Goal: Task Accomplishment & Management: Manage account settings

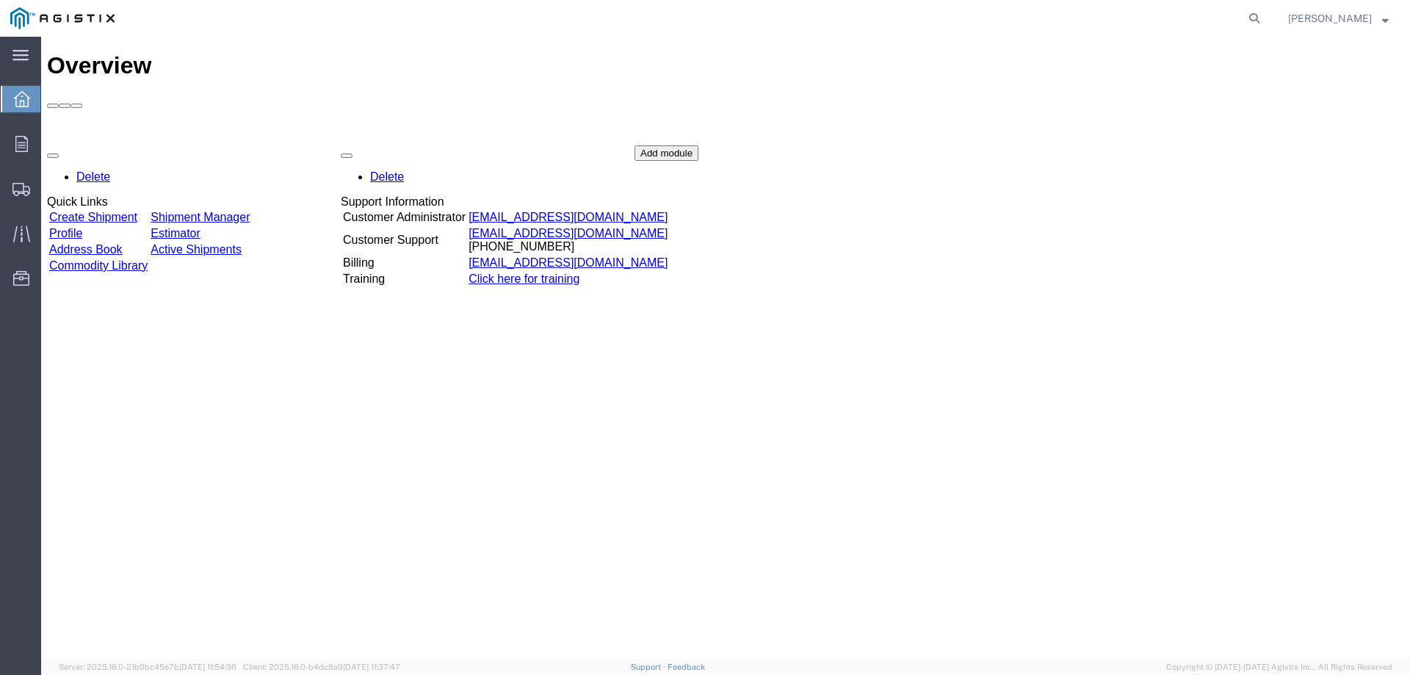
click at [137, 211] on link "Create Shipment" at bounding box center [93, 217] width 88 height 12
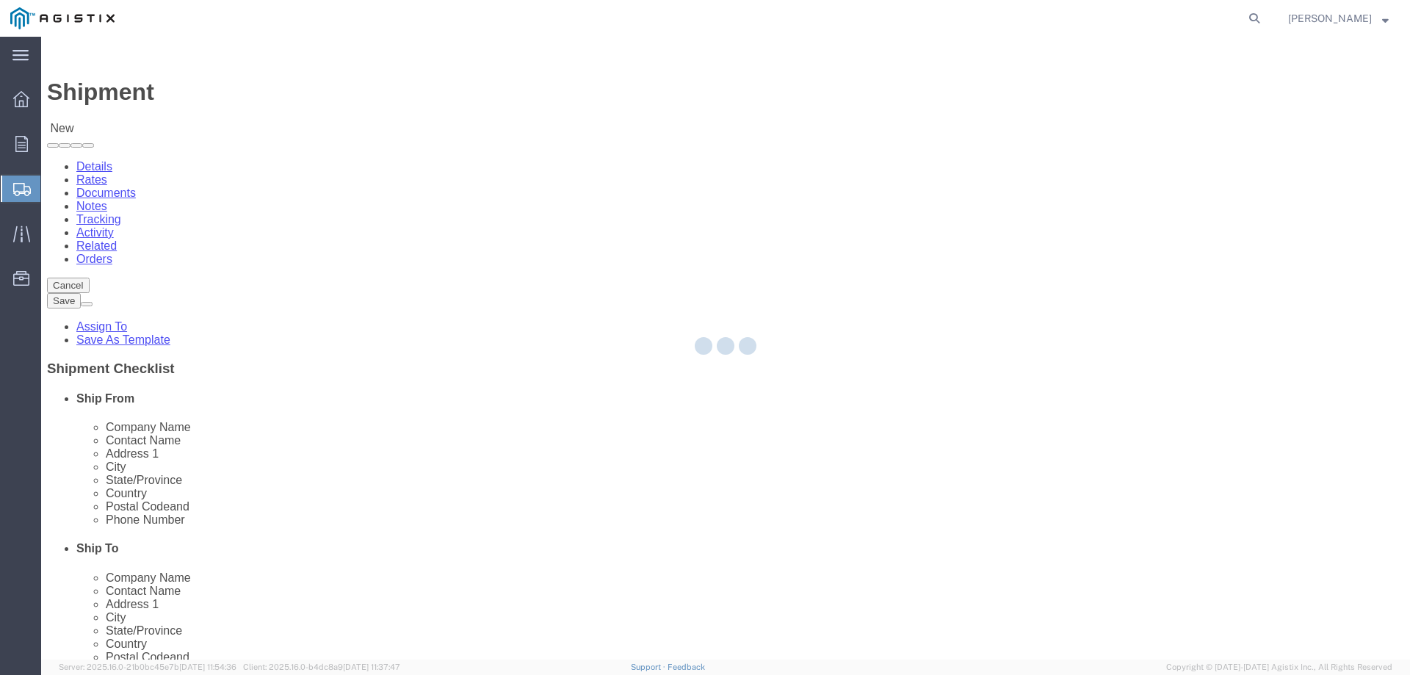
select select
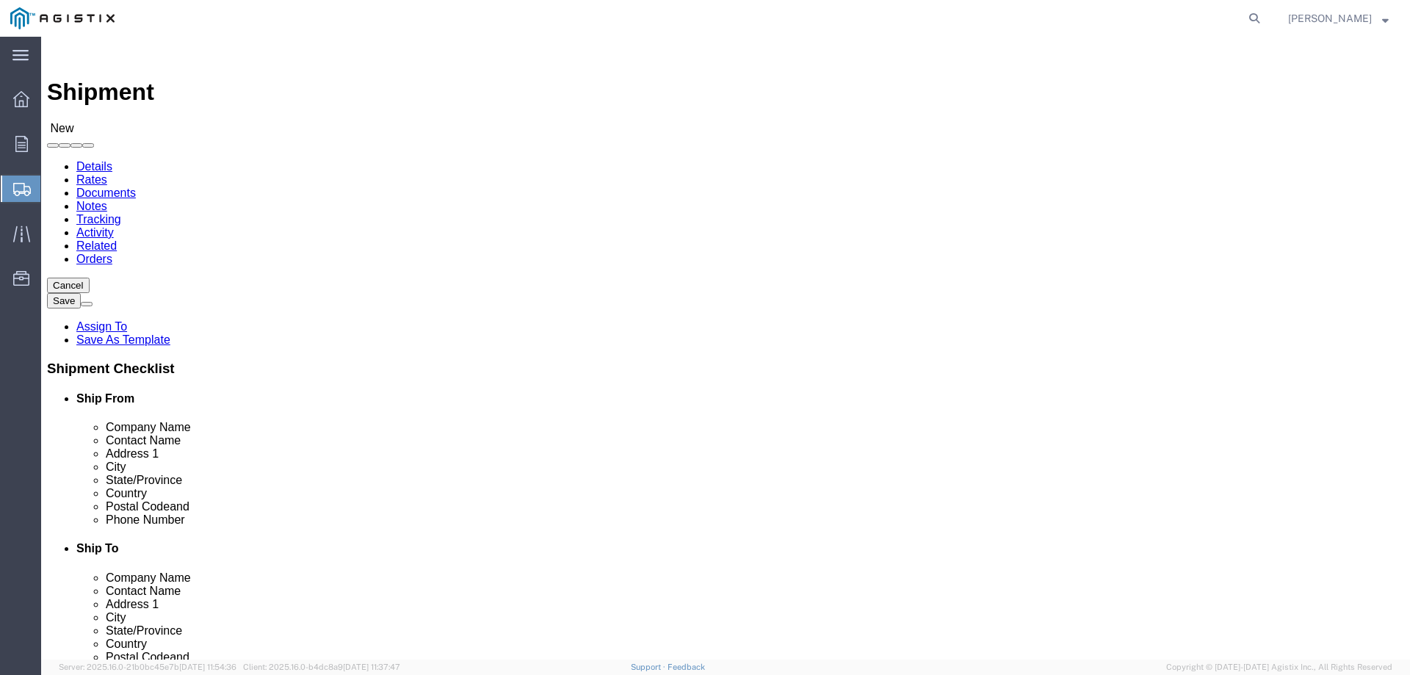
click select "Select PG&E Tri-Pacific Supply Inc"
select select "9596"
click select "Select PG&E Tri-Pacific Supply Inc"
select select "PURCHORD"
select select
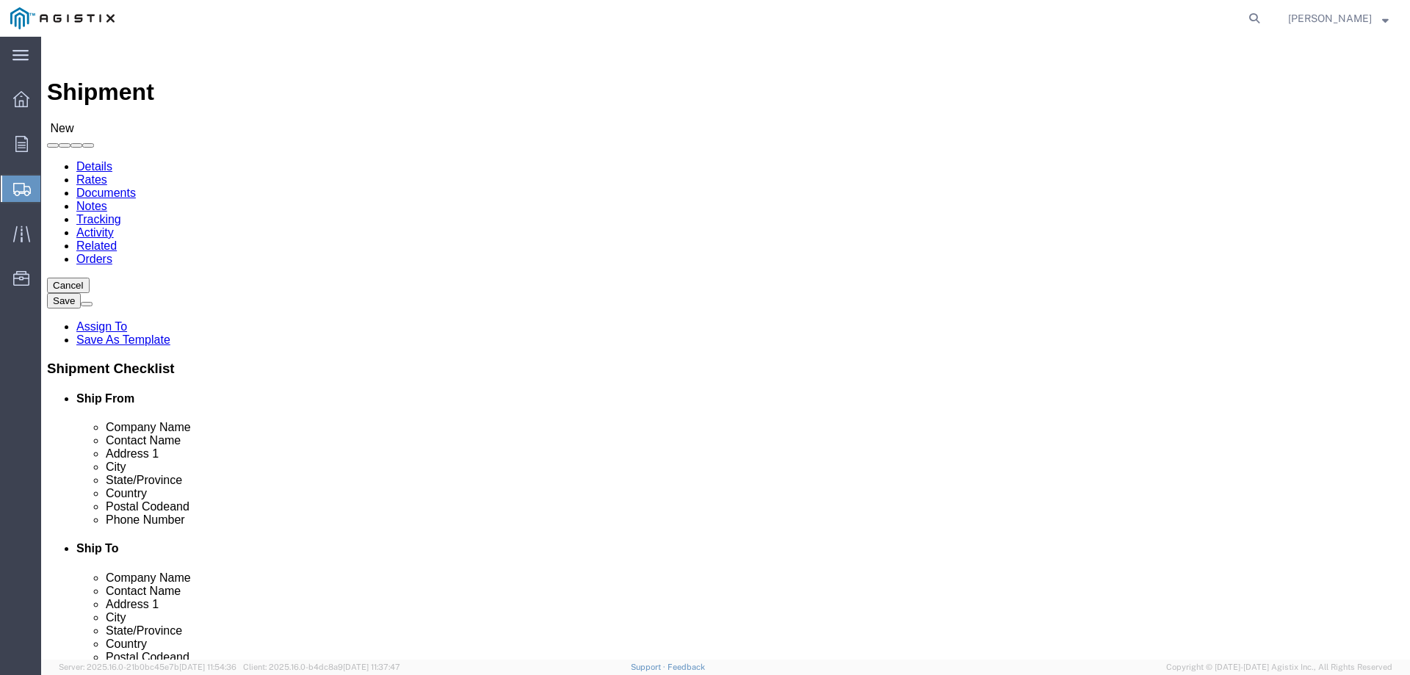
select select
click div
click select "Select All Others Fremont DC Fresno DC Wheatland DC"
select select "19740"
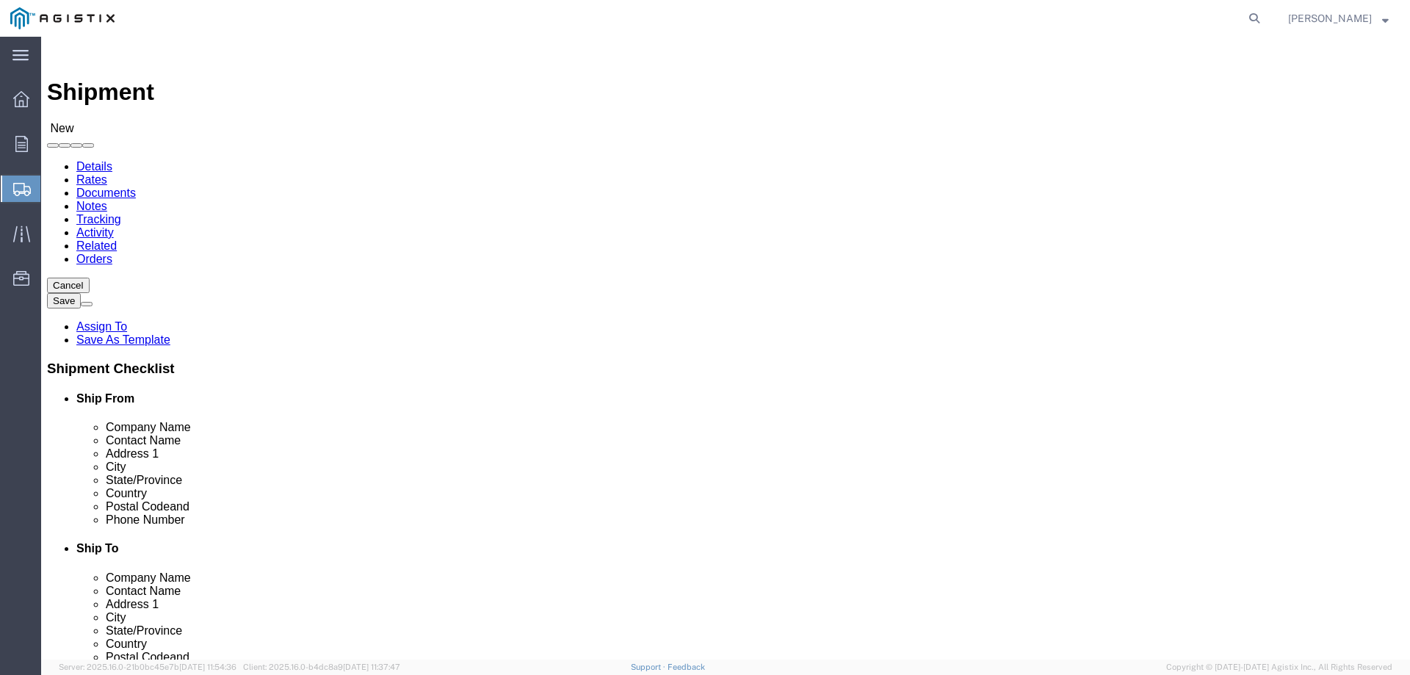
click select "Select All Others Fremont DC Fresno DC Wheatland DC"
click input "text"
type input "tri"
click p "- Tri-Pacific Supply - (Daryl Anderson) 6121 Pacific Street, Suite 100, Rocklin…"
select select "CA"
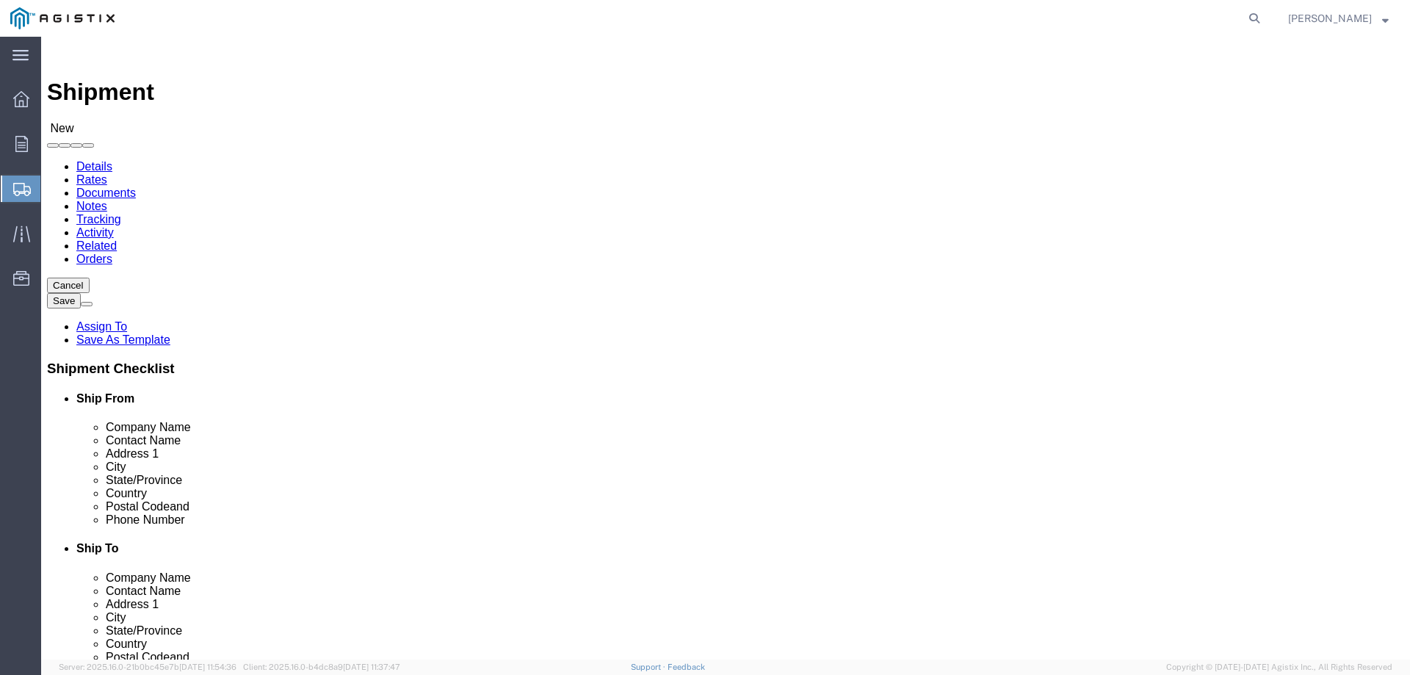
type input "Tri-Pacific Supply"
click input "text"
type input "pacific"
click label "Address 2"
click input "text"
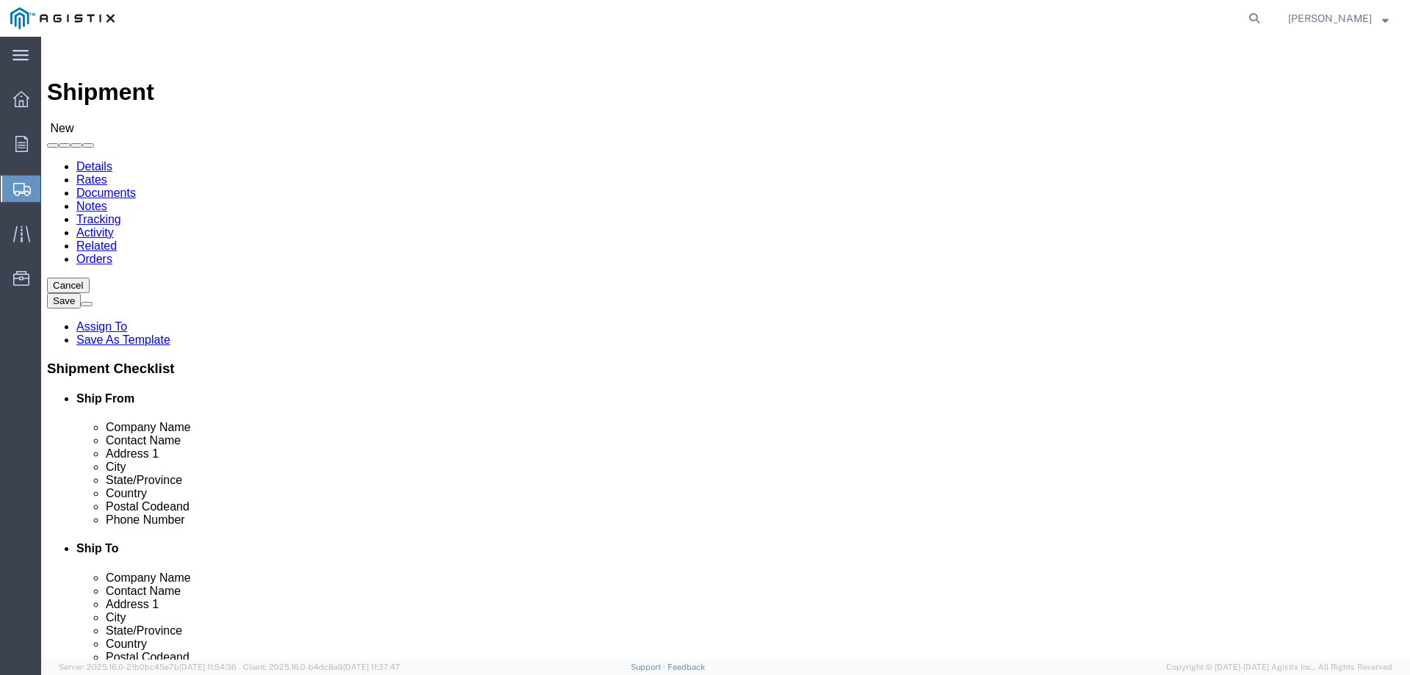
type input "fremont"
click p "- Pacific Gas and Electric - (42105 Boyce Road) Fremont Warehouse, Fremont, CA …"
select select "CA"
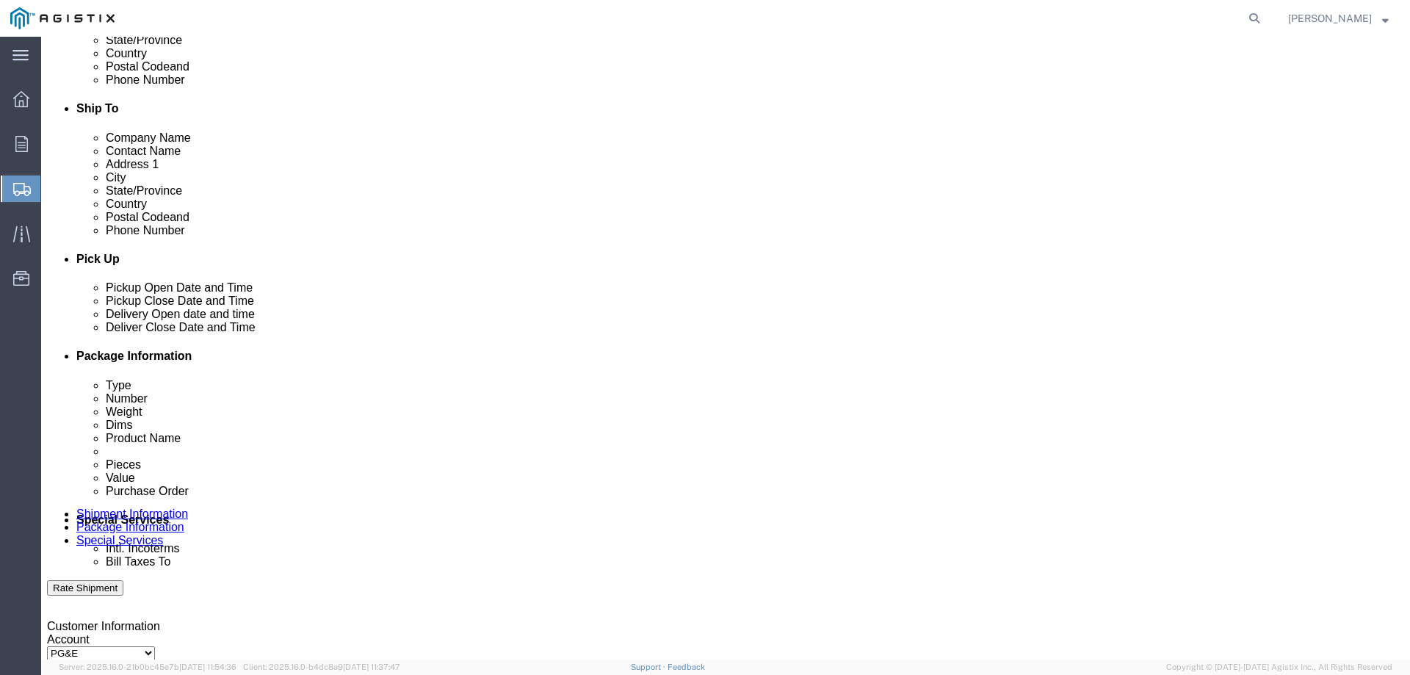
scroll to position [441, 0]
type input "Fremont"
click div "Aug 14 2025 2:00 PM"
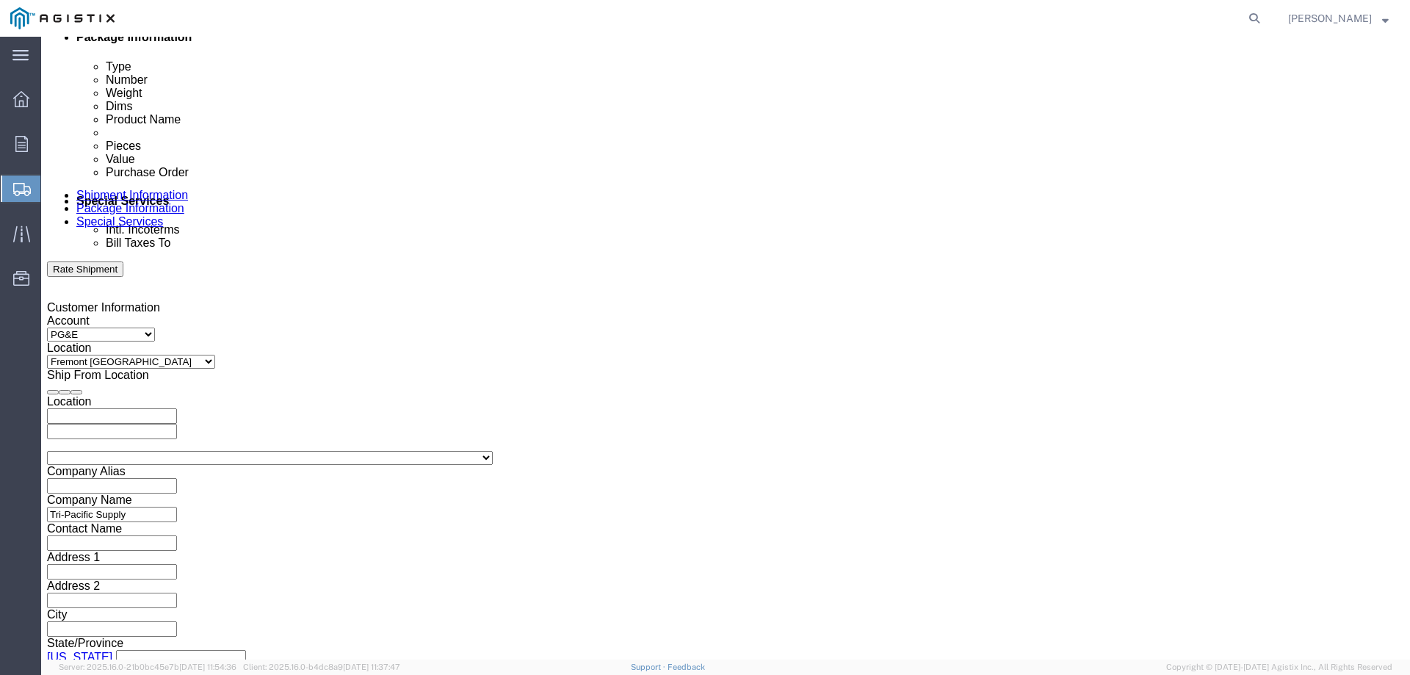
type input "5:00 PM"
click button "Apply"
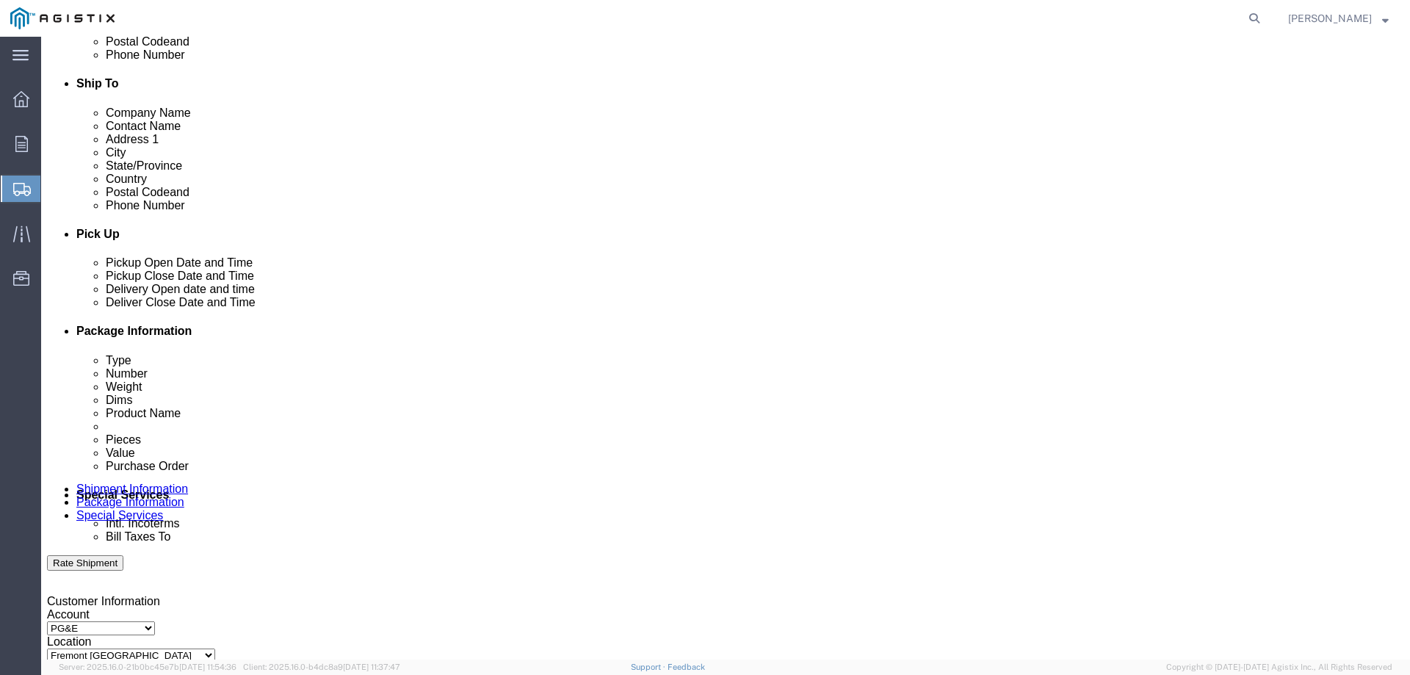
click div
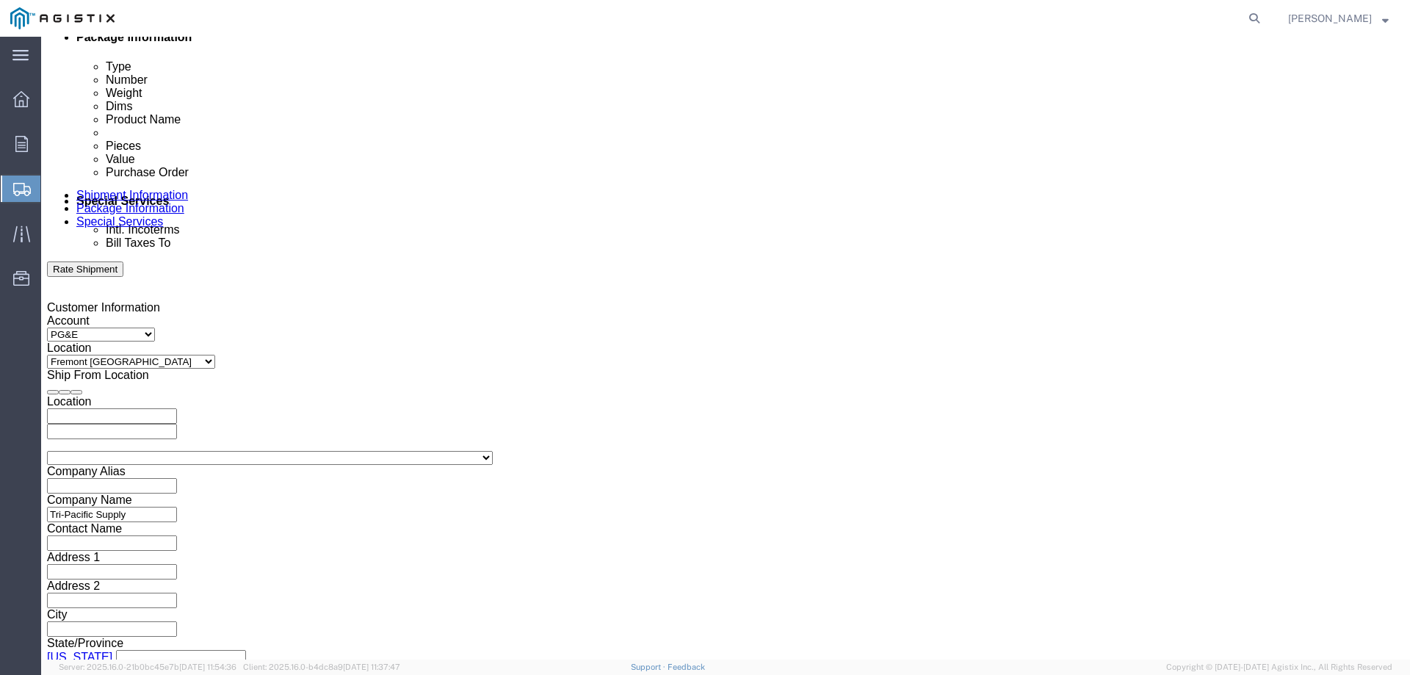
click input "6:00 PM"
click input "7:00 PM"
type input "7:00 a"
click button "Apply"
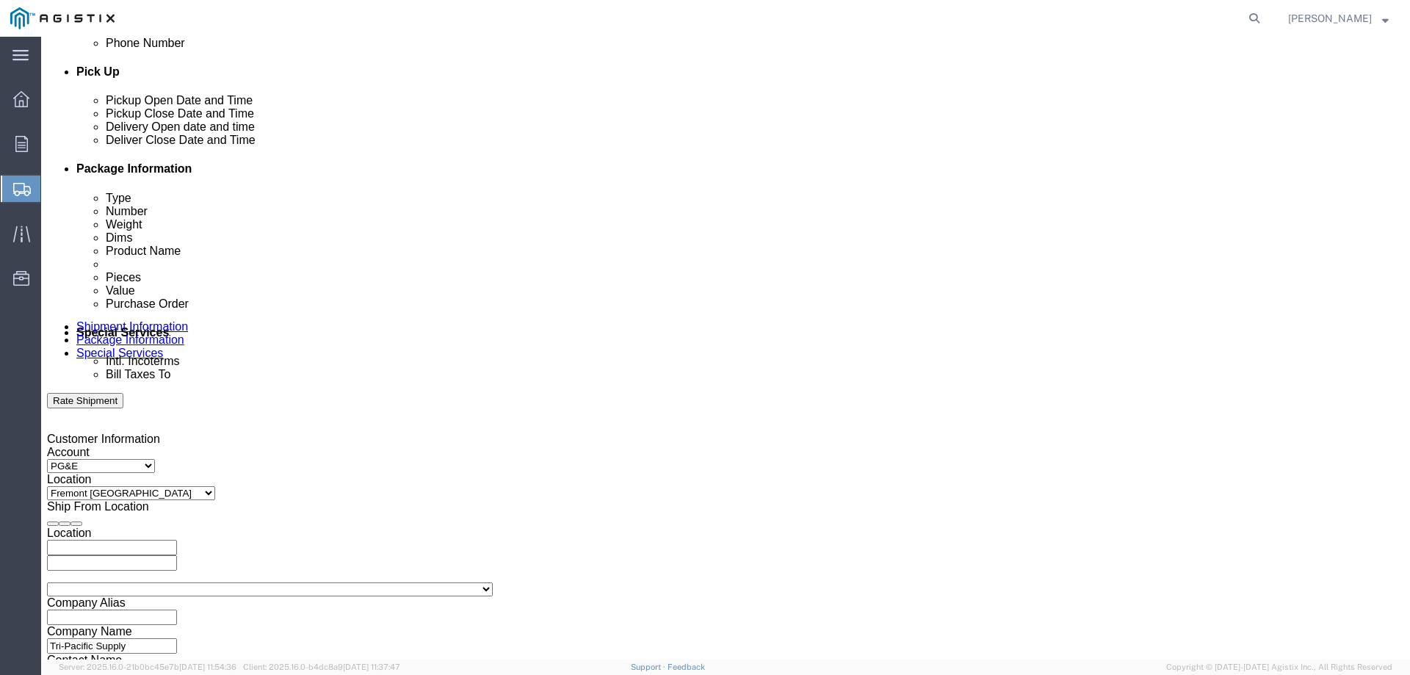
scroll to position [612, 0]
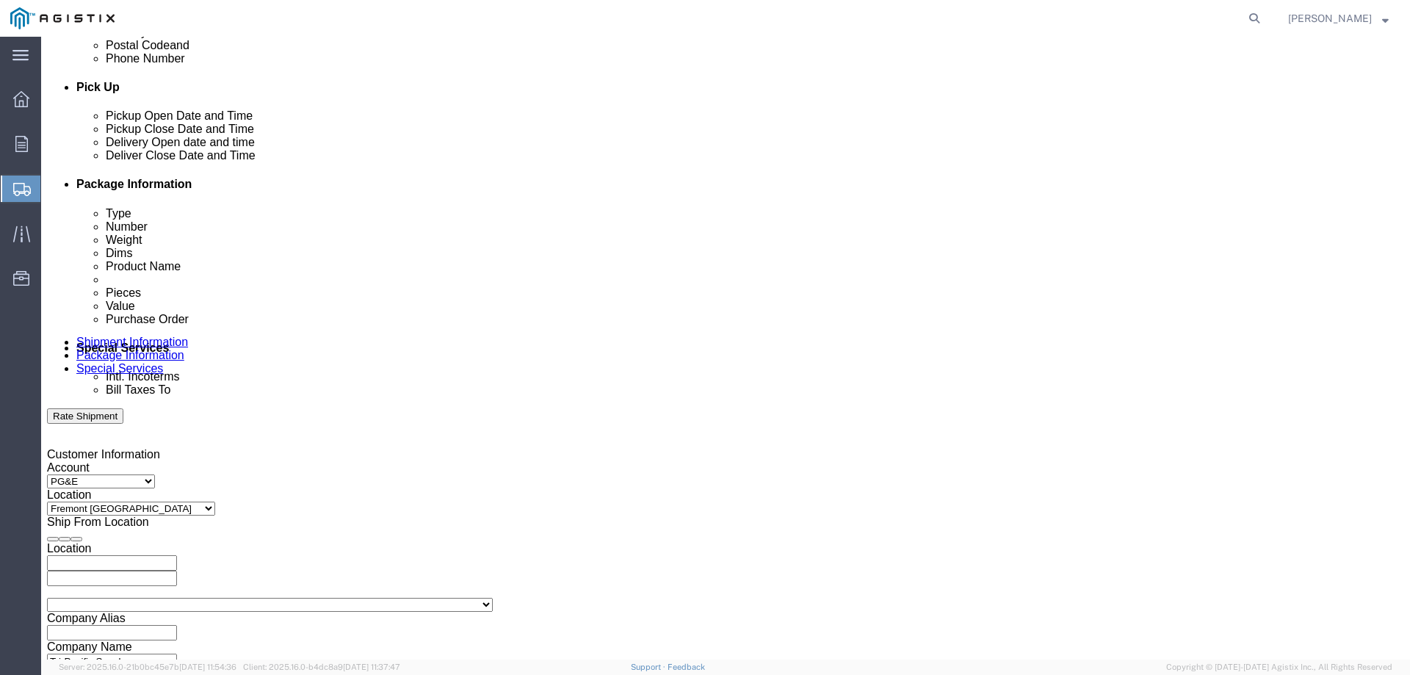
click div
type input "2:00 PM"
click button "Apply"
click input "text"
type input "3501412911"
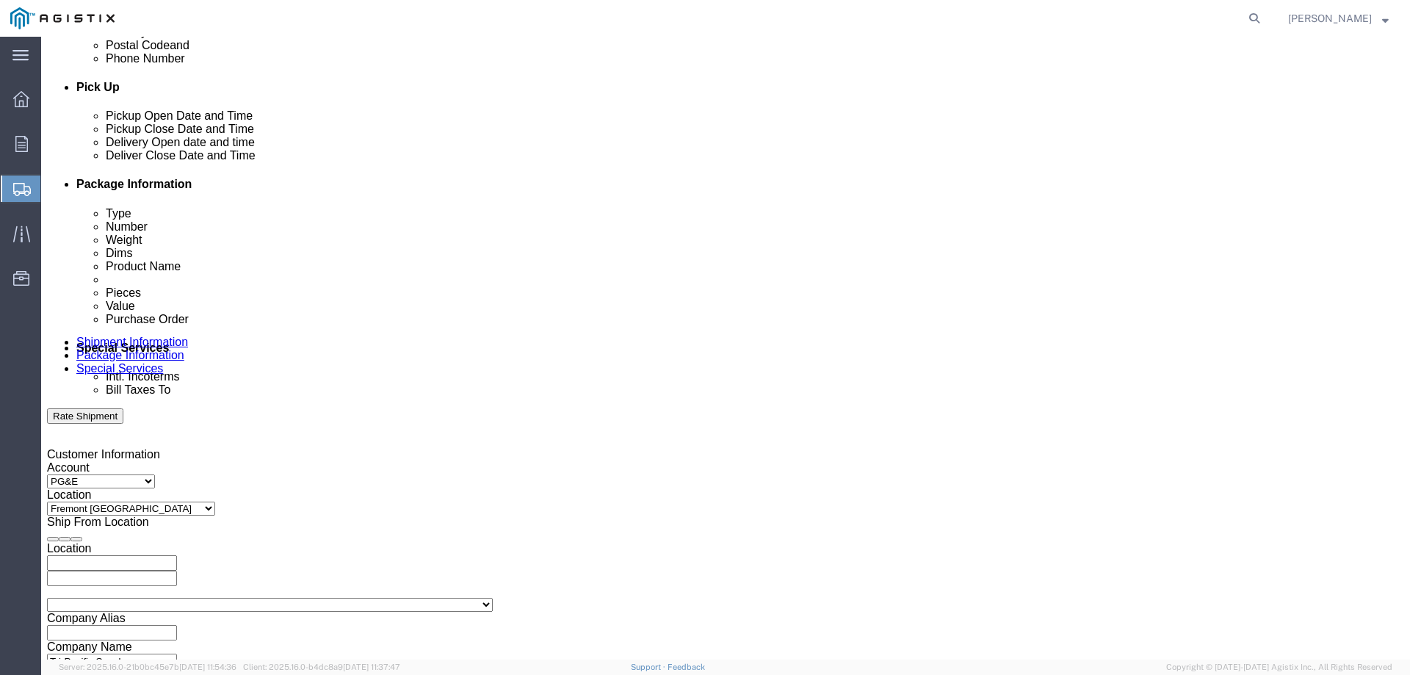
click div "Select Account Type Activity ID Airline Appointment Number ASN Batch Request # …"
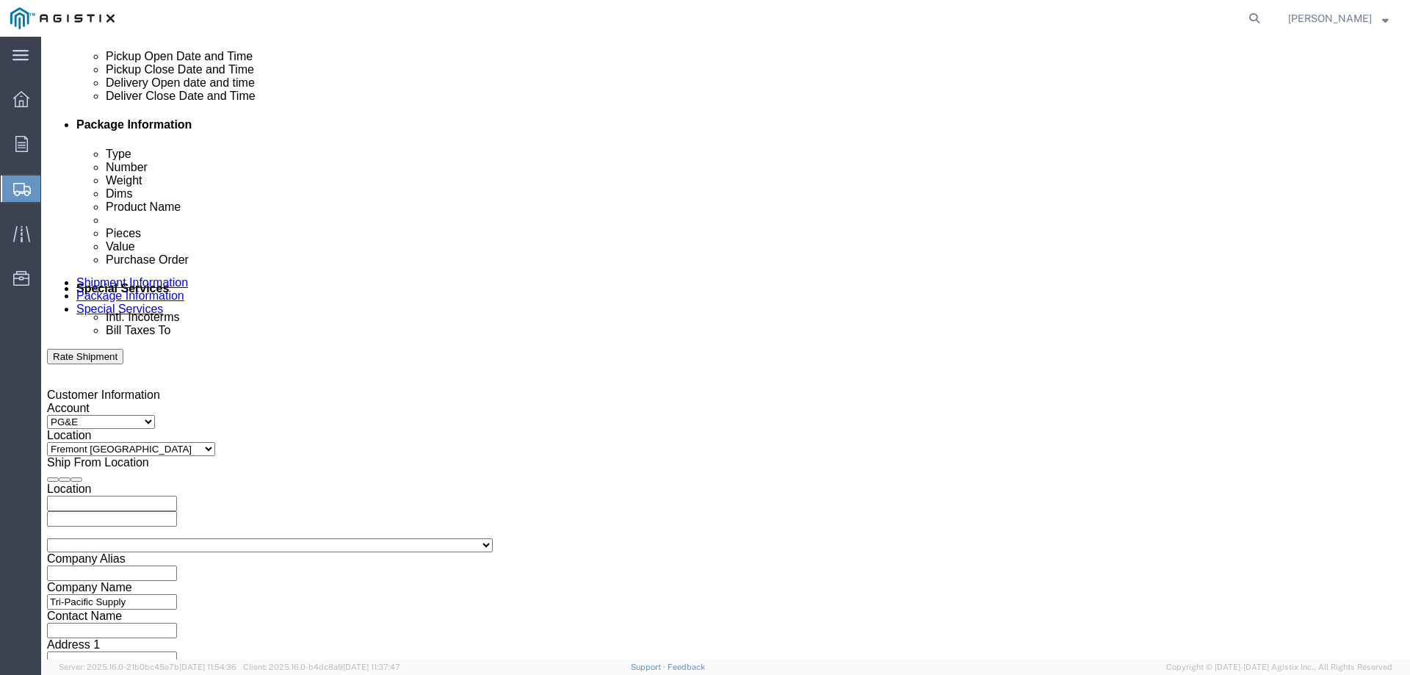
scroll to position [759, 0]
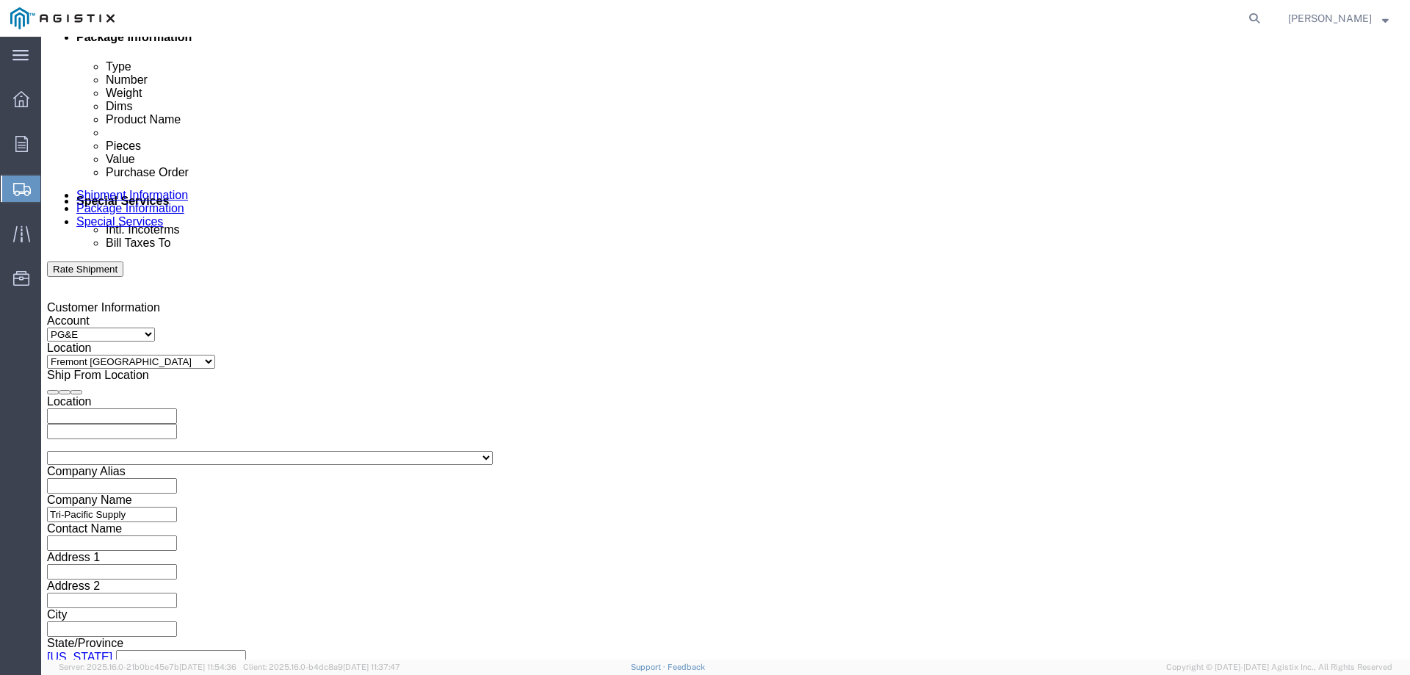
click select "Select Air Less than Truckload Multi-Leg Ocean Freight Rail Small Parcel Truckl…"
select select "SMAL"
click select "Select Air Less than Truckload Multi-Leg Ocean Freight Rail Small Parcel Truckl…"
click button "Continue"
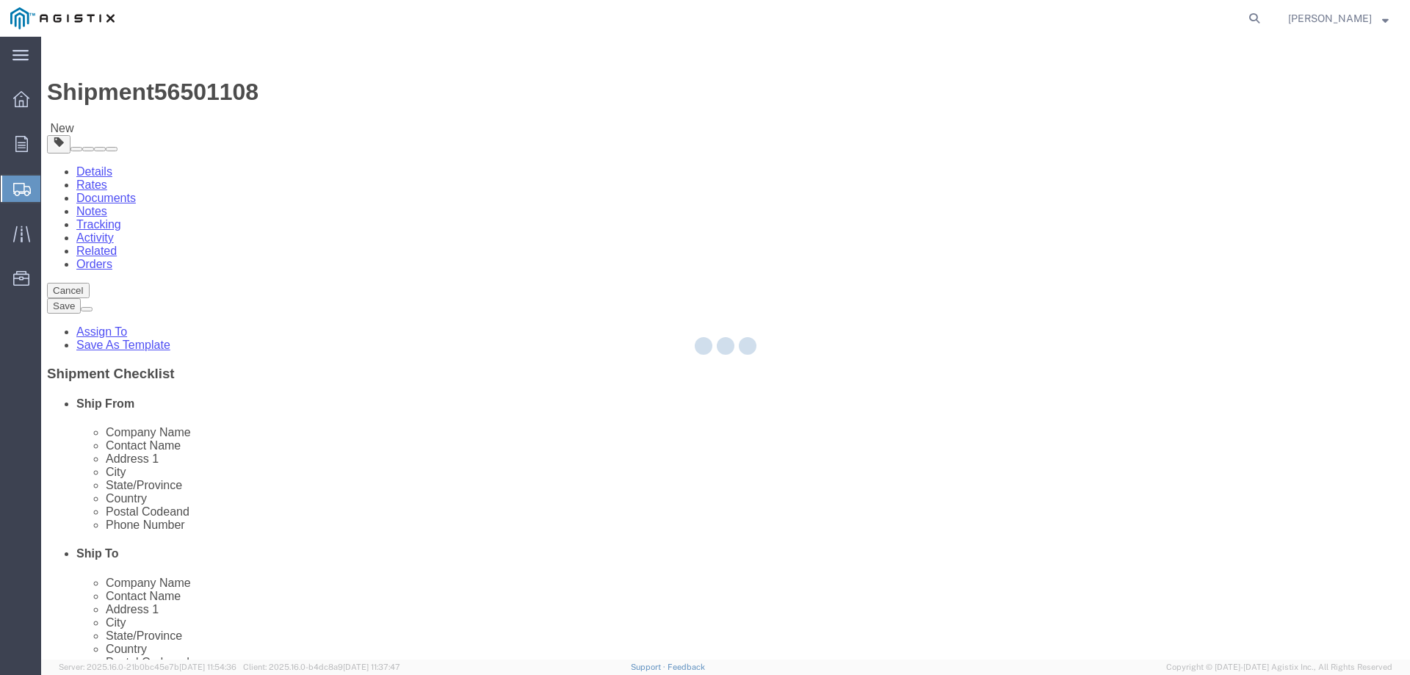
select select "YRPK"
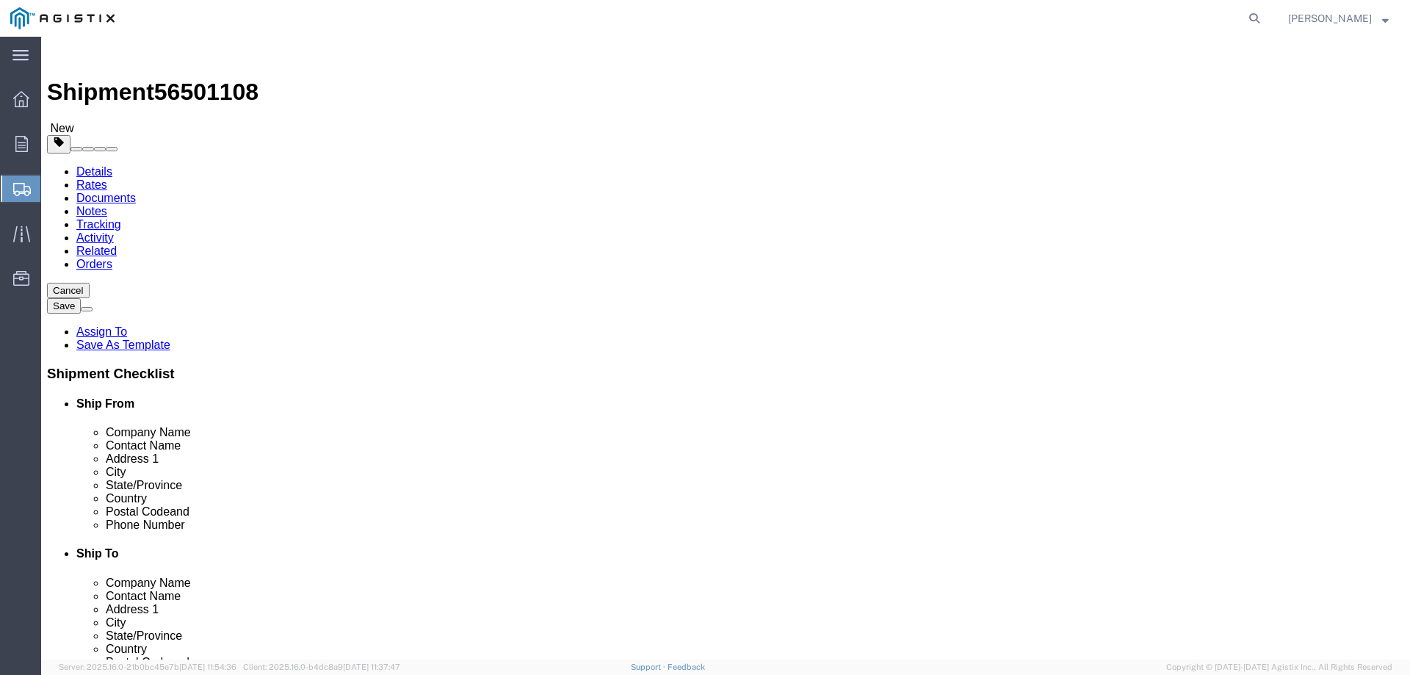
click input "text"
type input "7"
drag, startPoint x: 209, startPoint y: 341, endPoint x: 138, endPoint y: 341, distance: 71.2
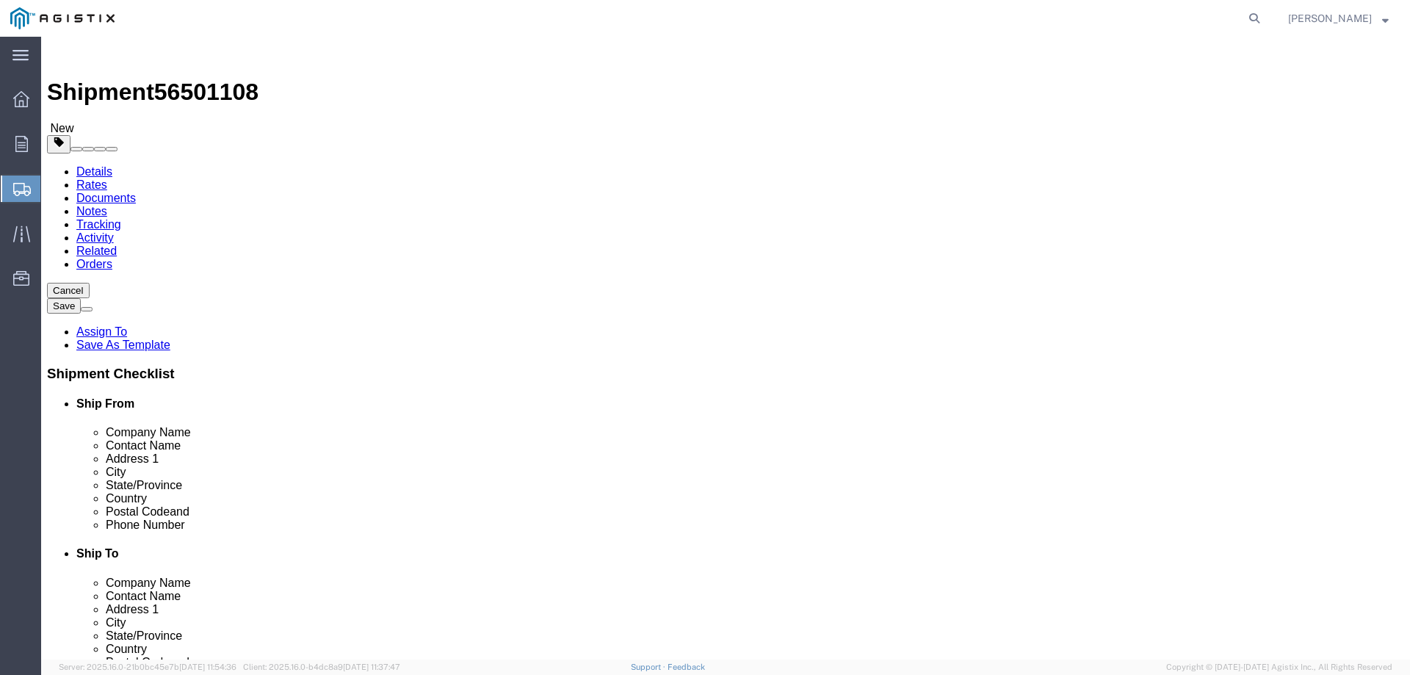
click div "Weight 0.00 Select kgs lbs Ship. t°"
type input "2.00"
click link "Add Content"
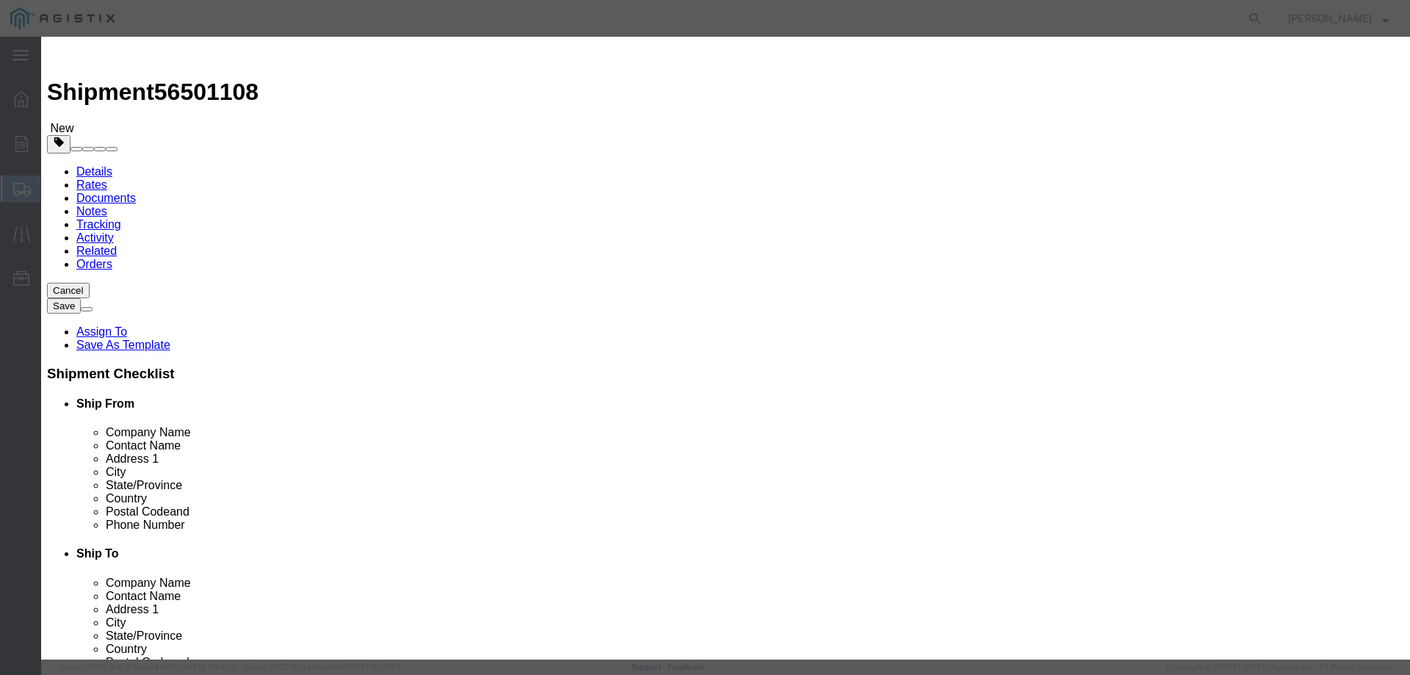
click input "text"
click input "M447881"
type input "M447881"
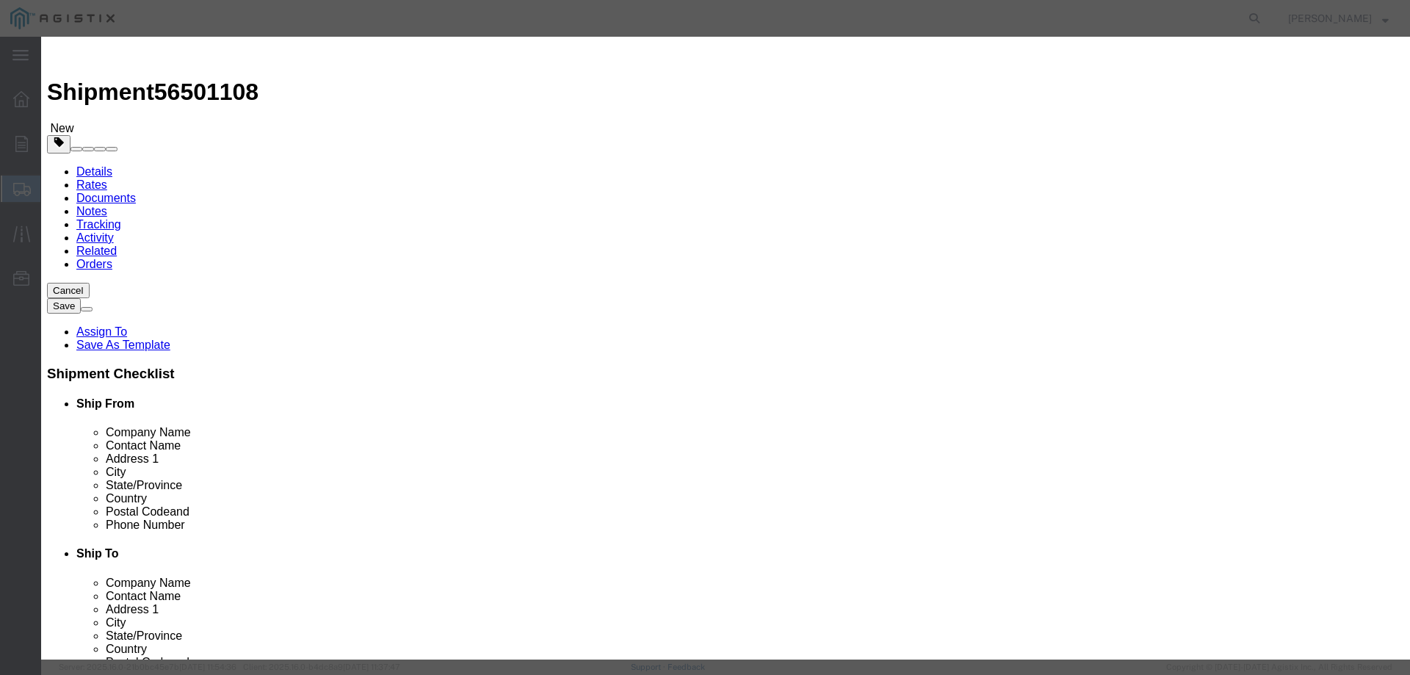
click td "Name: "B" INSPECTION REPAIR KIT SENSUS 243-RPC"
select select
select select "USD"
type input ""B" INSPECTION REPAIR KIT SENSUS 243-RPC"
type input "M447881"
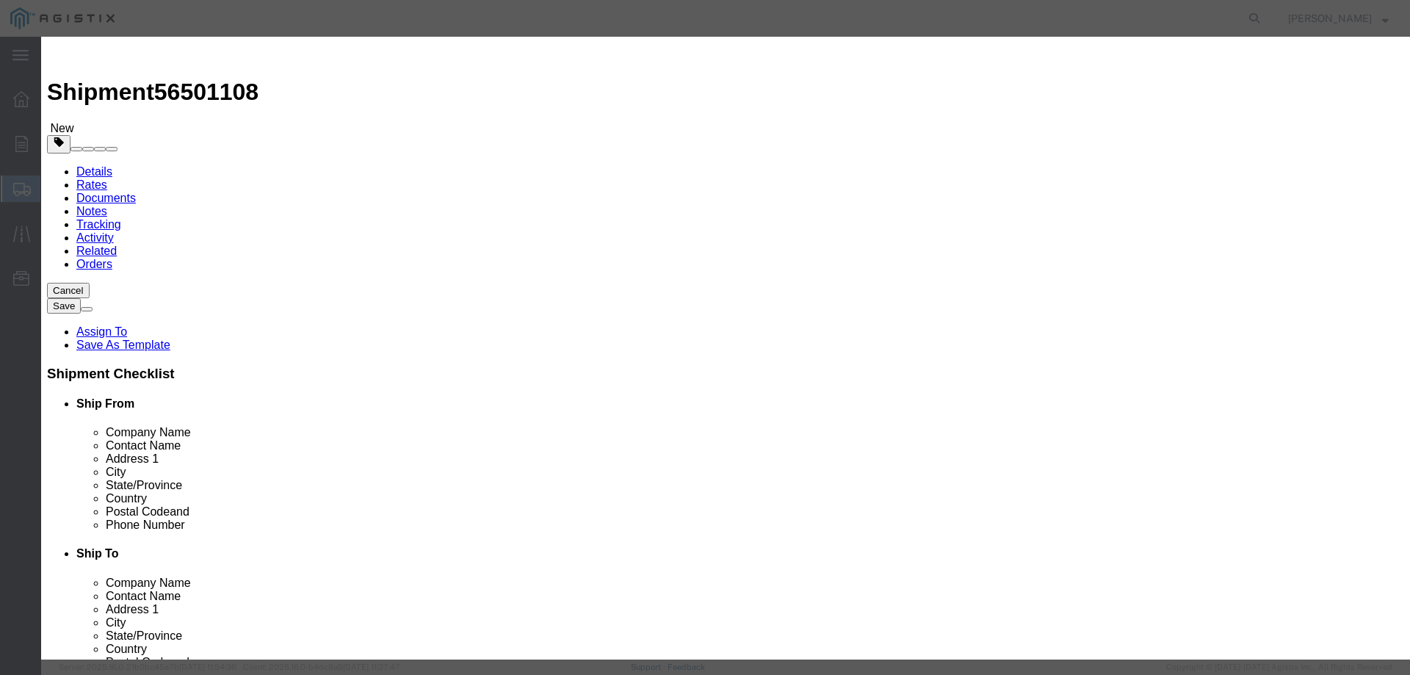
click input "text"
type input "3"
click input "text"
type input "534"
click button "Save & Close"
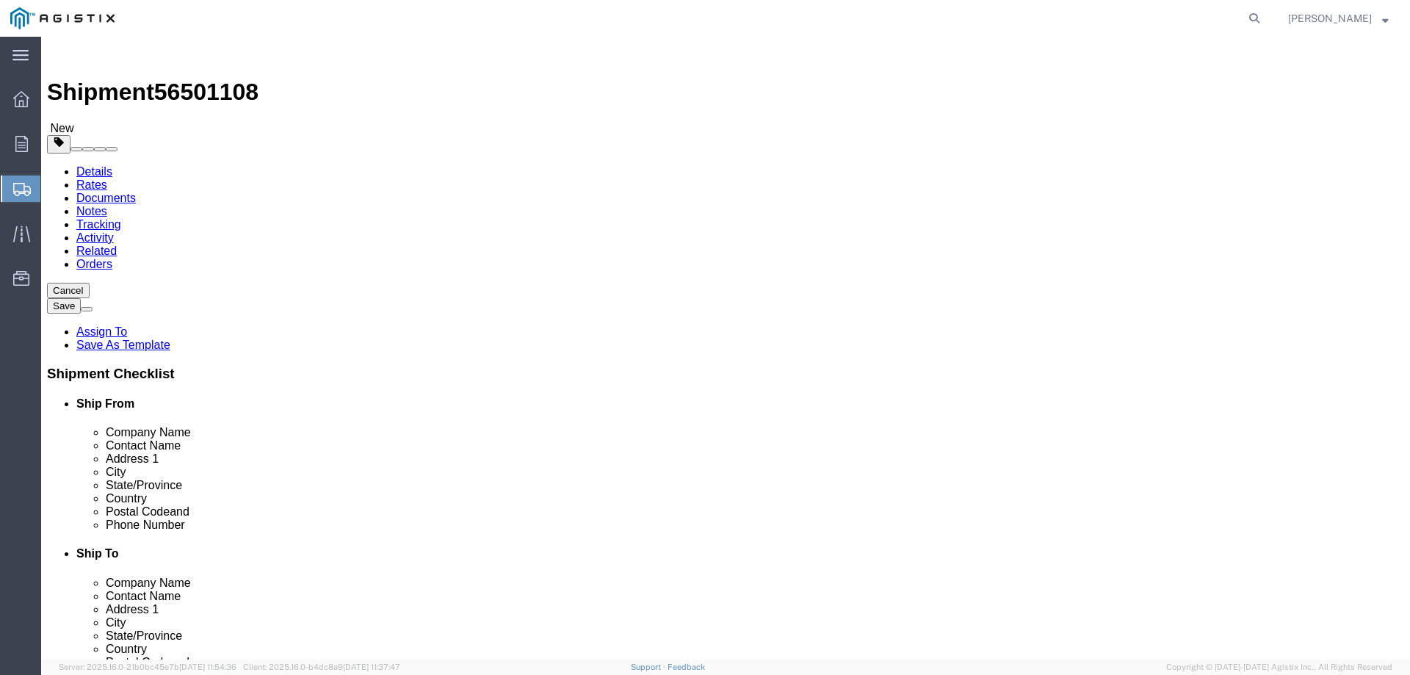
click button "Continue"
click button "Rate Shipment"
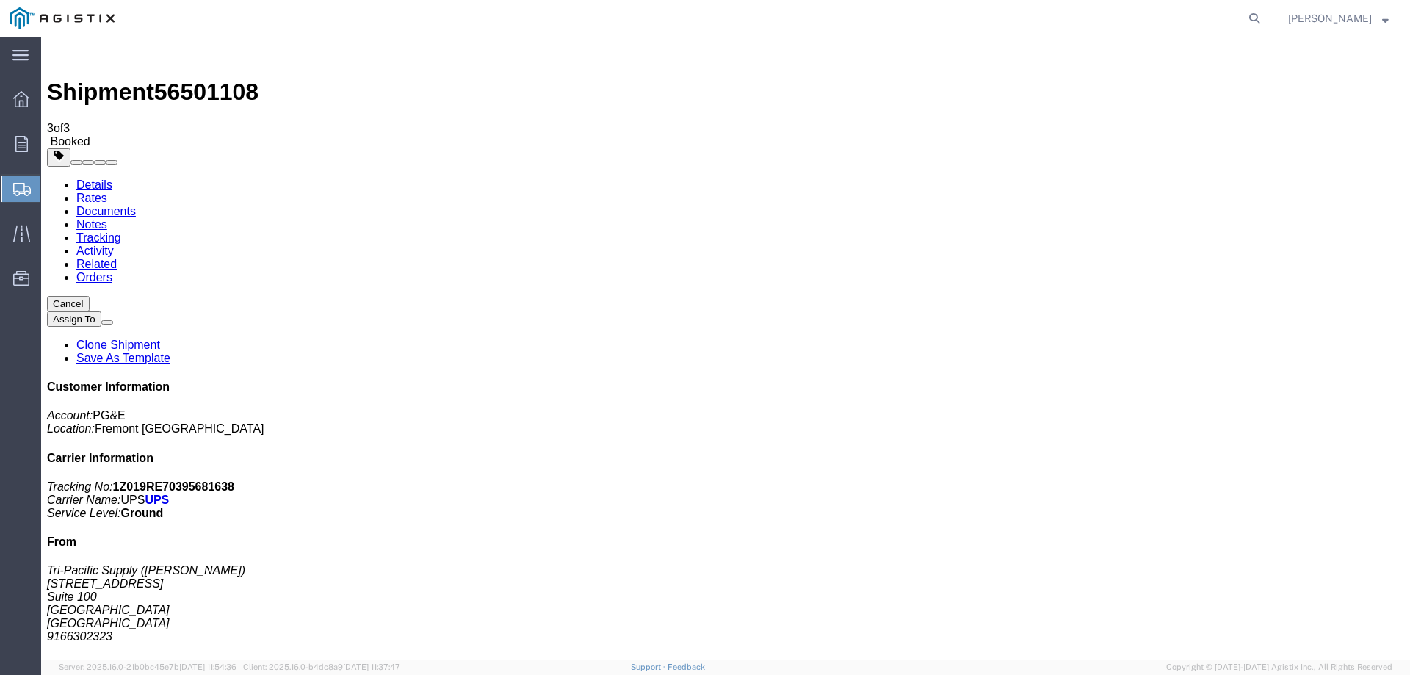
click at [0, 0] on span "Create Shipment" at bounding box center [0, 0] width 0 height 0
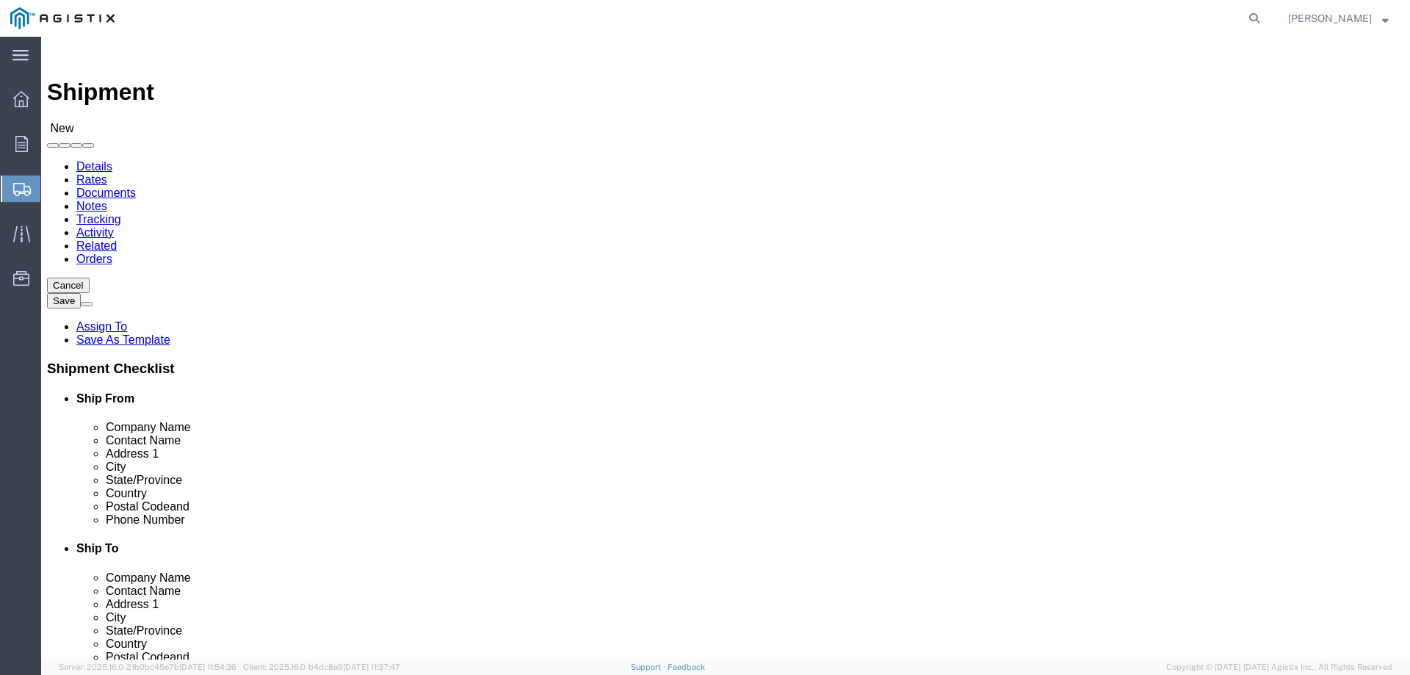
click select "Select PG&E Tri-Pacific Supply Inc"
select select "9596"
click select "Select PG&E Tri-Pacific Supply Inc"
select select
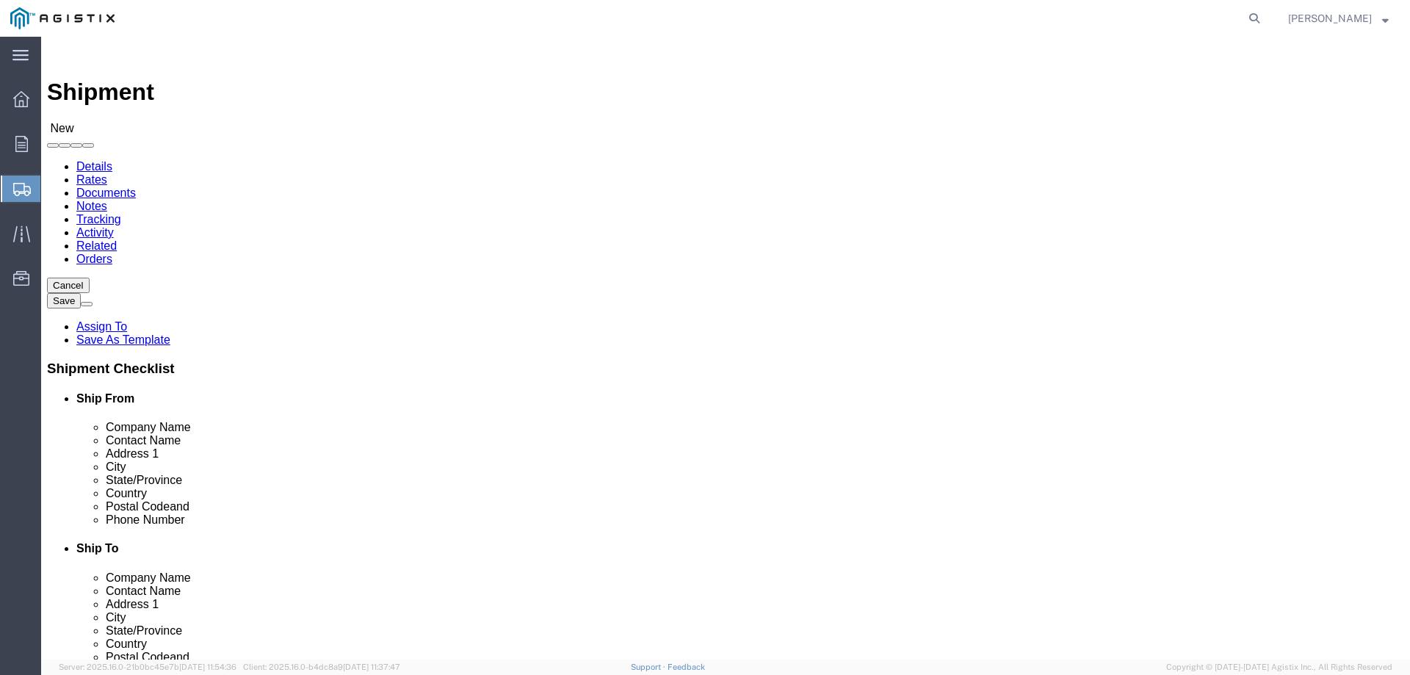
click select "Select"
select select "23082"
click select "Select All Others Fremont DC Fresno DC Wheatland DC"
click input "text"
type input "tri"
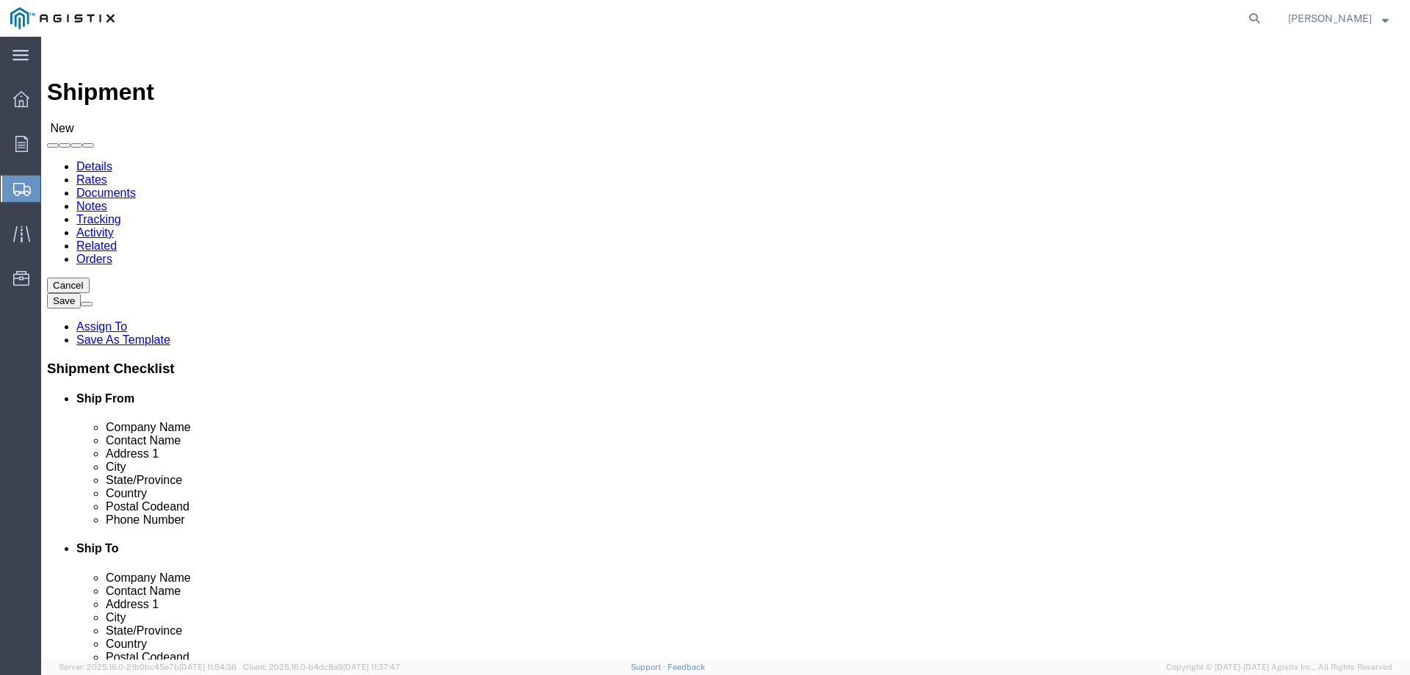
drag, startPoint x: 256, startPoint y: 426, endPoint x: 904, endPoint y: 413, distance: 647.8
click p "- Tri-Pacific Supply - (Daryl Anderson) 6121 Pacific Street, Suite 100, Rocklin…"
select select "CA"
type input "Tri-Pacific Supply"
click input "text"
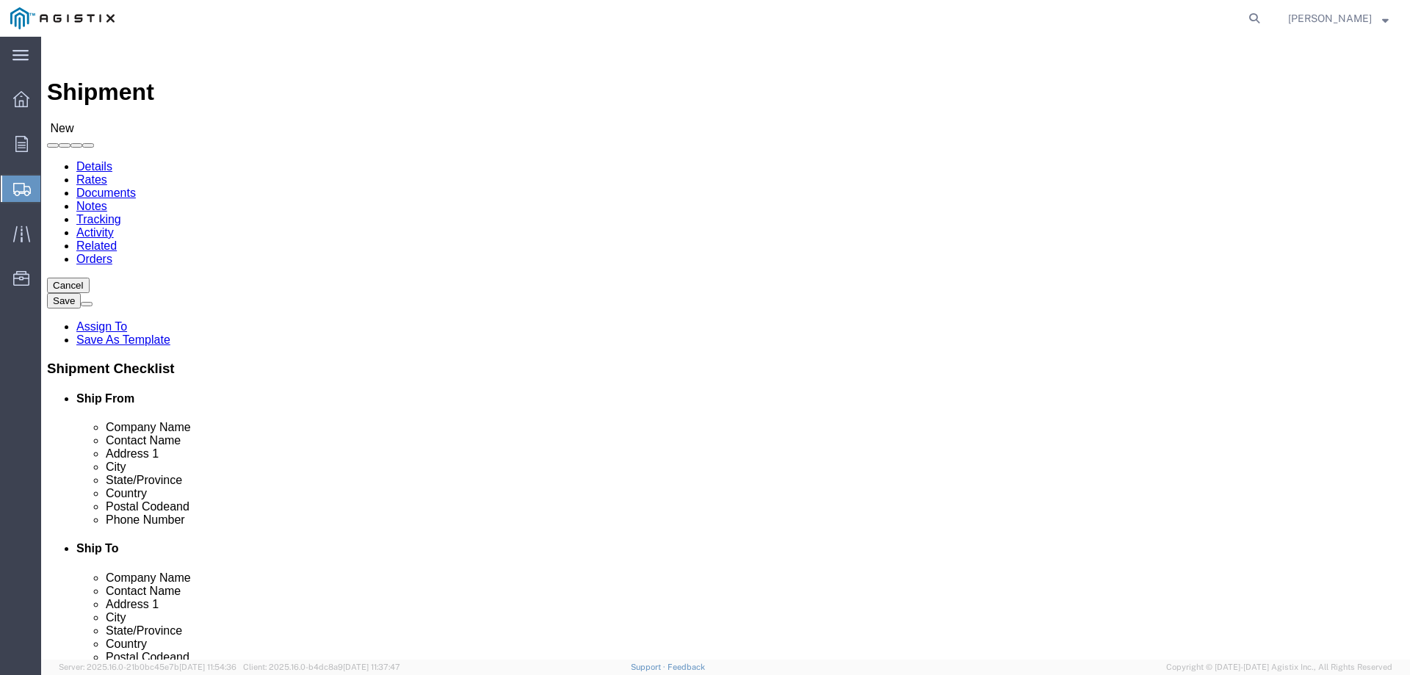
type input "merce"
click input "text"
type input "Pacific Gas and Electric"
click input "text"
type input "Sheri Phillips"
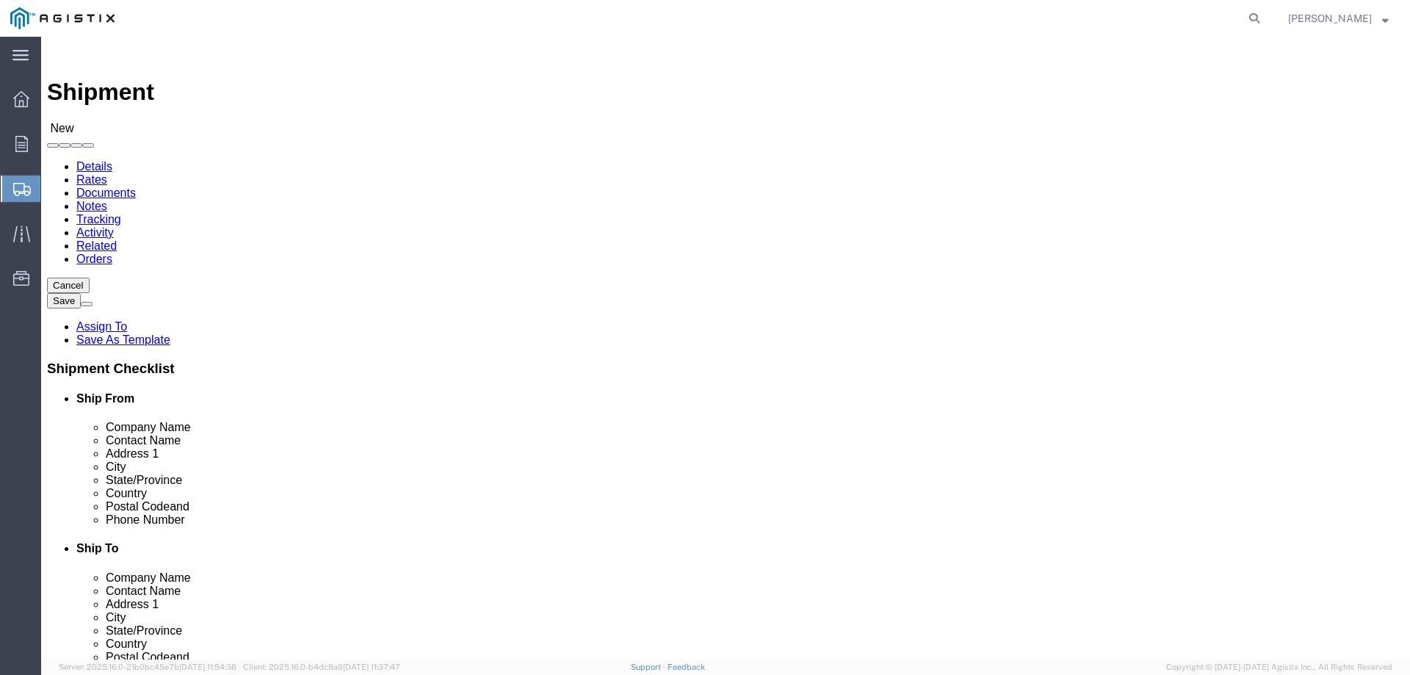
click input "text"
type input "4155 E Childs Ave"
drag, startPoint x: 772, startPoint y: 508, endPoint x: 629, endPoint y: 501, distance: 142.7
click div "City merce merce"
type input "Merced"
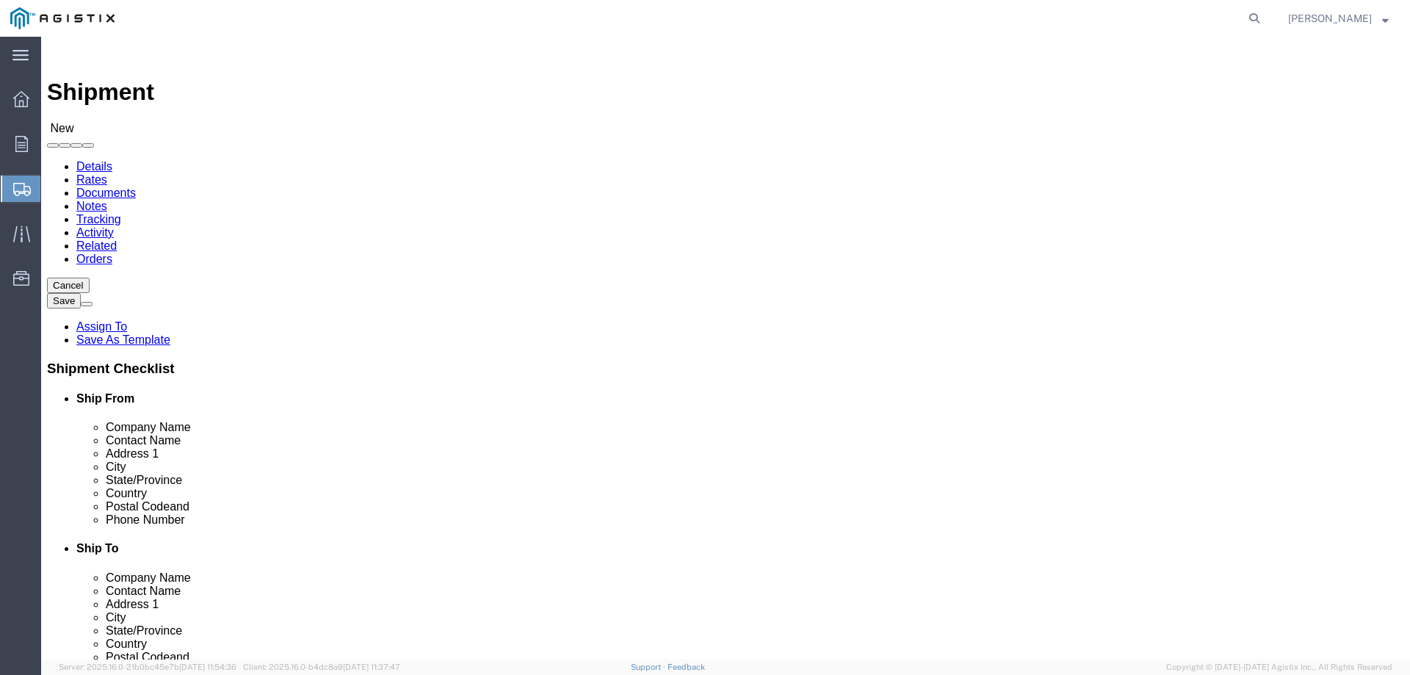
click div "Location My Profile Location (OBSOLETE) BURNEY SC - GC TRAILER (OBSOLETE) BURNE…"
click input "Postal Code"
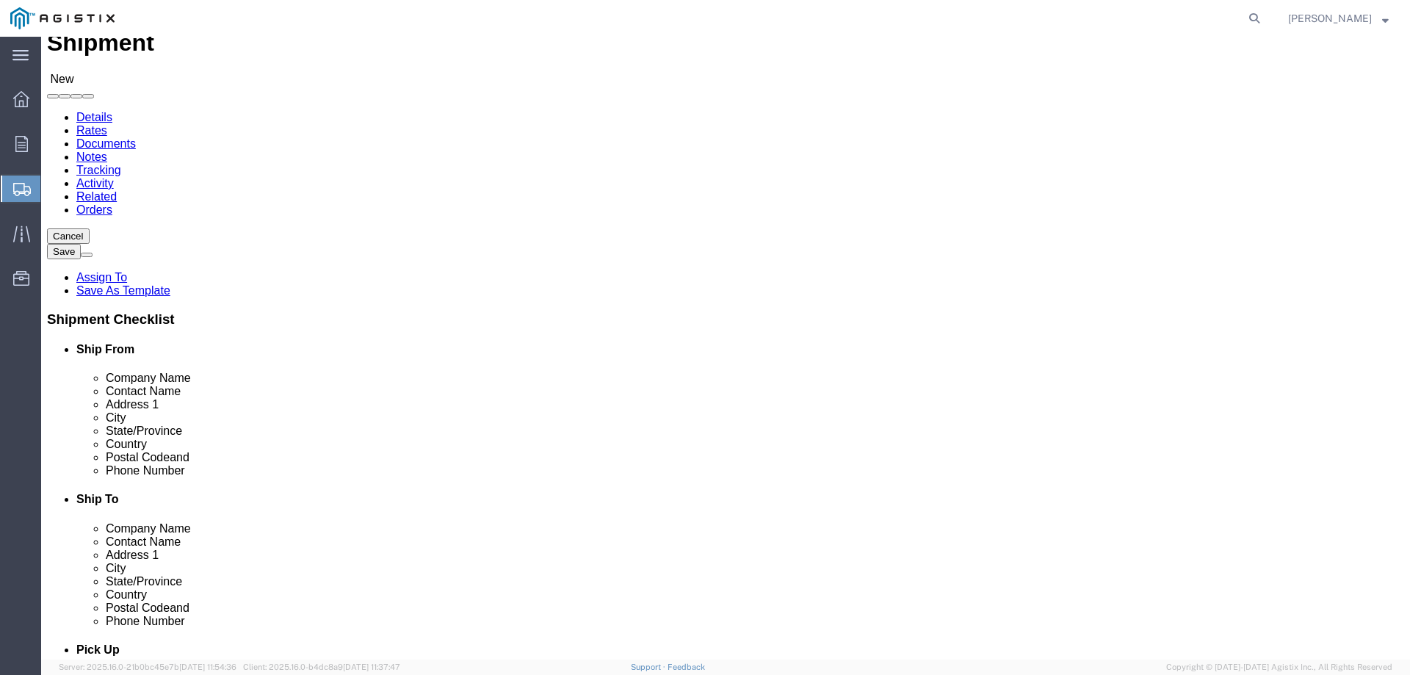
scroll to position [73, 0]
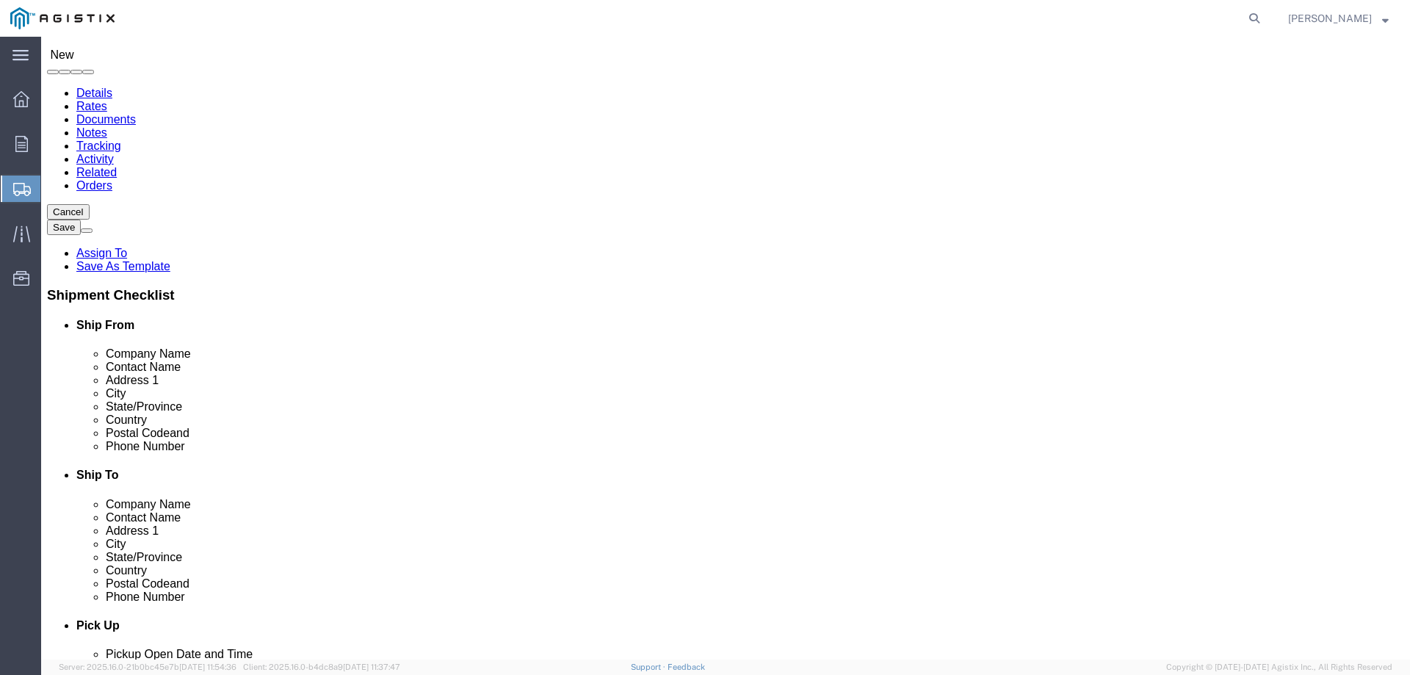
type input "95341"
click input "text"
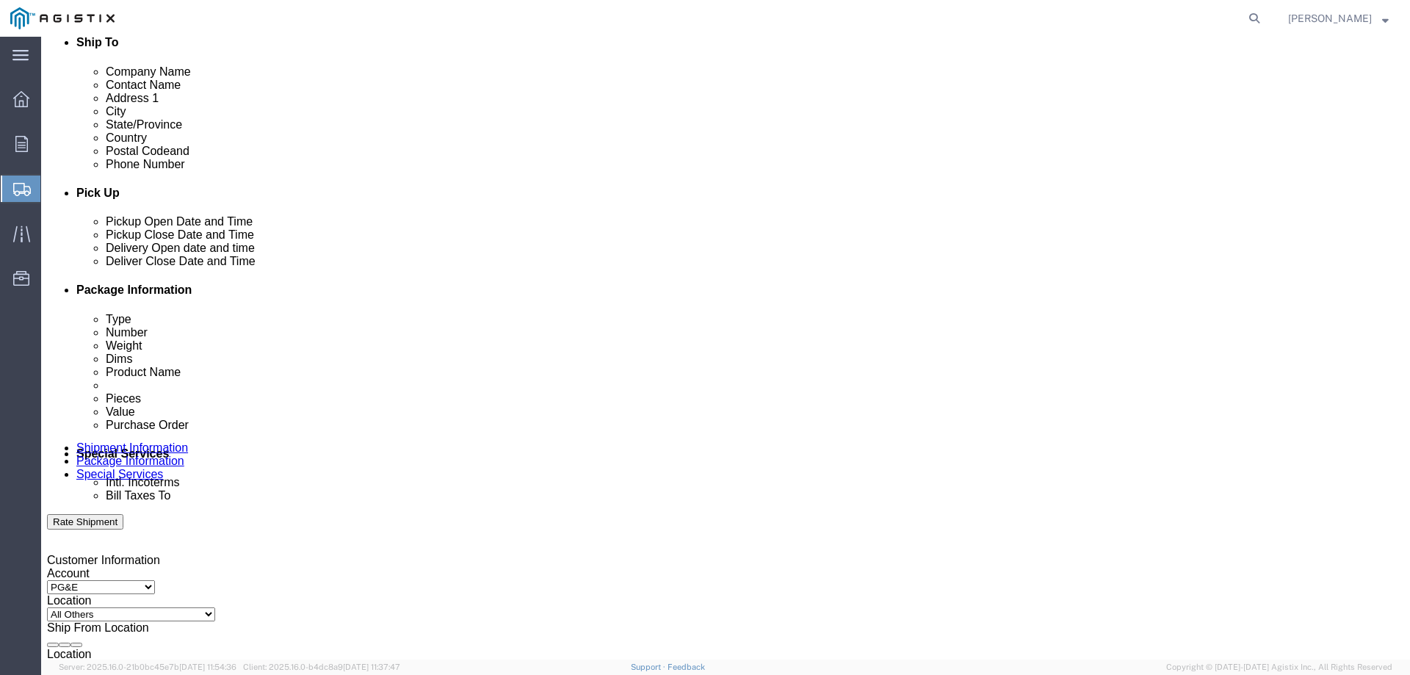
scroll to position [514, 0]
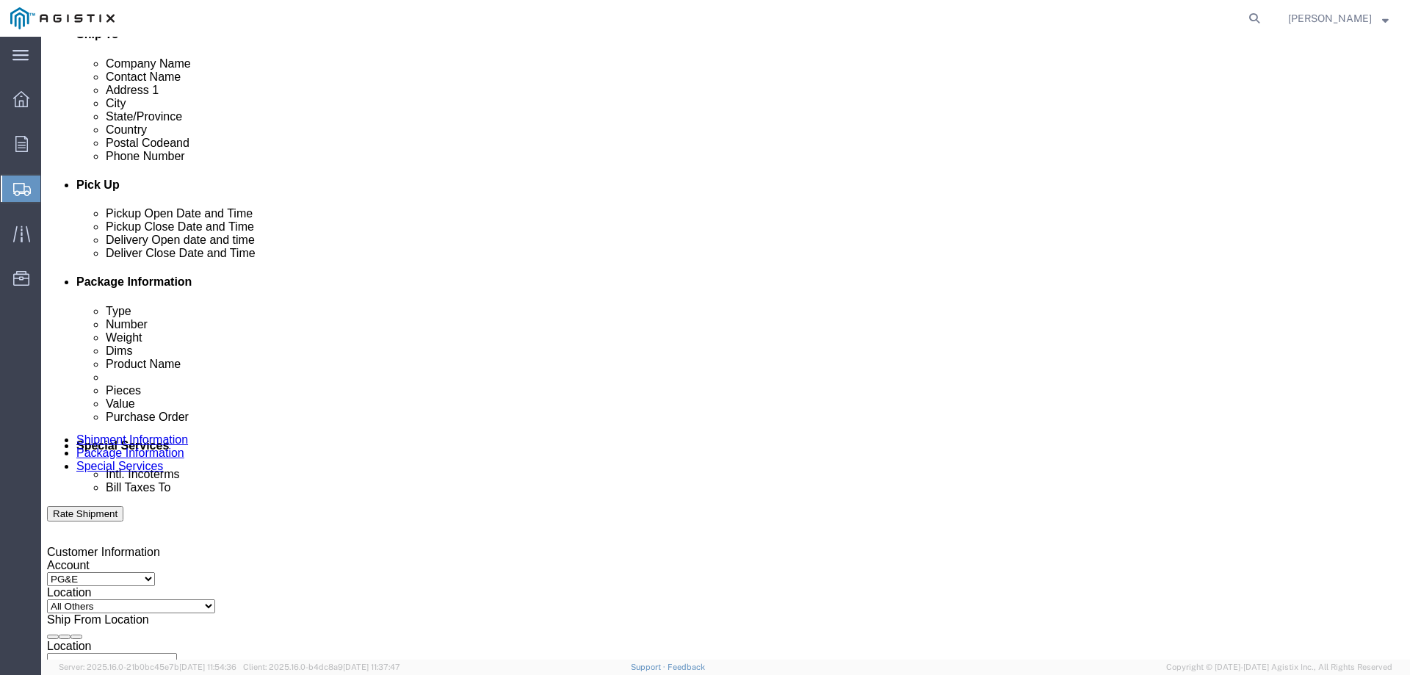
type input "2097267629"
click div
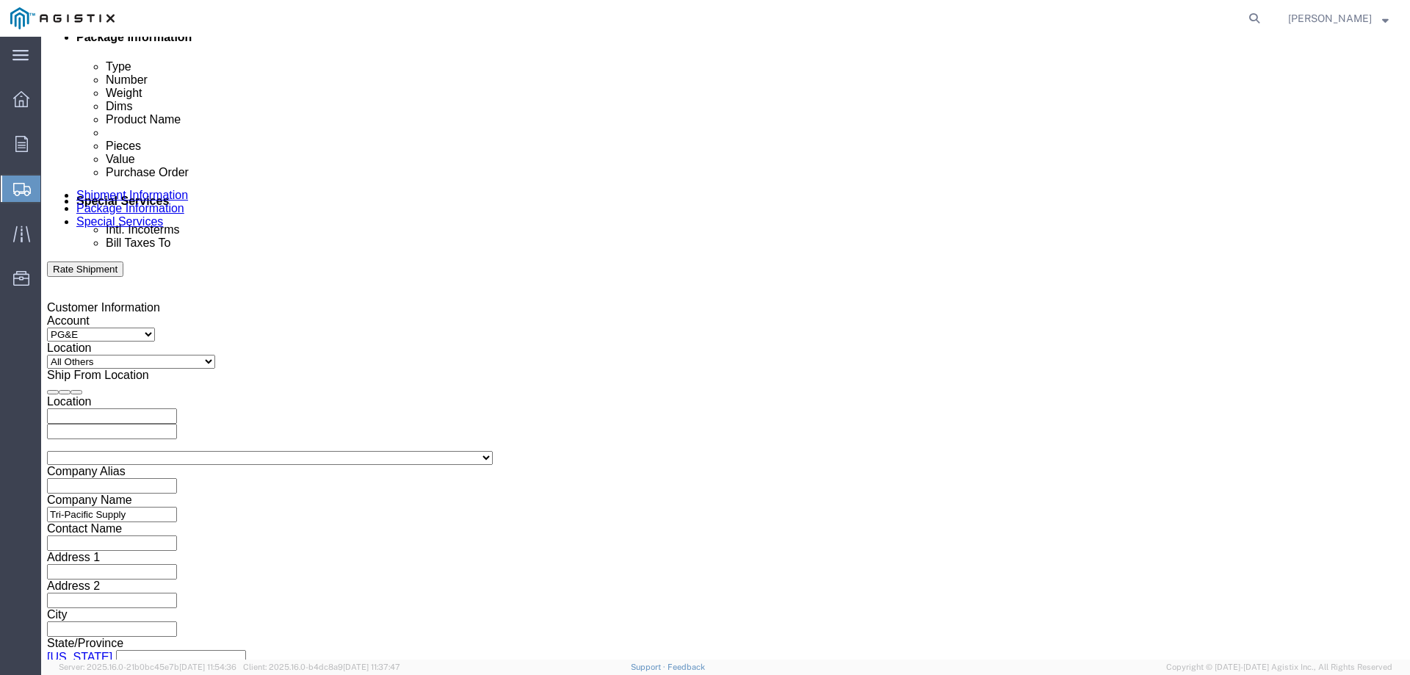
click input "7:00 PM"
type input "7:00 AM"
click button "Apply"
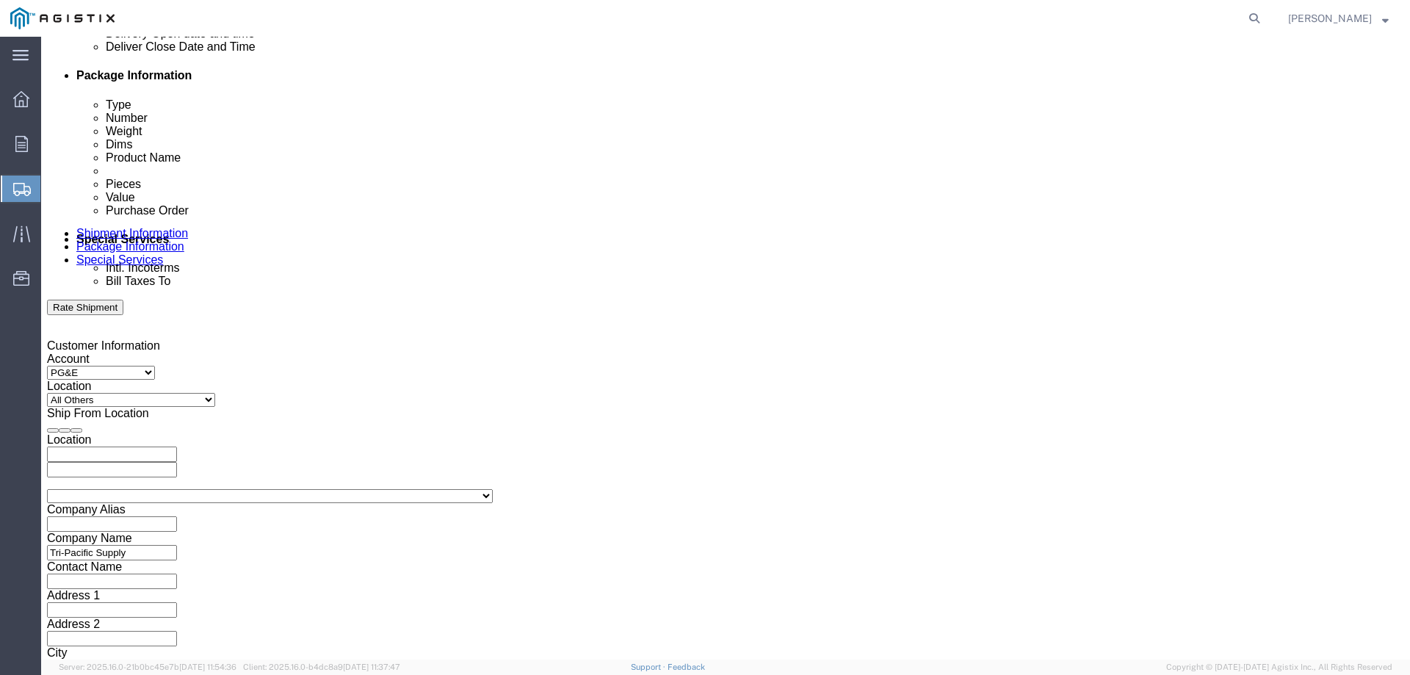
scroll to position [685, 0]
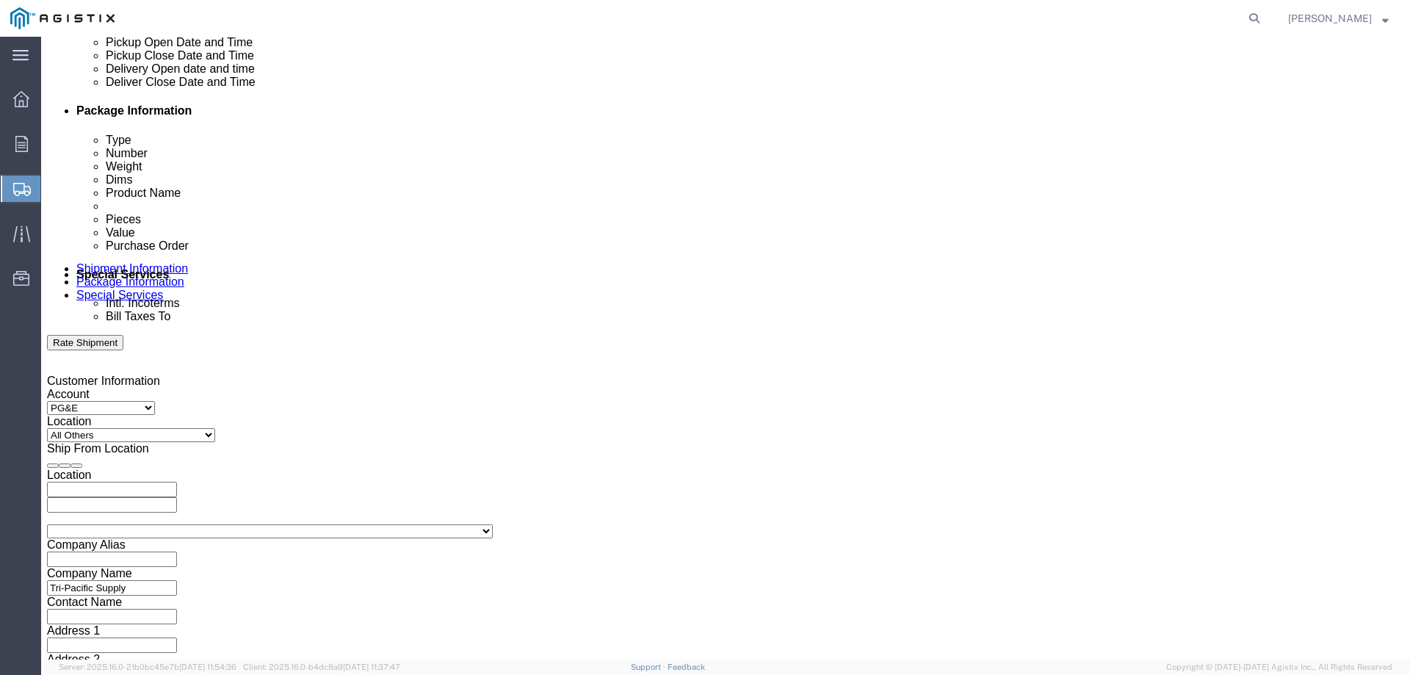
click div
click div "Aug 14 2025 3:00 PM"
click button "Apply"
click div "Aug 14 2025 3:00 PM"
click button "Apply"
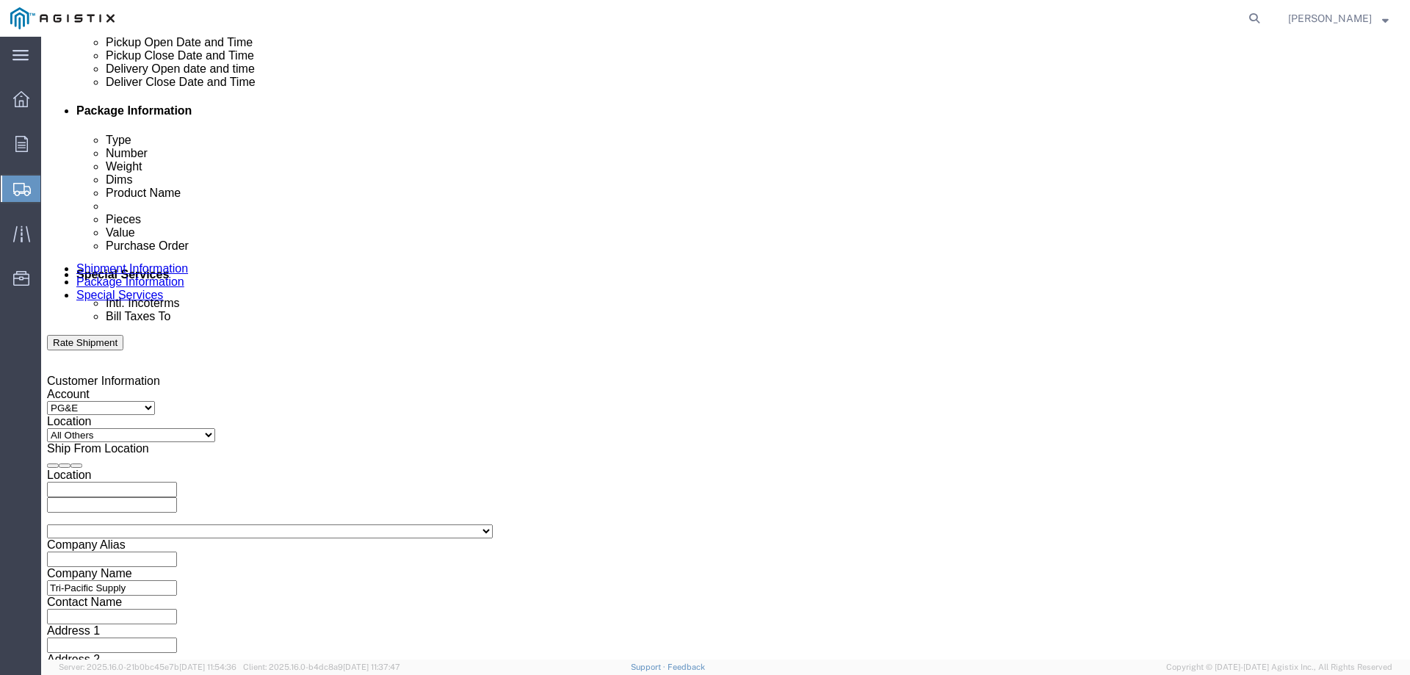
click div
type input "2:00 pm"
click button "Apply"
click input "text"
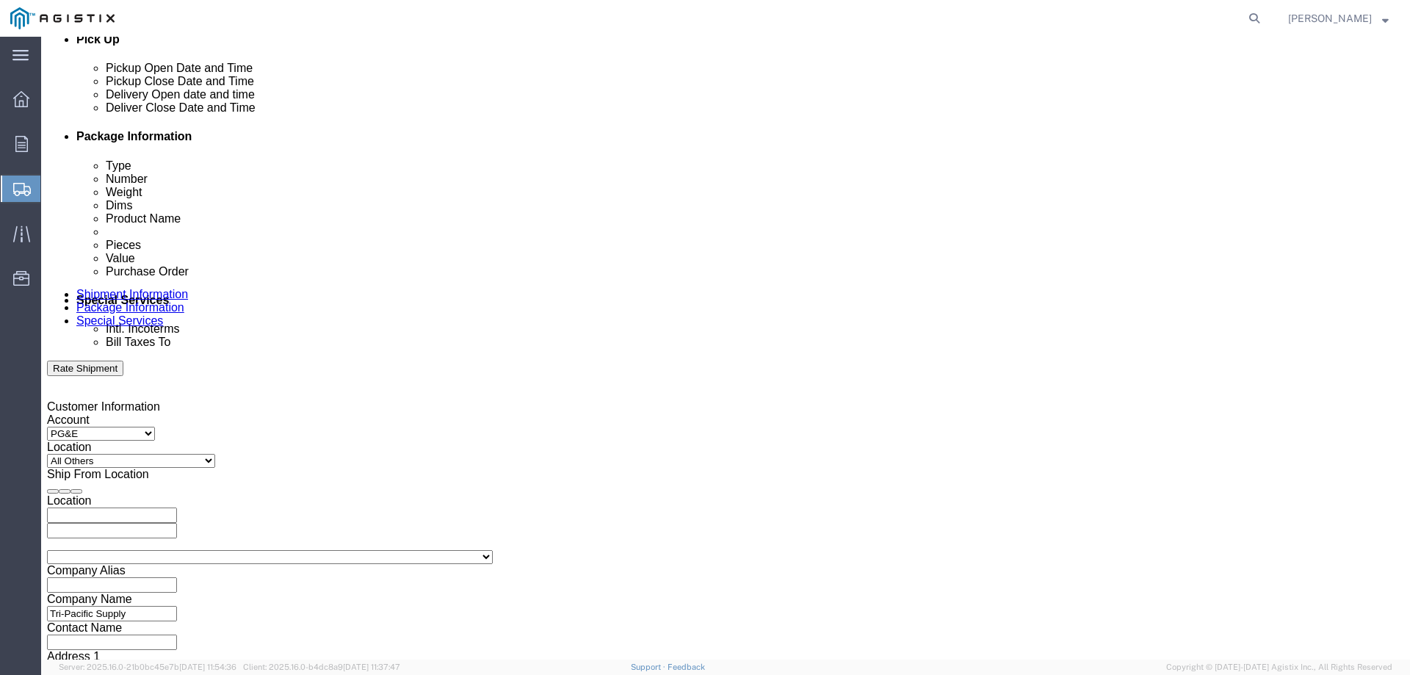
scroll to position [759, 0]
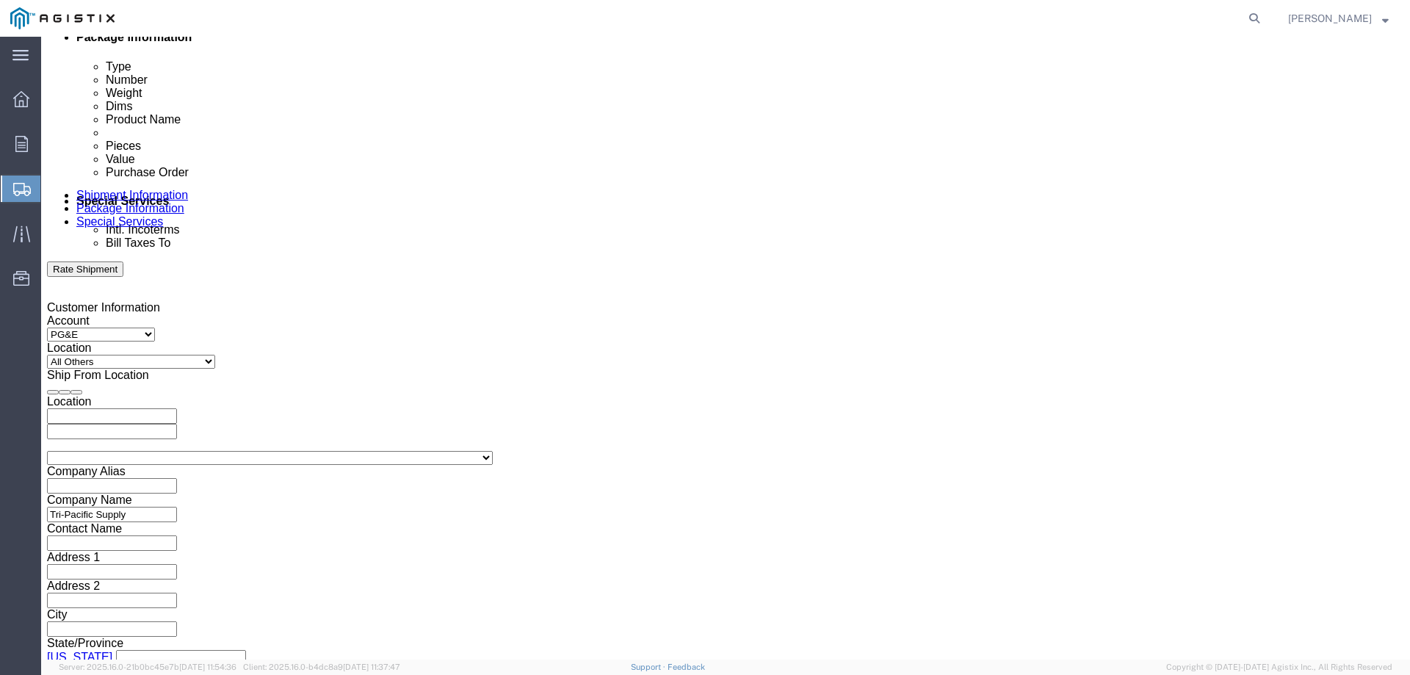
type input "2701212504"
click select "Select Air Less than Truckload Multi-Leg Ocean Freight Rail Small Parcel Truckl…"
select select "SMAL"
click select "Select Air Less than Truckload Multi-Leg Ocean Freight Rail Small Parcel Truckl…"
click button "Continue"
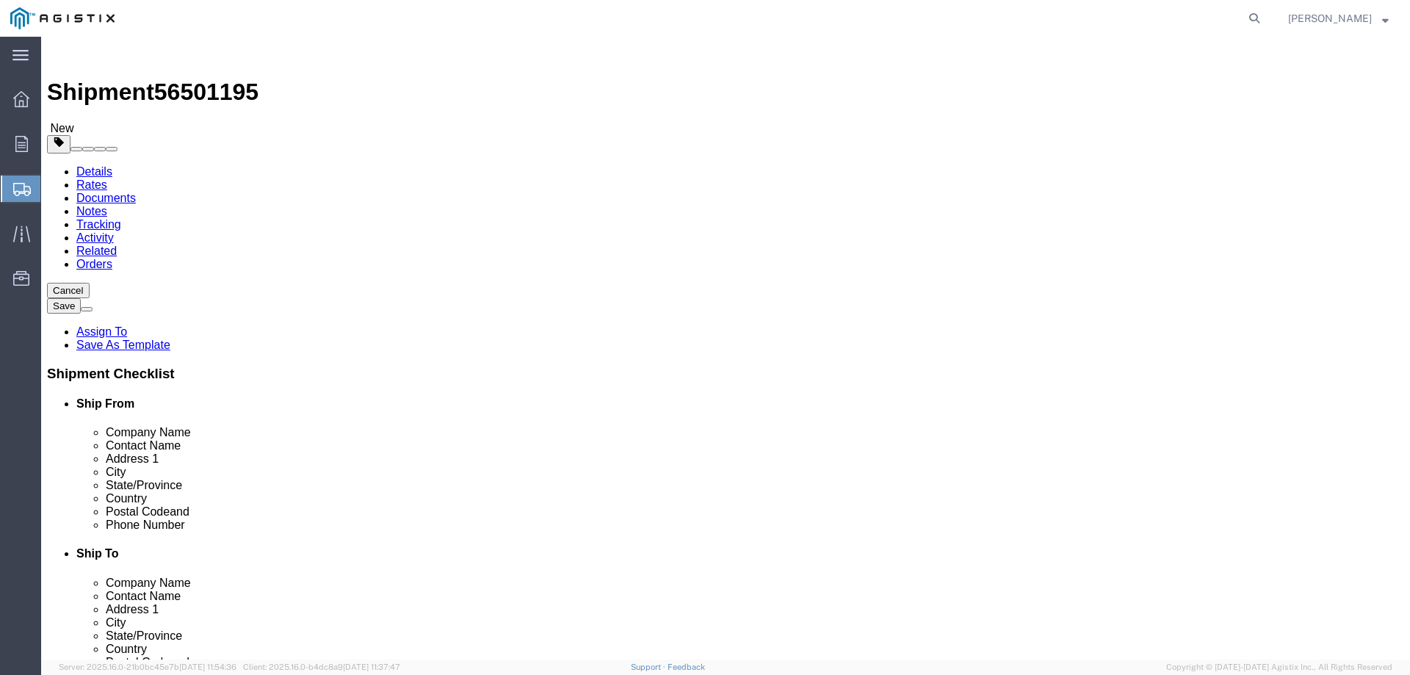
click input "text"
click select "Select Bulk Bundle(s) Cardboard Box(es) Carton(s) Crate(s) Drum(s) (Fiberboard)…"
select select "ENV"
click select "Select Bulk Bundle(s) Cardboard Box(es) Carton(s) Crate(s) Drum(s) (Fiberboard)…"
type input "9.50"
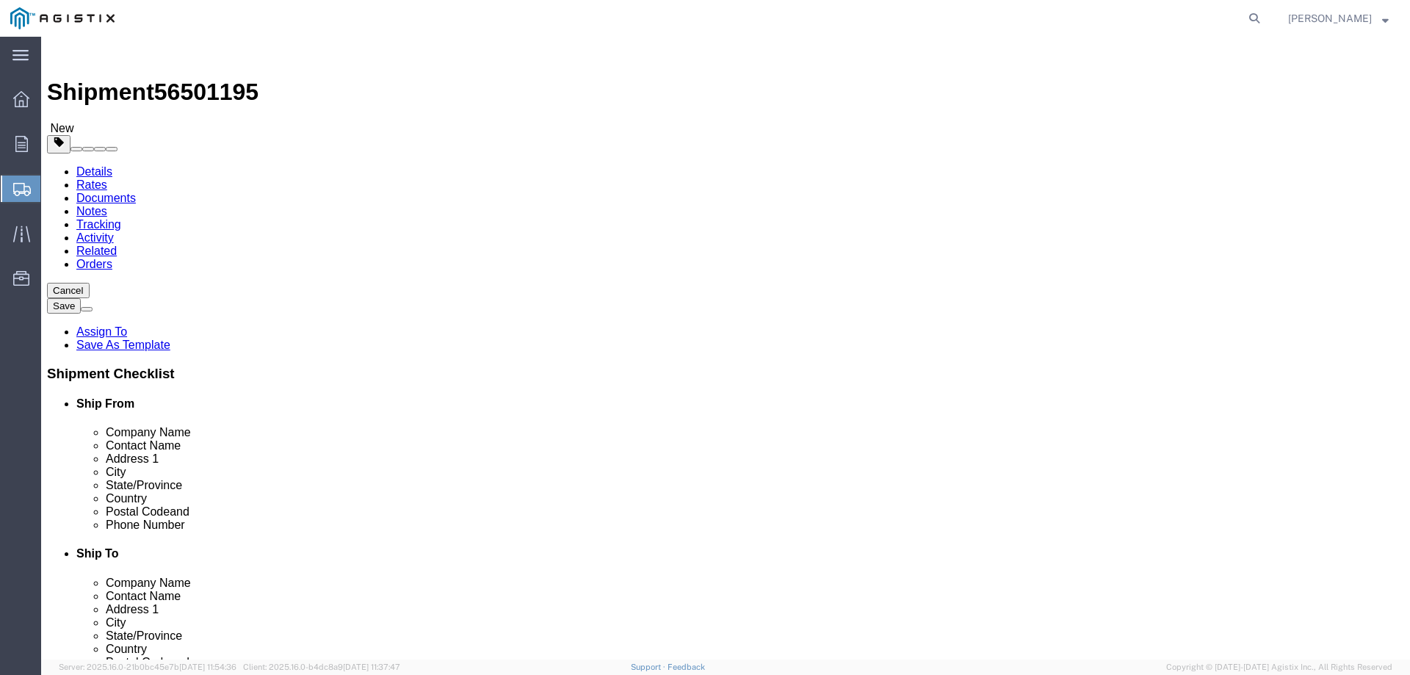
type input "12.50"
type input "0.25"
type input "1"
click span
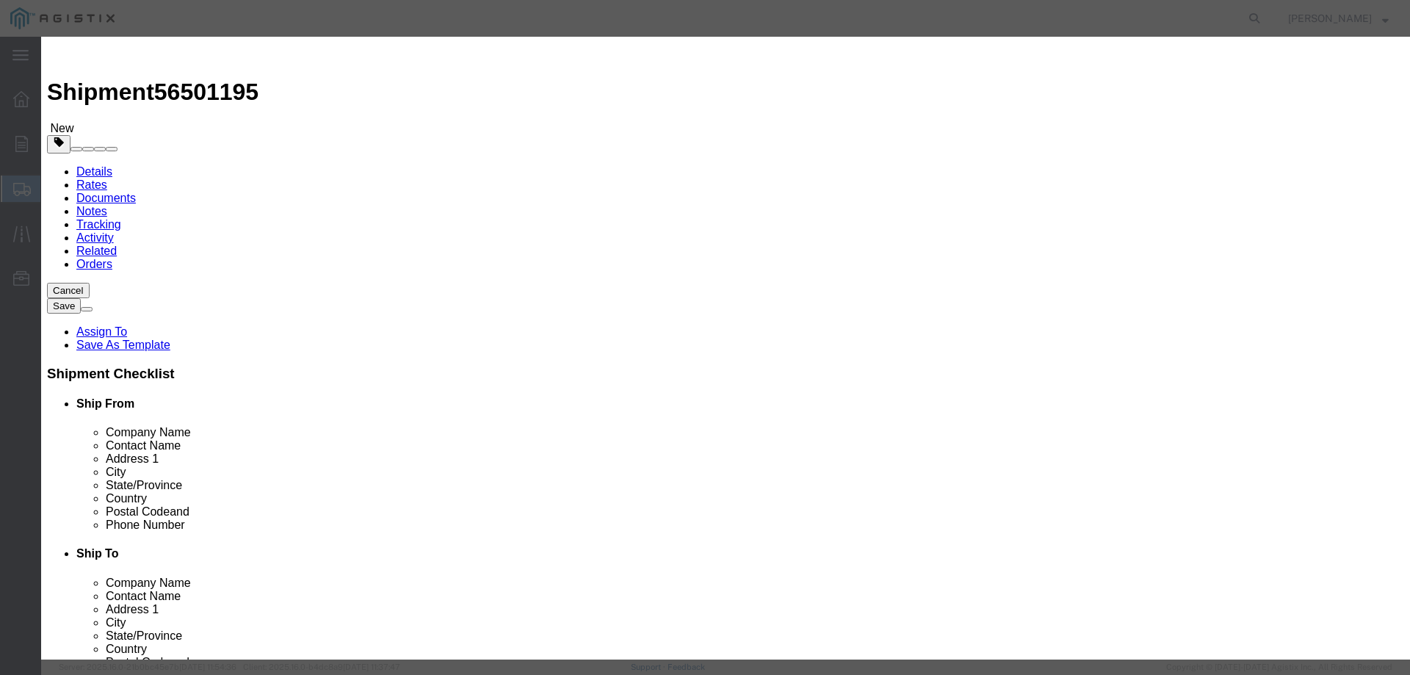
click input "text"
type input "M449941"
click td "Name: GAS O-RING KIT MODEL 441-57S 2" & 3""
select select
select select "USD"
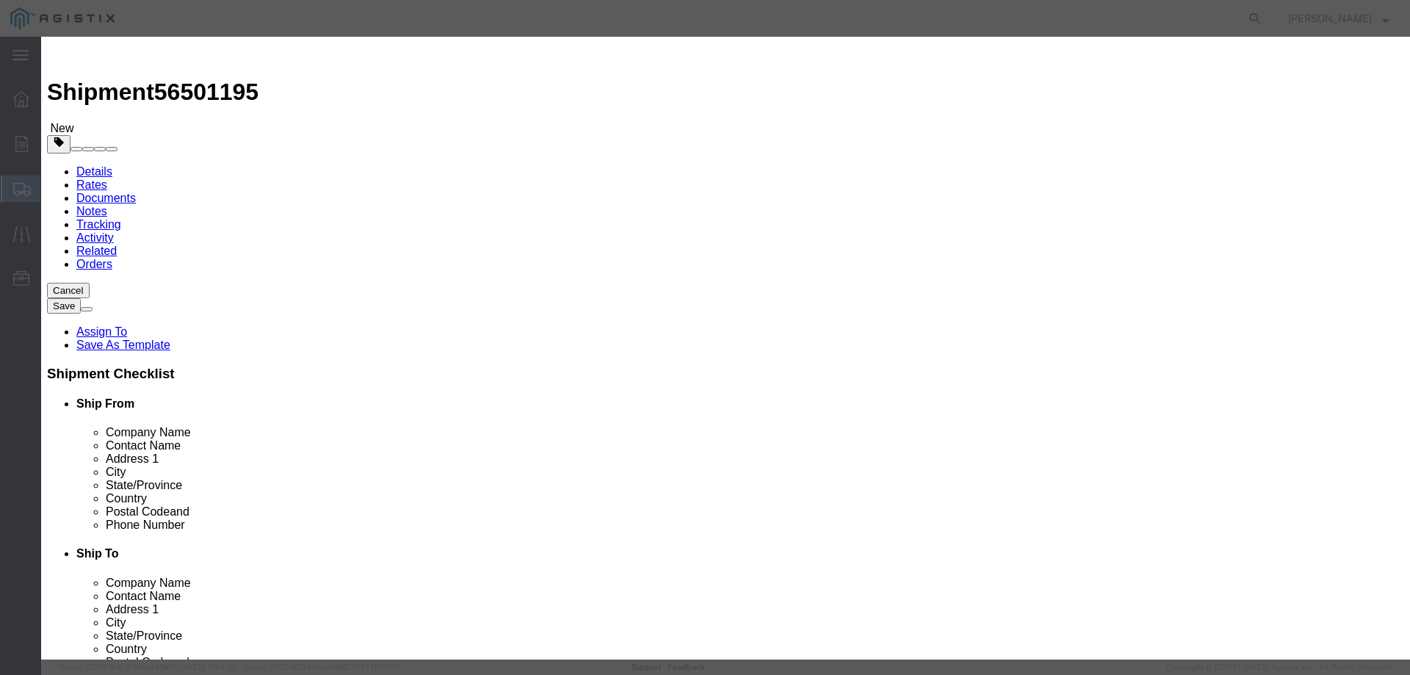
type input "GAS O-RING KIT MODEL 441-57S 2" & 3""
type input "M449941"
type input "GAS O-RING KIT MODEL 441-57S 2" & 3""
click input "text"
type input "6"
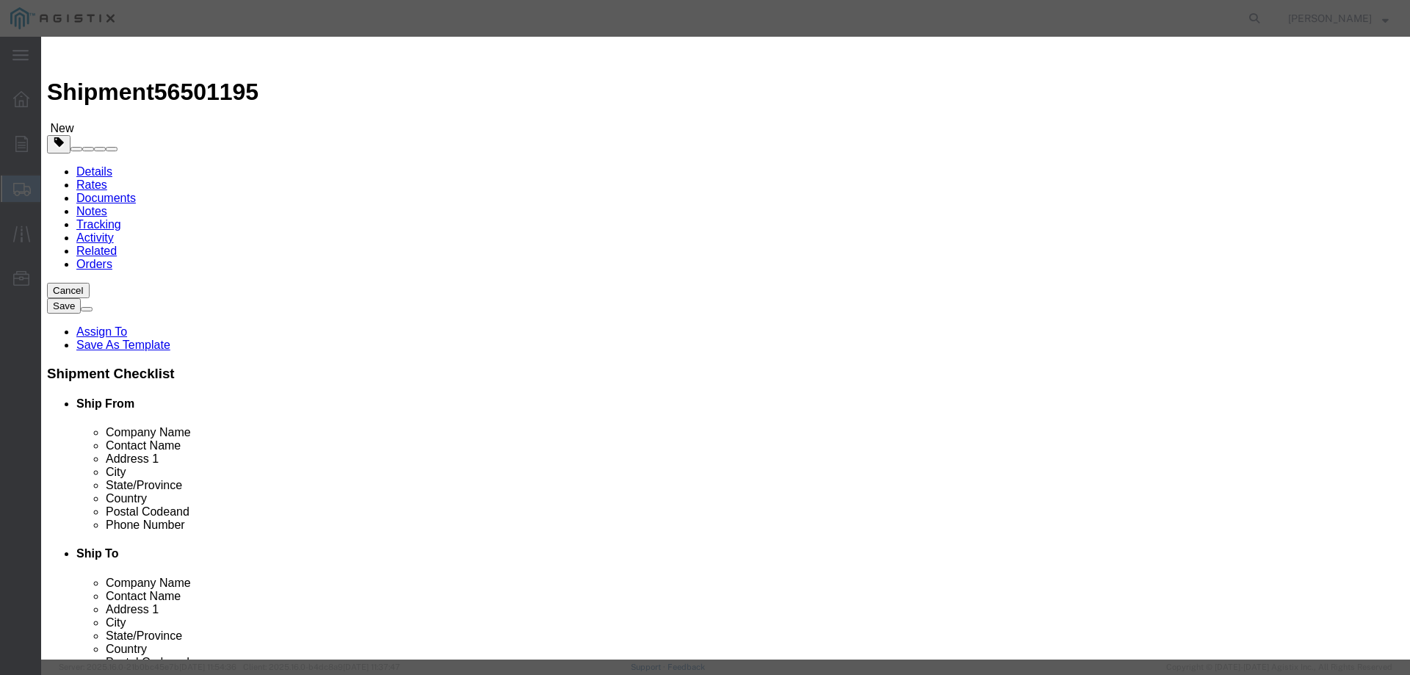
click input "text"
type input "228"
click button "Save & Close"
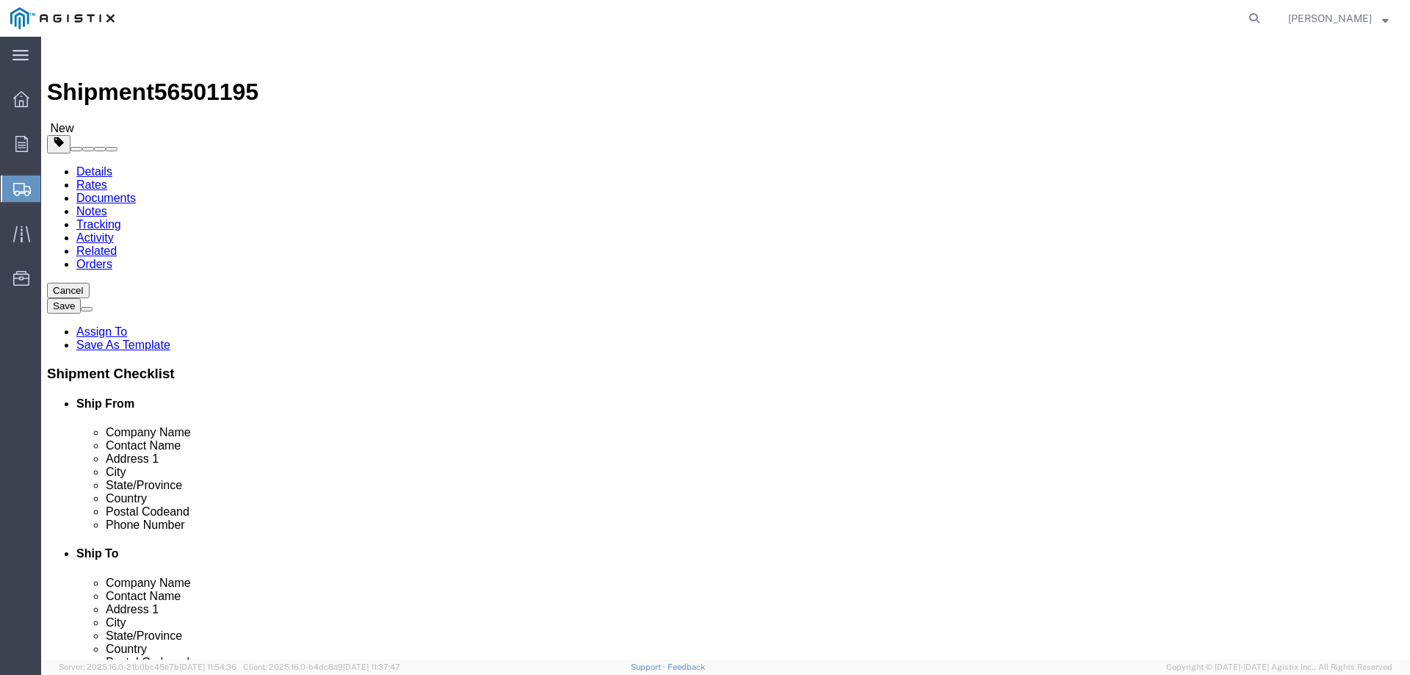
scroll to position [2, 0]
click button "Continue"
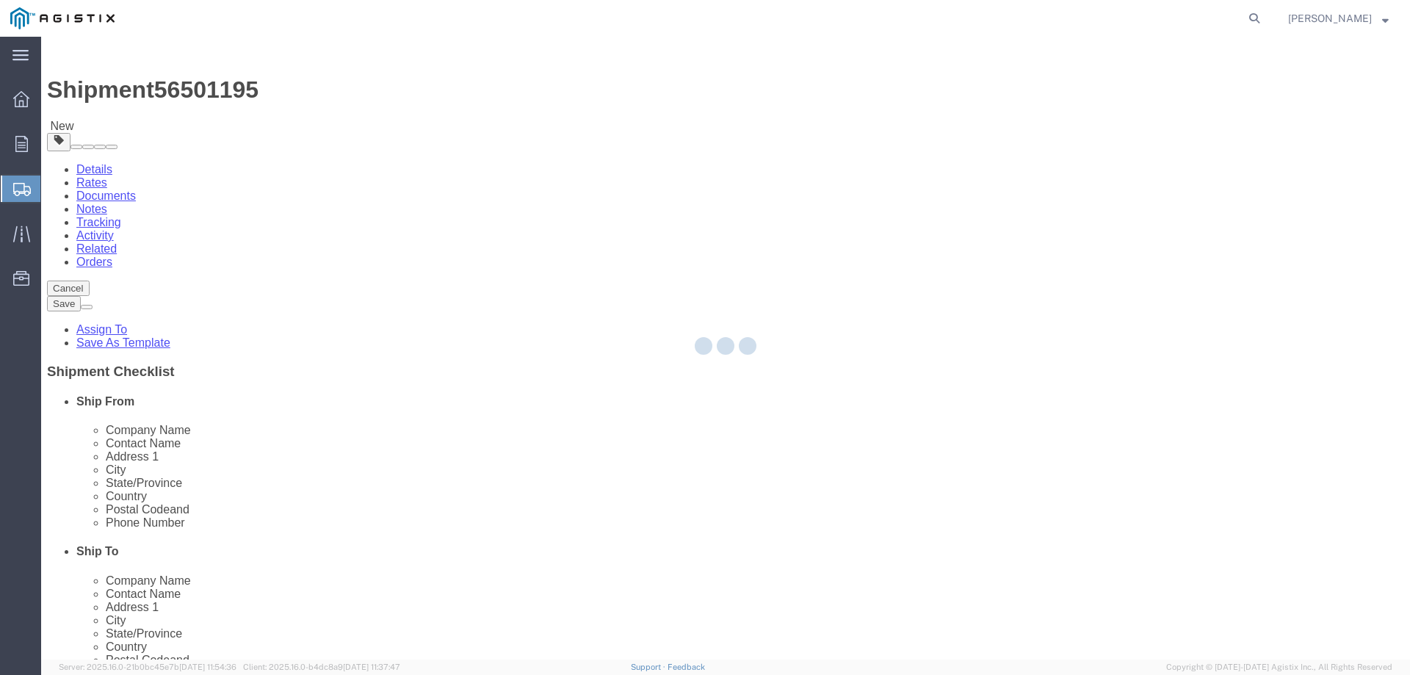
scroll to position [0, 0]
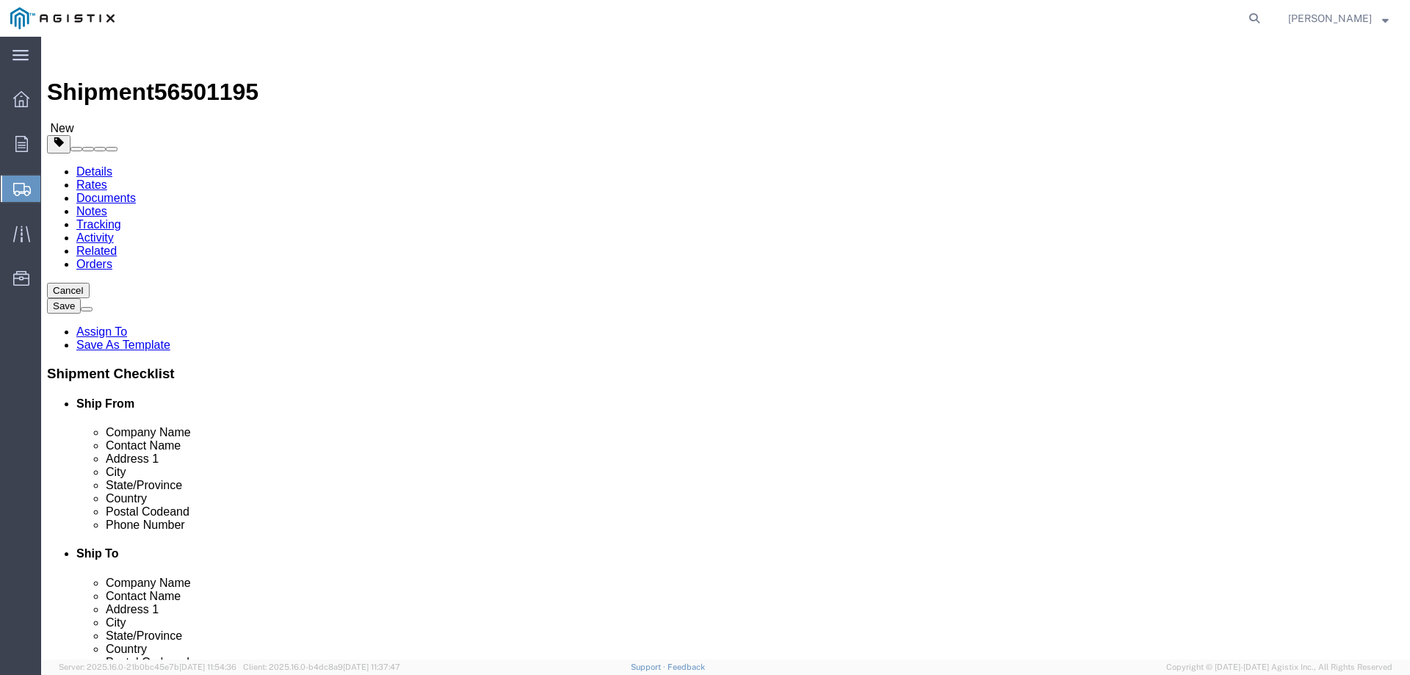
click button "Rate Shipment"
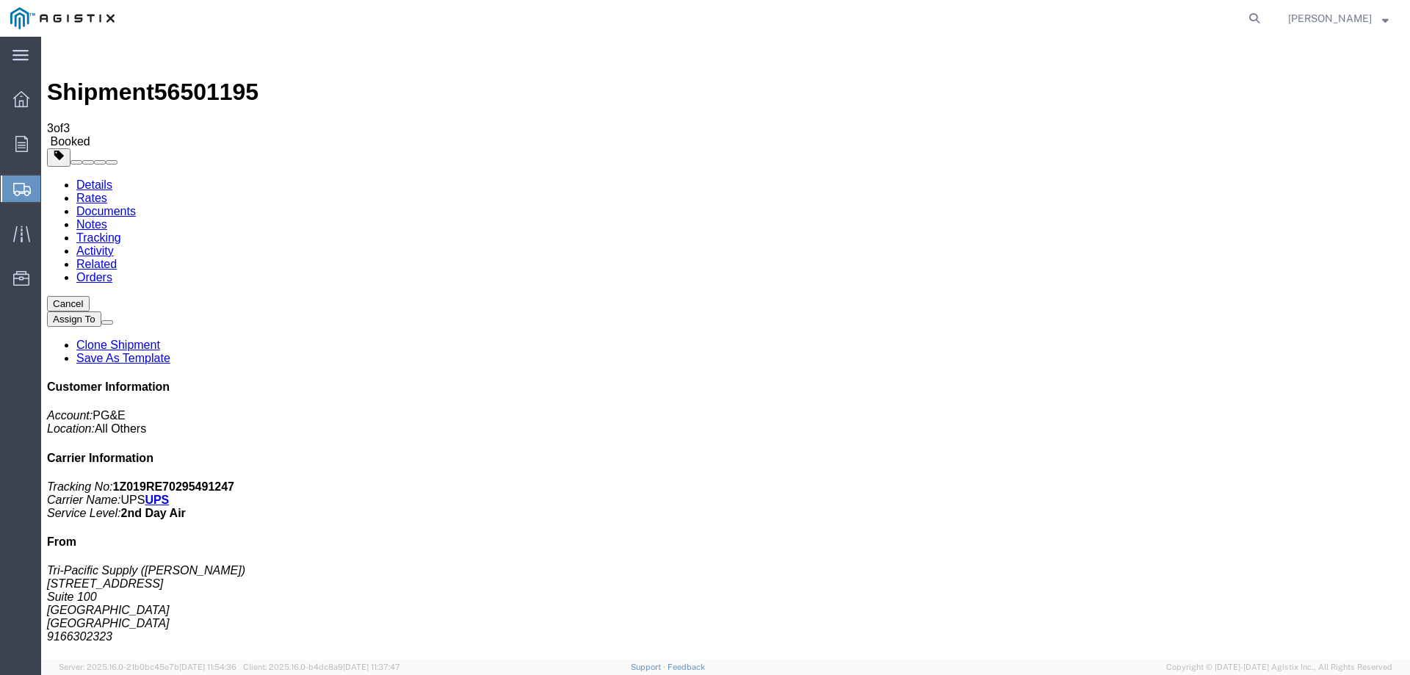
drag, startPoint x: 612, startPoint y: 262, endPoint x: 652, endPoint y: 335, distance: 82.8
click at [52, 192] on span "Shipments" at bounding box center [46, 188] width 12 height 29
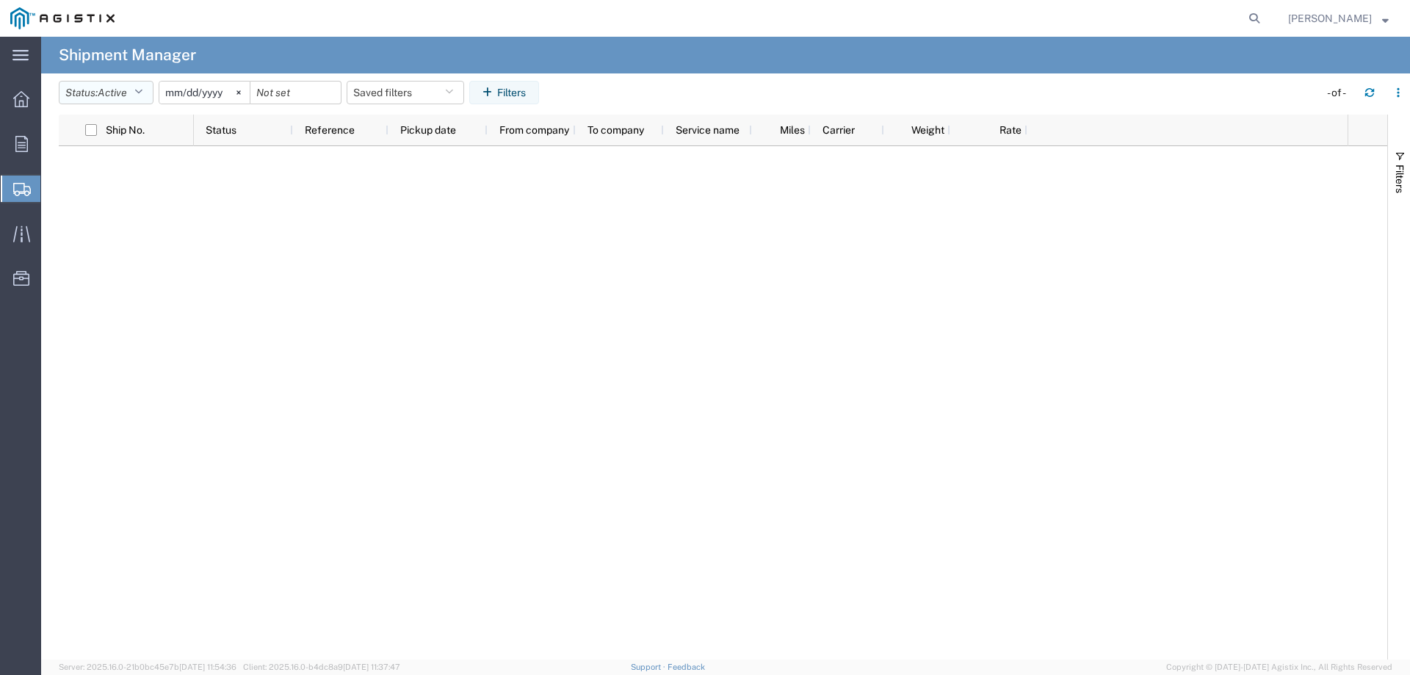
click at [142, 90] on icon "button" at bounding box center [138, 92] width 8 height 10
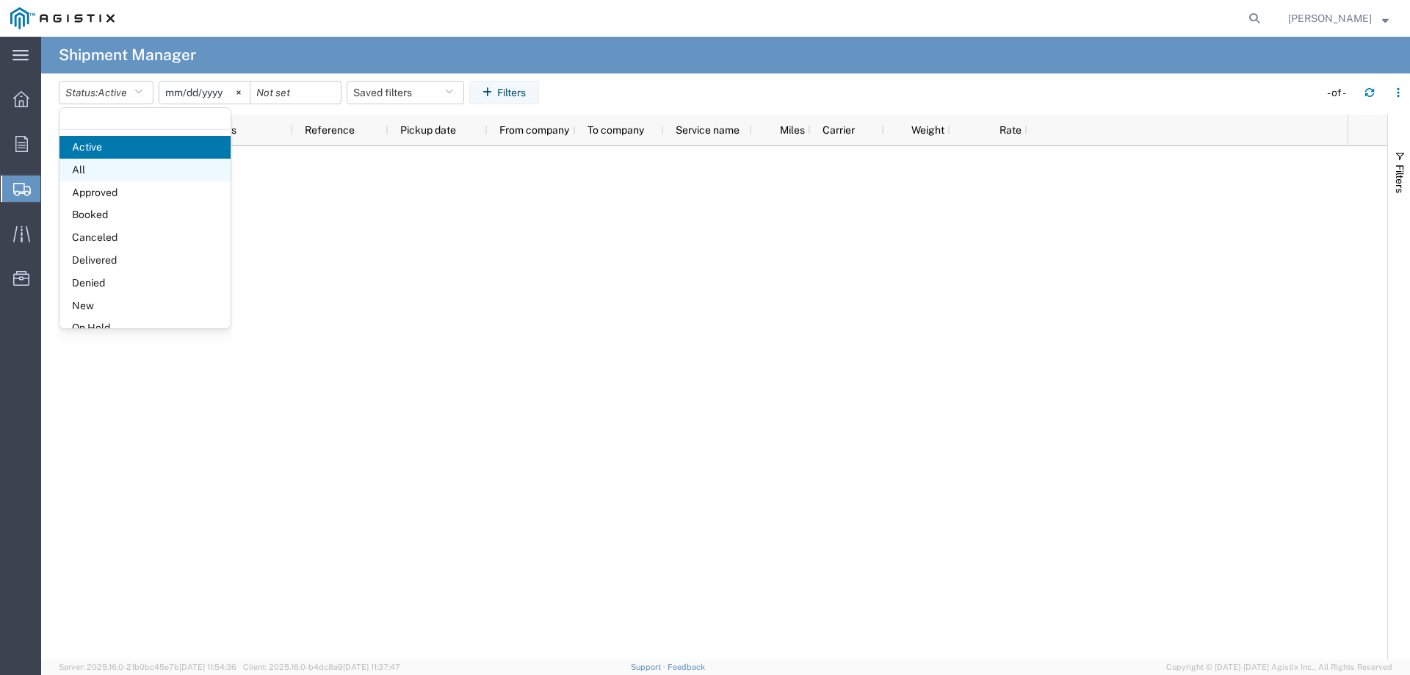
click at [100, 170] on span "All" at bounding box center [144, 170] width 171 height 23
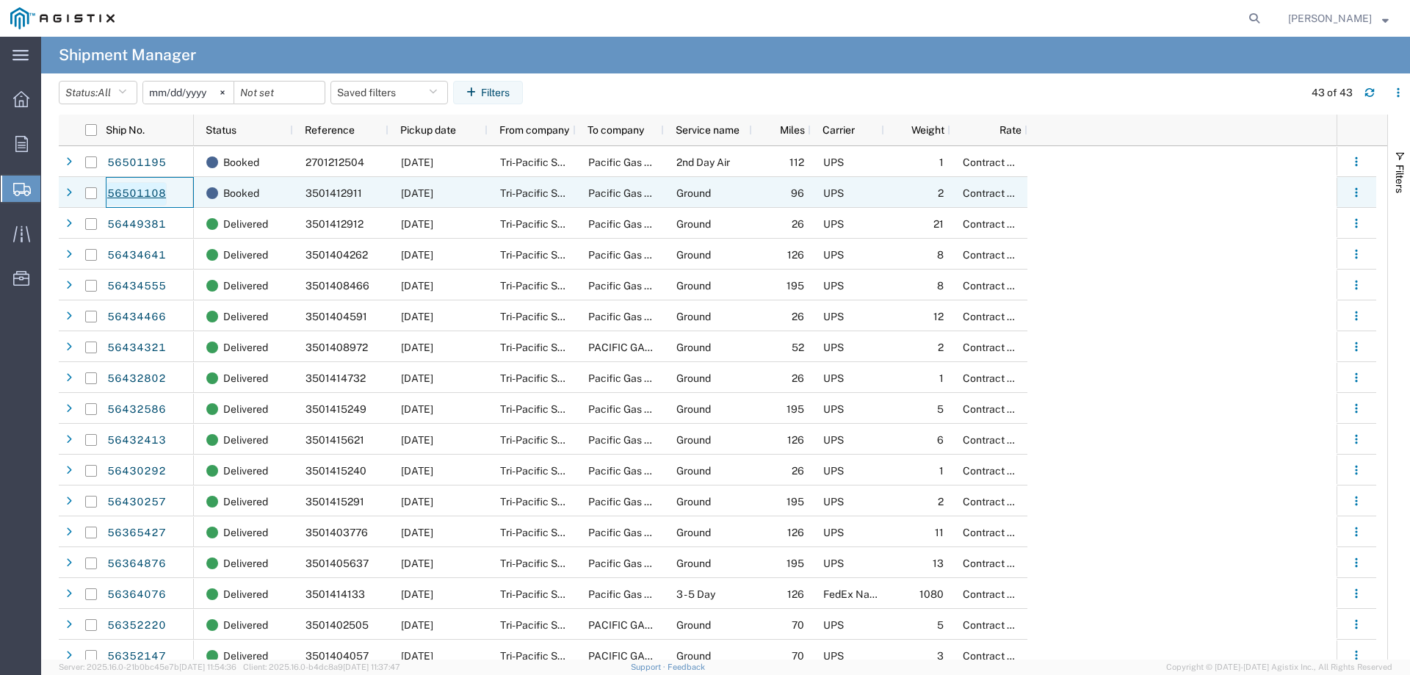
click at [142, 192] on link "56501108" at bounding box center [136, 193] width 60 height 23
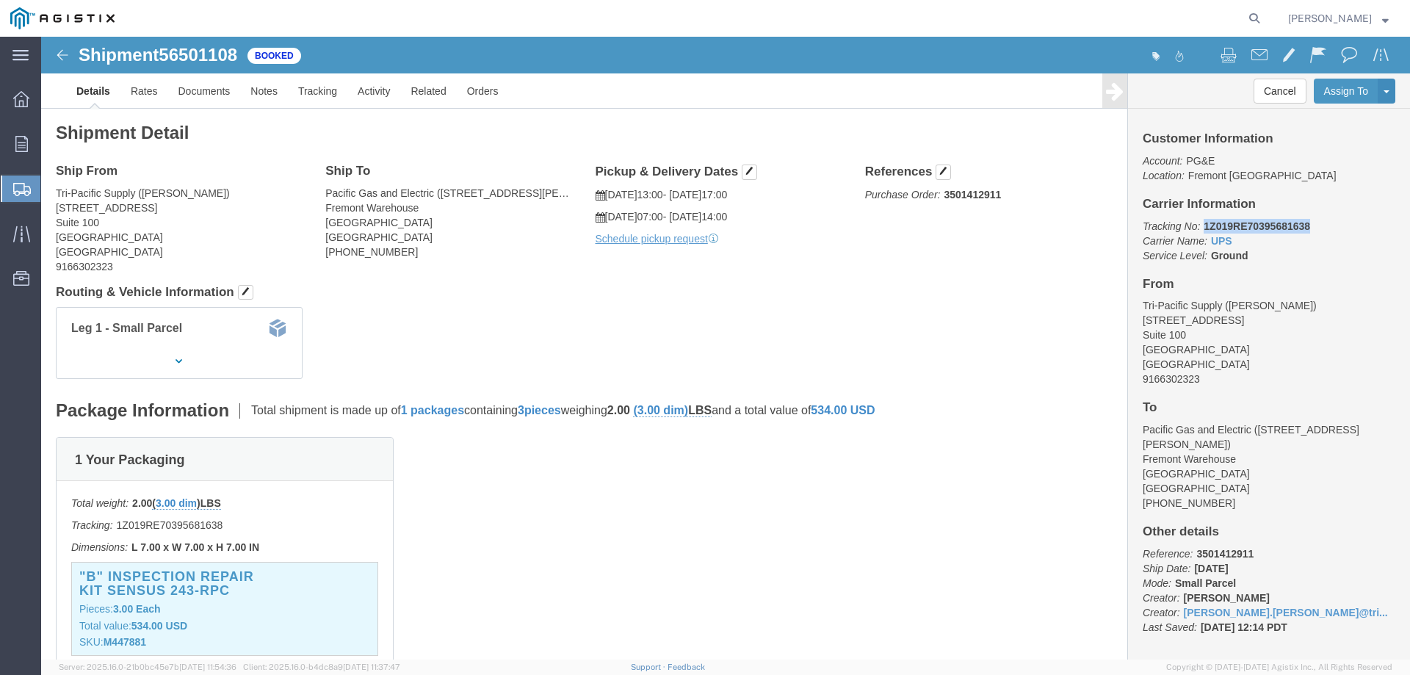
drag, startPoint x: 1266, startPoint y: 188, endPoint x: 1156, endPoint y: 187, distance: 110.2
click p "Tracking No: 1Z019RE70395681638 Carrier Name: UPS UPS Service Level: Ground"
copy b "1Z019RE70395681638"
click at [0, 0] on span "Create Shipment" at bounding box center [0, 0] width 0 height 0
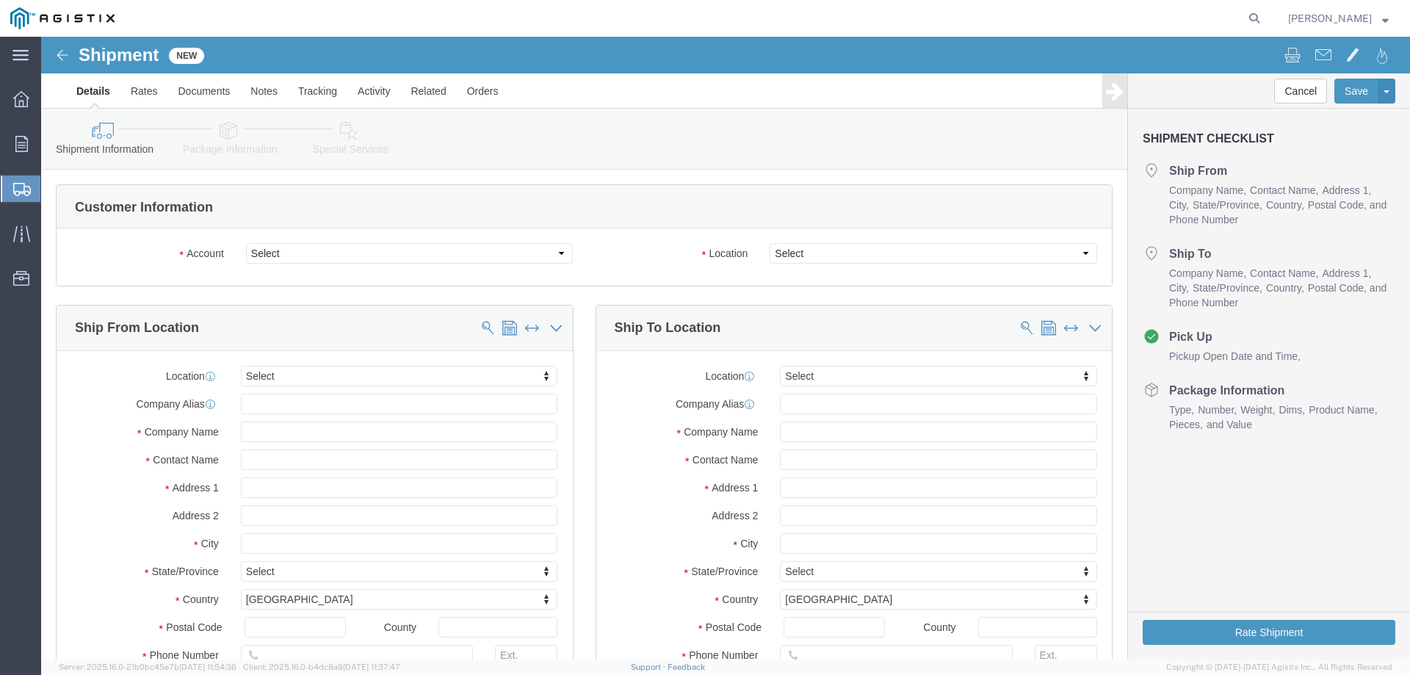
select select
click select "Select PG&E Tri-Pacific Supply Inc"
select select "9596"
click select "Select PG&E Tri-Pacific Supply Inc"
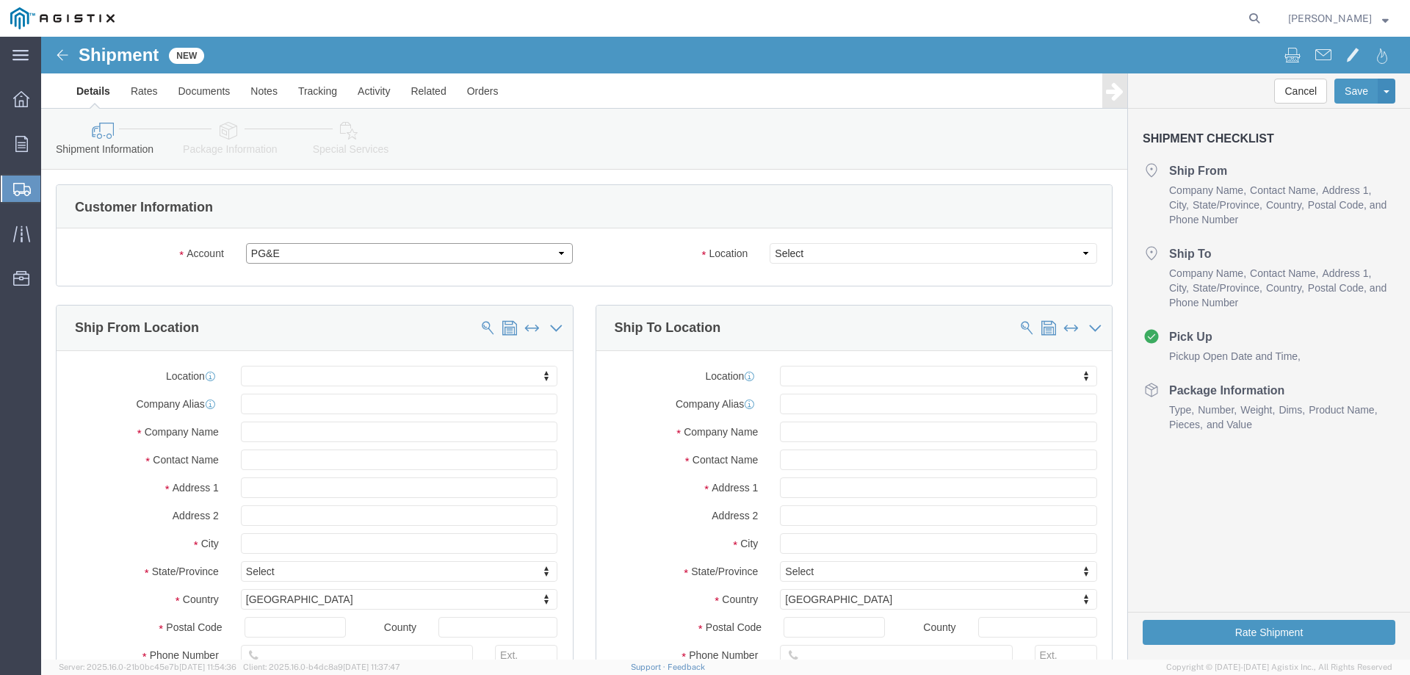
select select
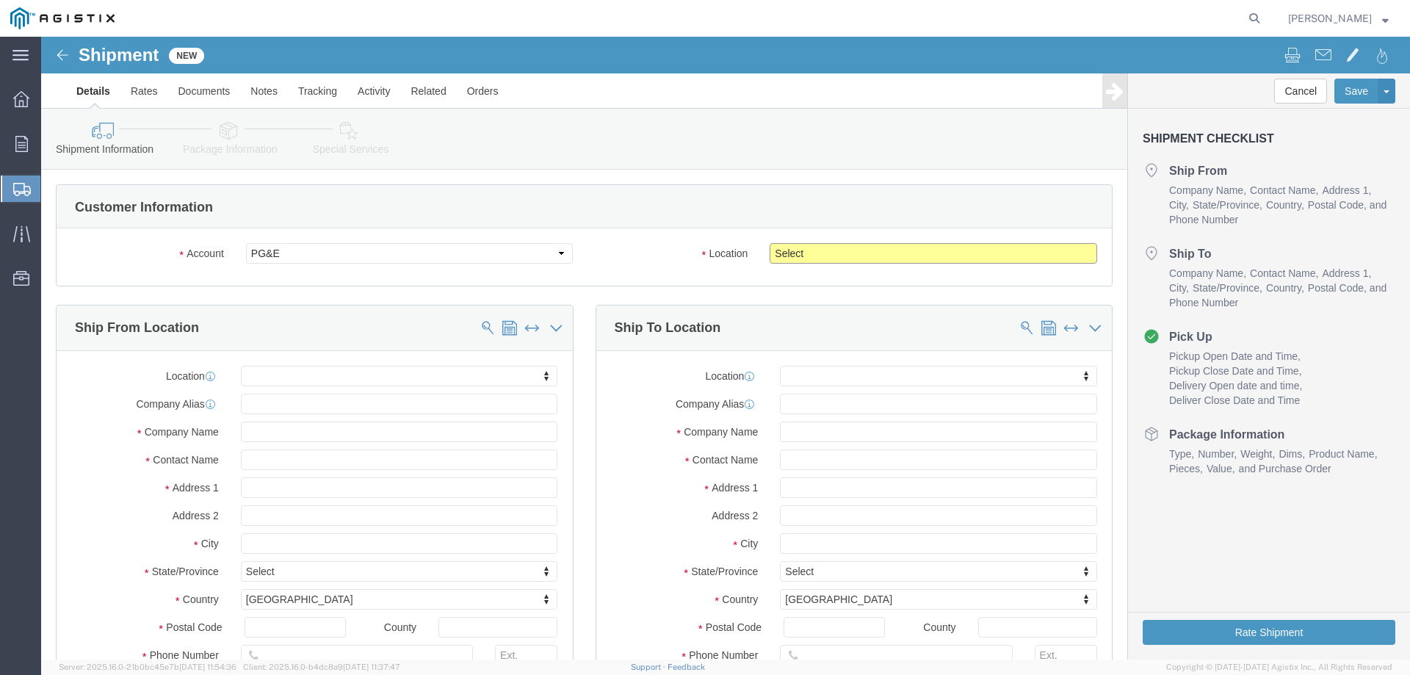
click select "Select All Others Fremont DC Fresno DC Wheatland DC"
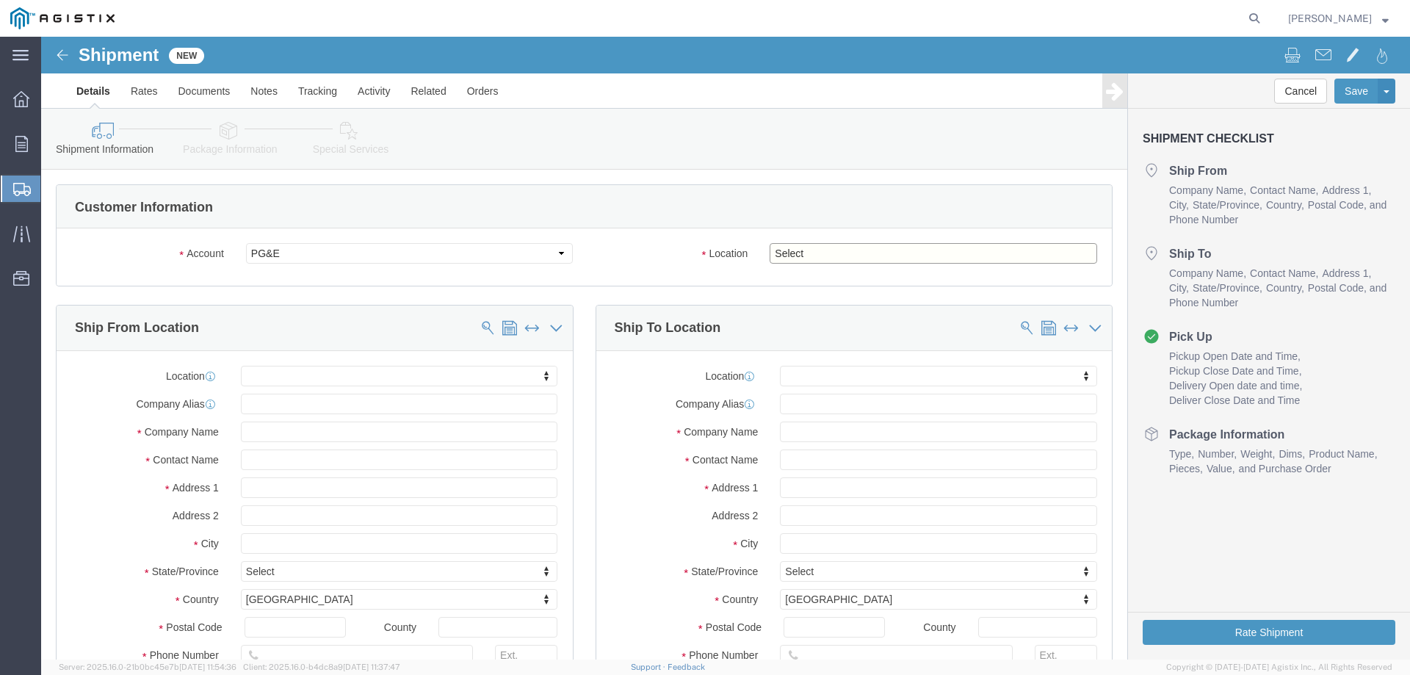
select select "19996"
click select "Select All Others Fremont DC Fresno DC Wheatland DC"
click input "text"
type input "tri-"
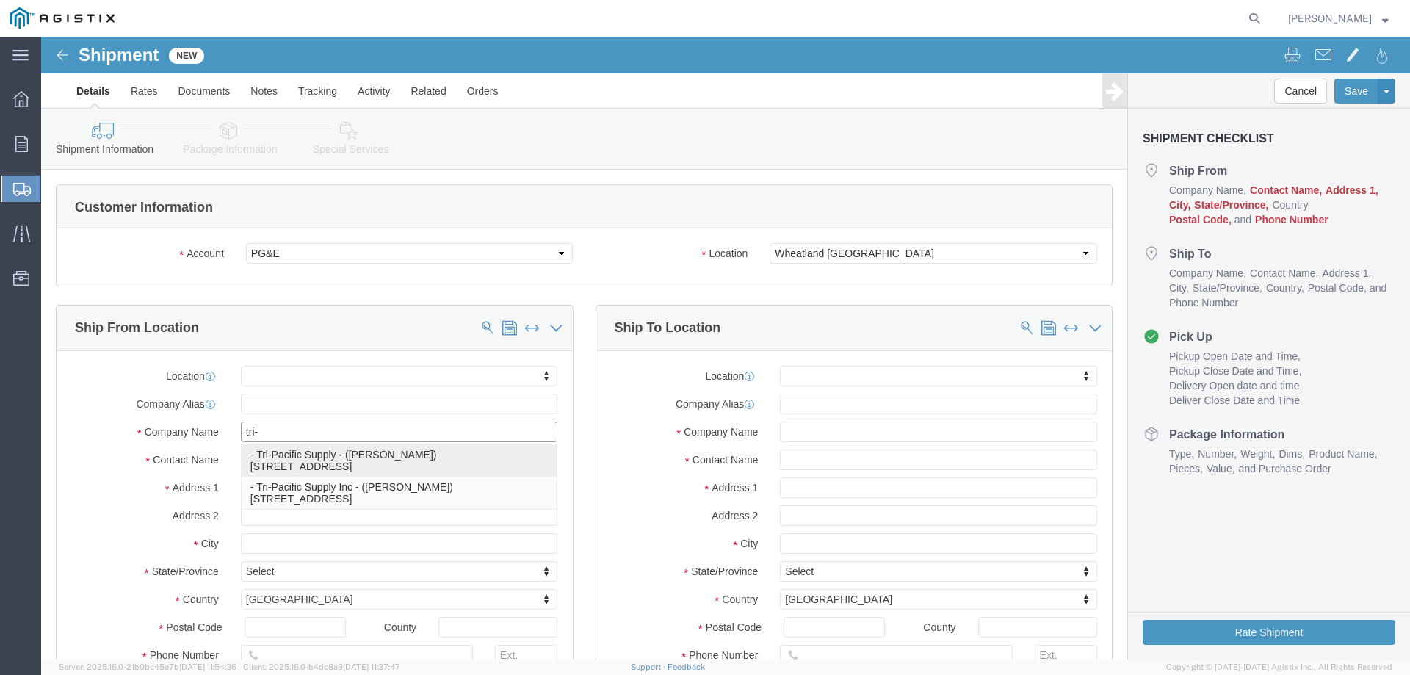
click p "- Tri-Pacific Supply - (Daryl Anderson) 6121 Pacific Street, Suite 100, Rocklin…"
select select "CA"
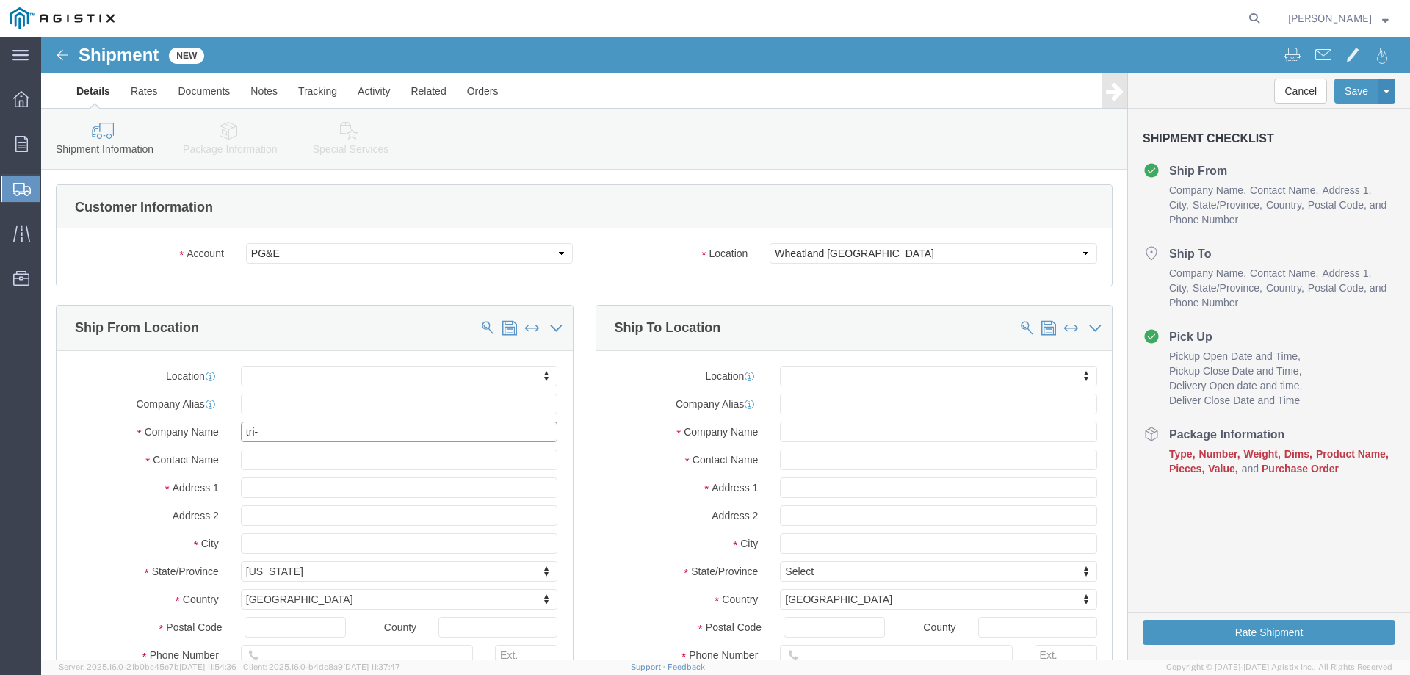
type input "Tri-Pacific Supply"
click input "text"
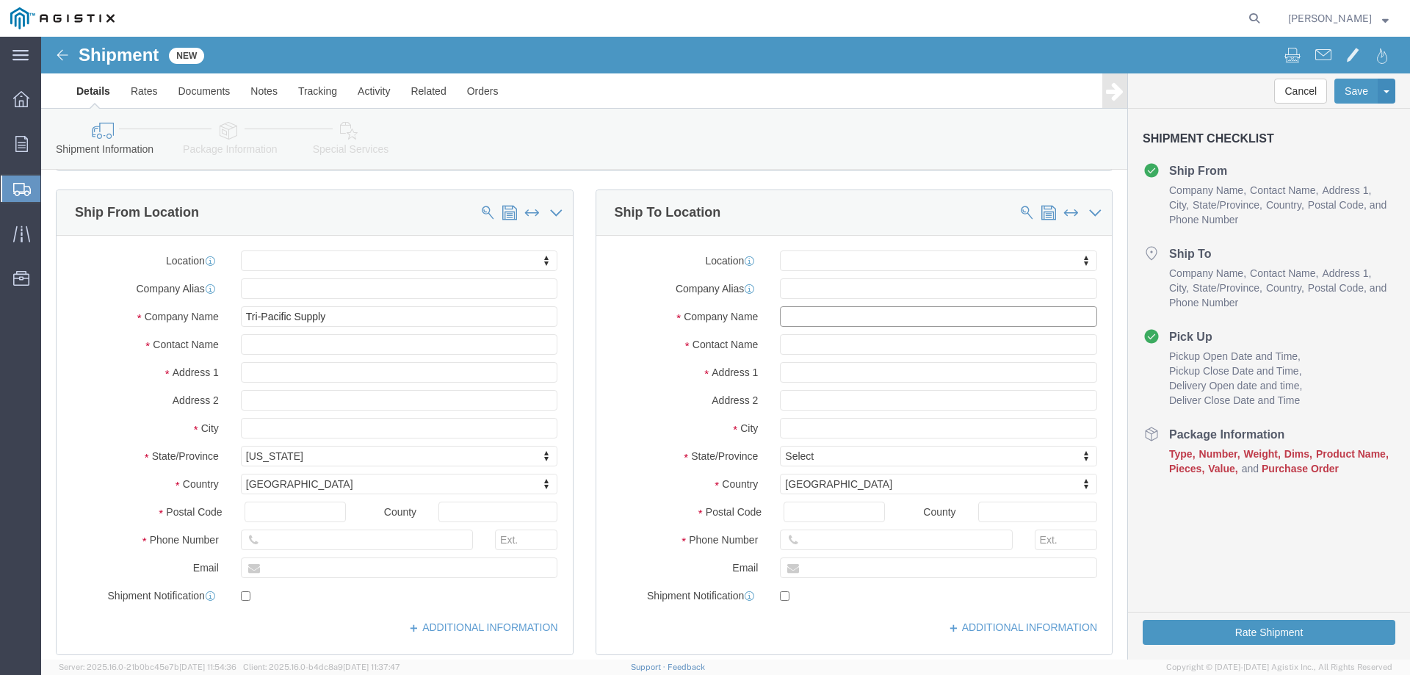
scroll to position [147, 0]
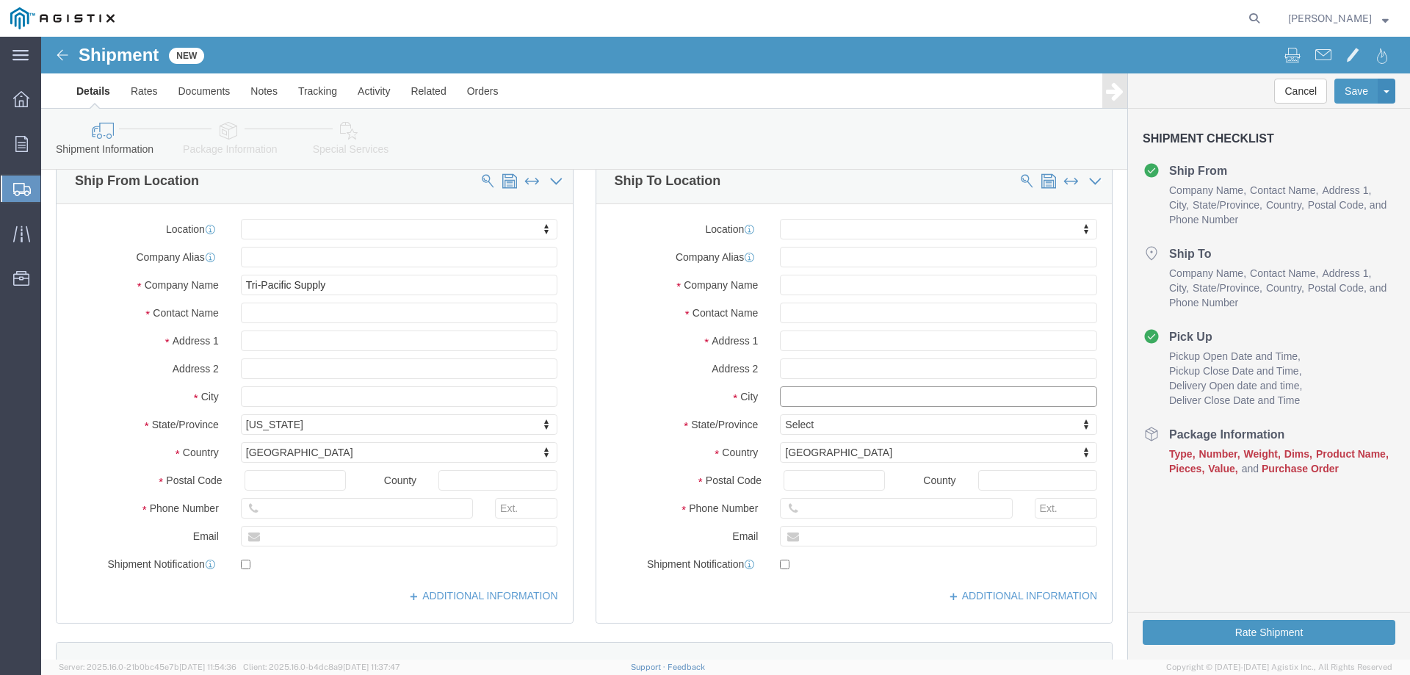
click input "text"
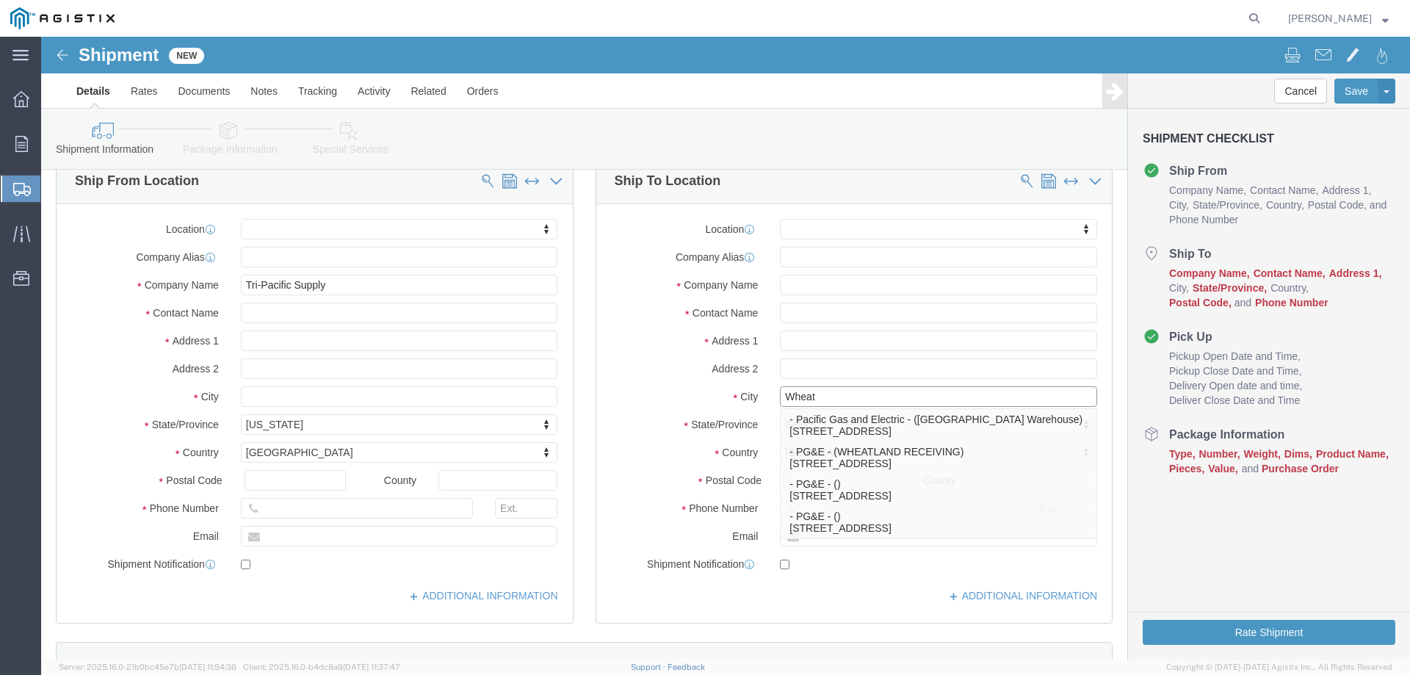
type input "Wheatl"
click p "- Pacific Gas and Electric - (Wheatland Warehouse) 3736 Rancho Road, Wheatland,…"
select select "CA"
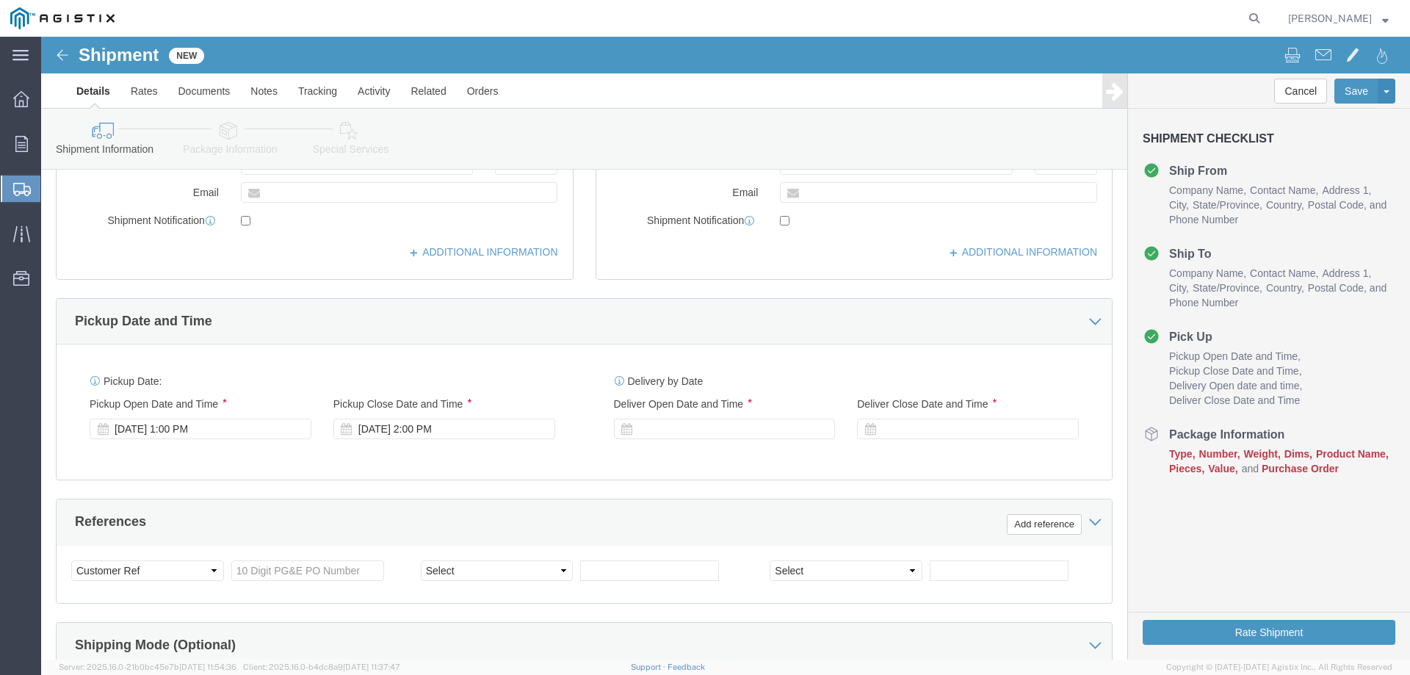
scroll to position [514, 0]
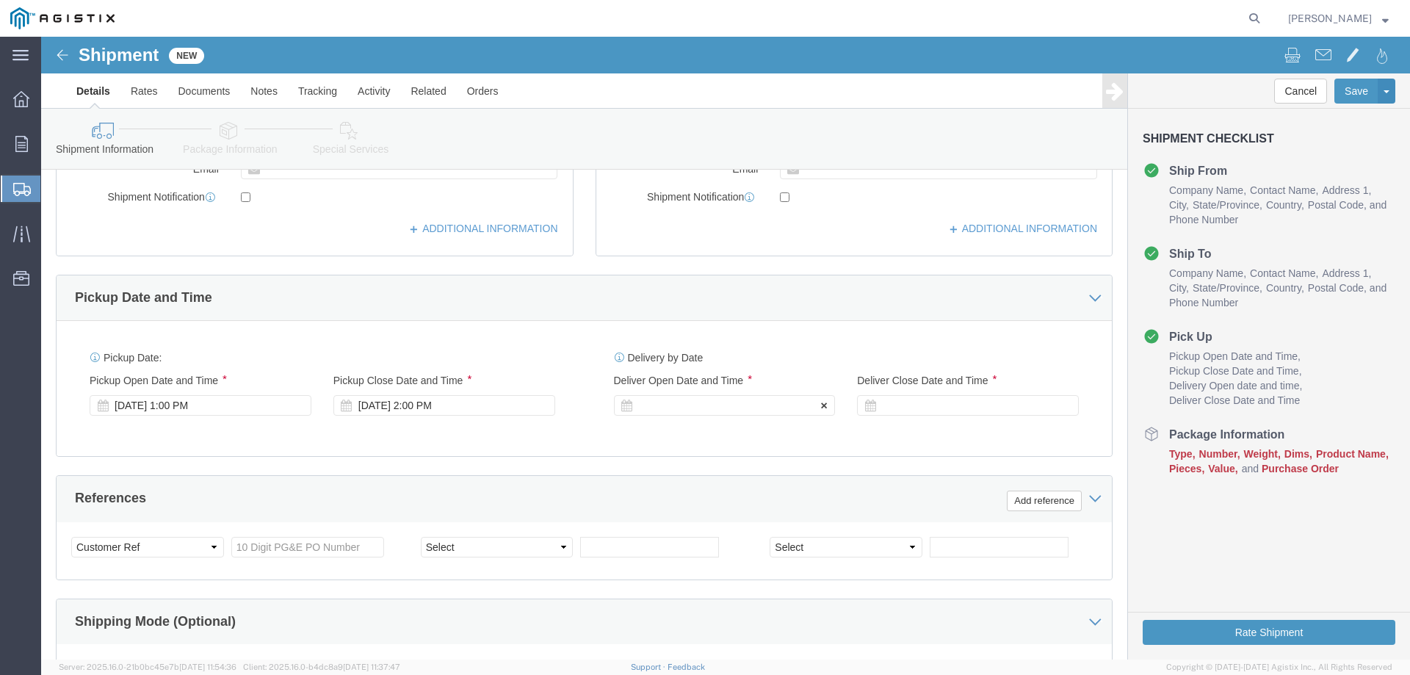
type input "Wheatland"
click div
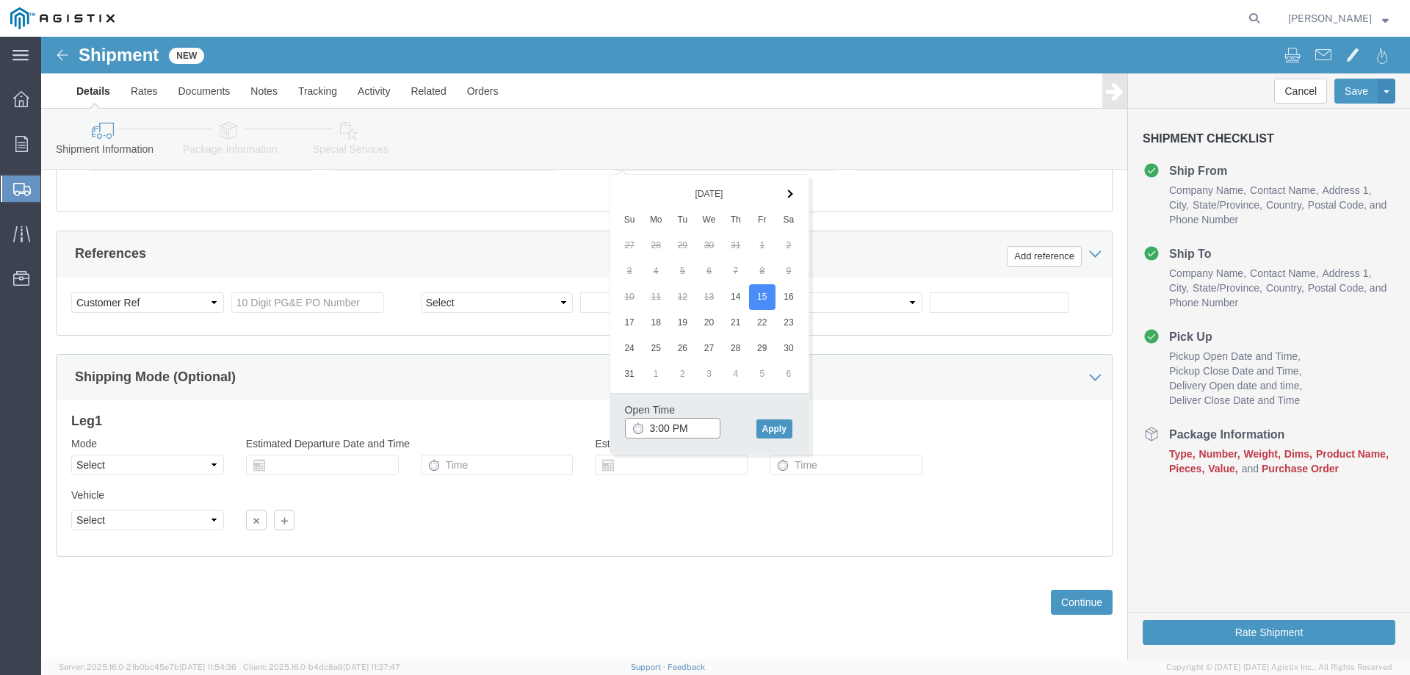
click input "3:00 PM"
type input "7:00 am"
click button "Apply"
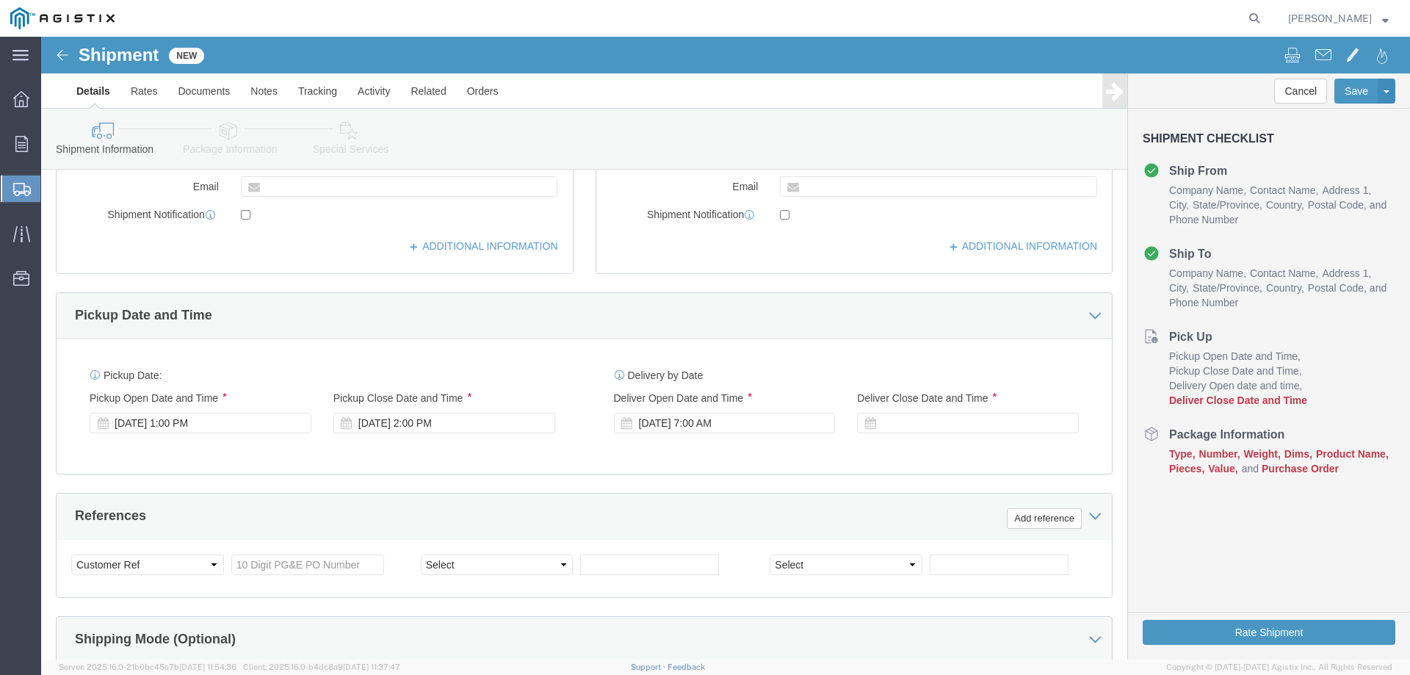
scroll to position [465, 0]
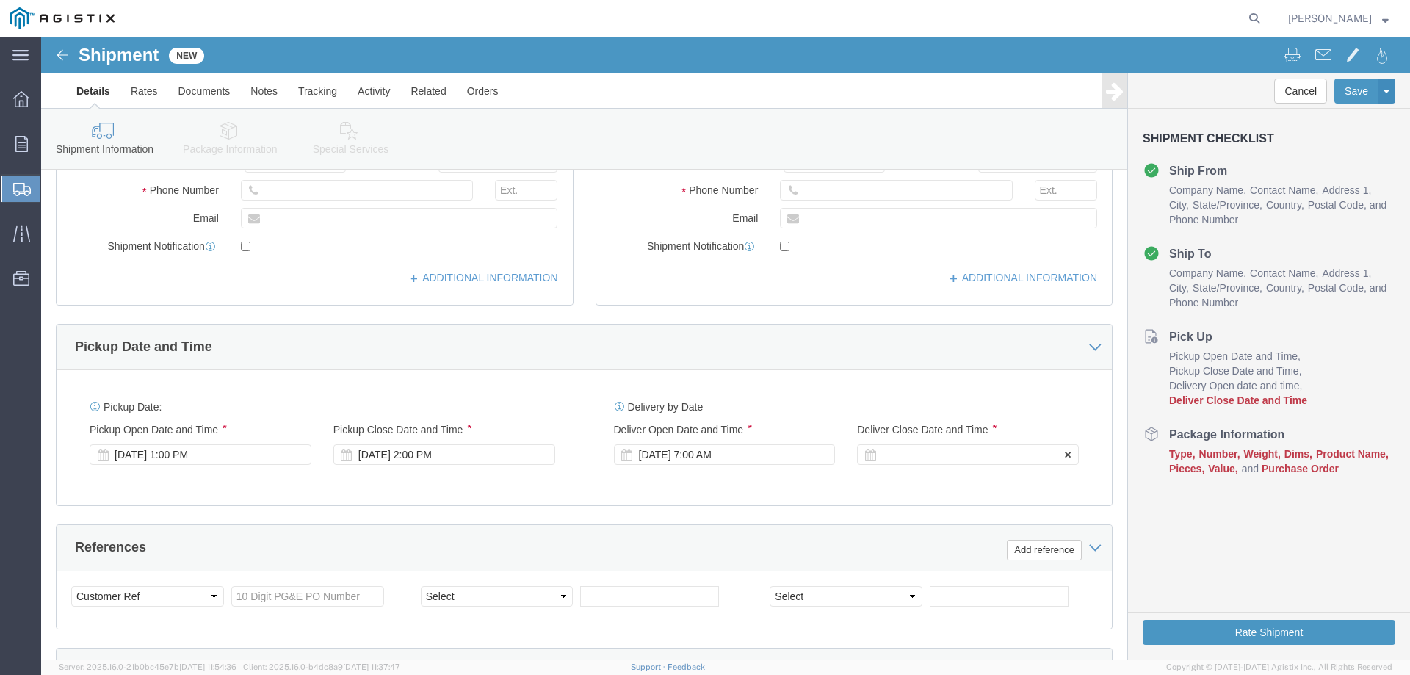
click div
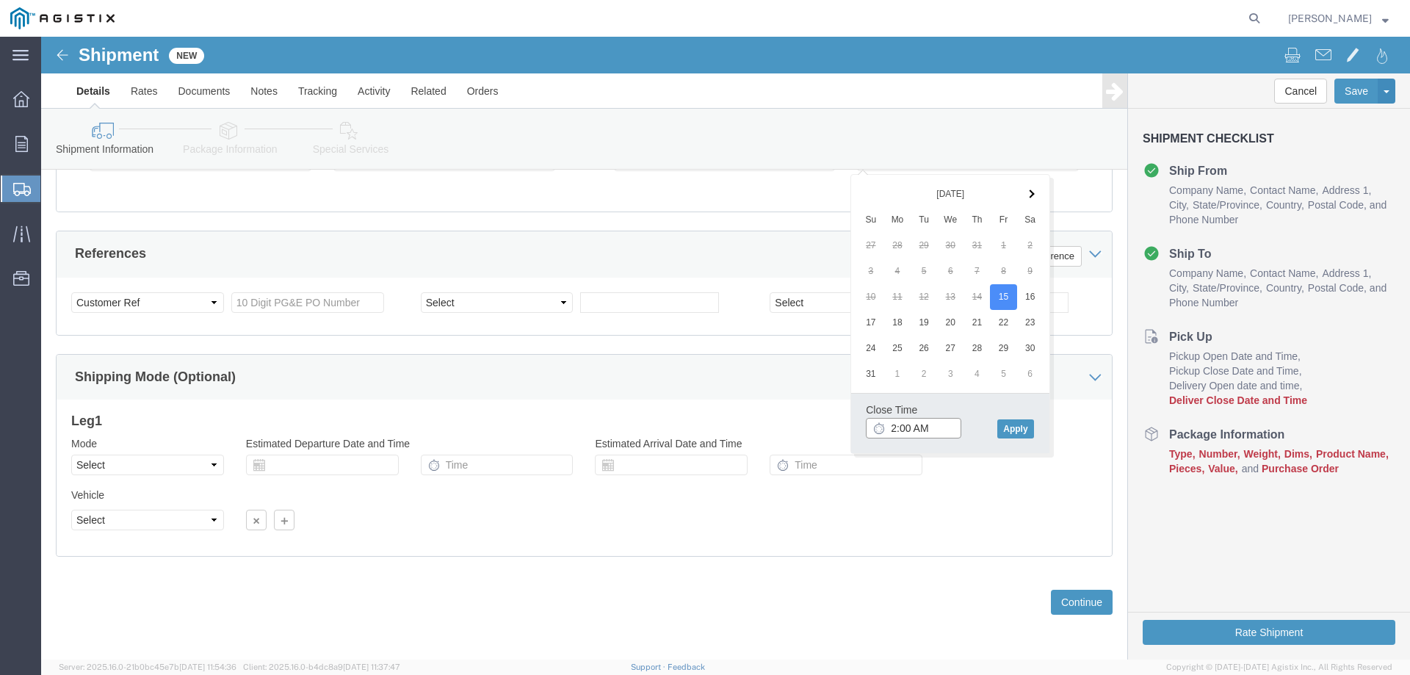
click input "2:00 AM"
type input "2:00 PM"
click button "Apply"
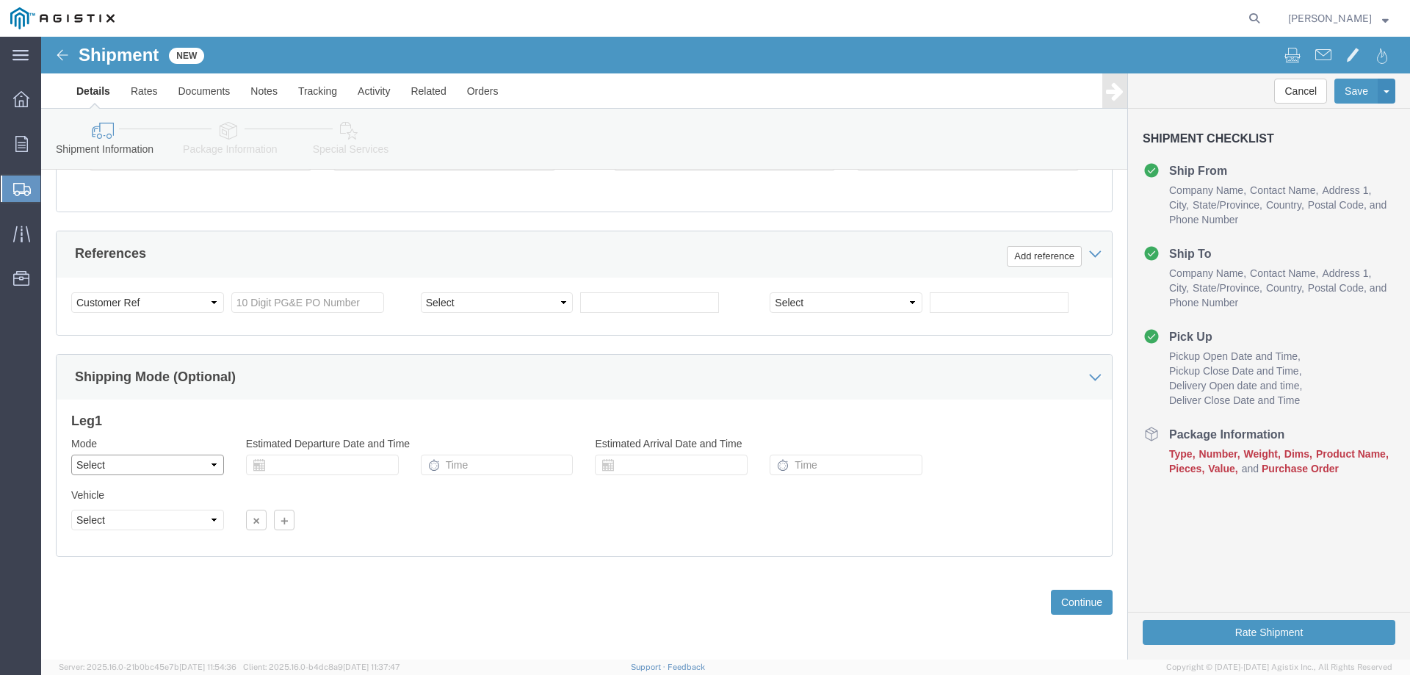
click select "Select Air Less than Truckload Multi-Leg Ocean Freight Rail Small Parcel Truckl…"
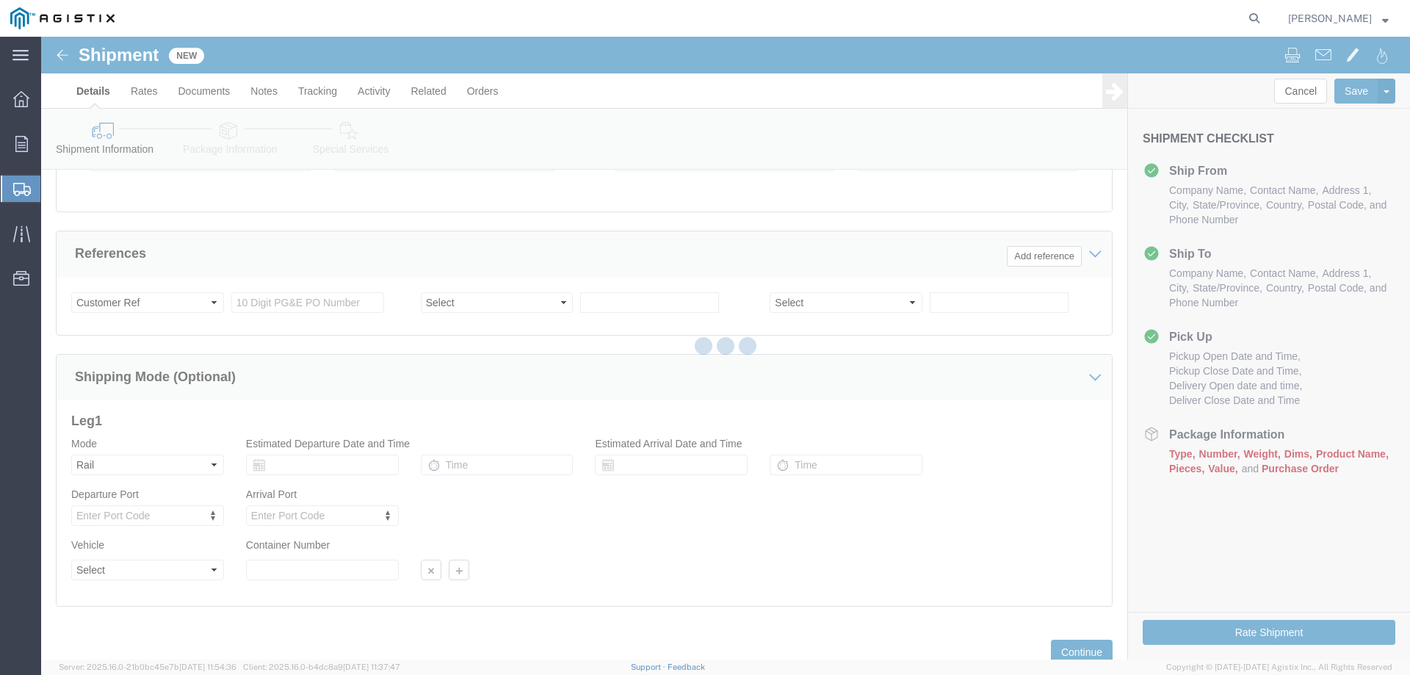
click at [129, 468] on div at bounding box center [725, 348] width 1369 height 623
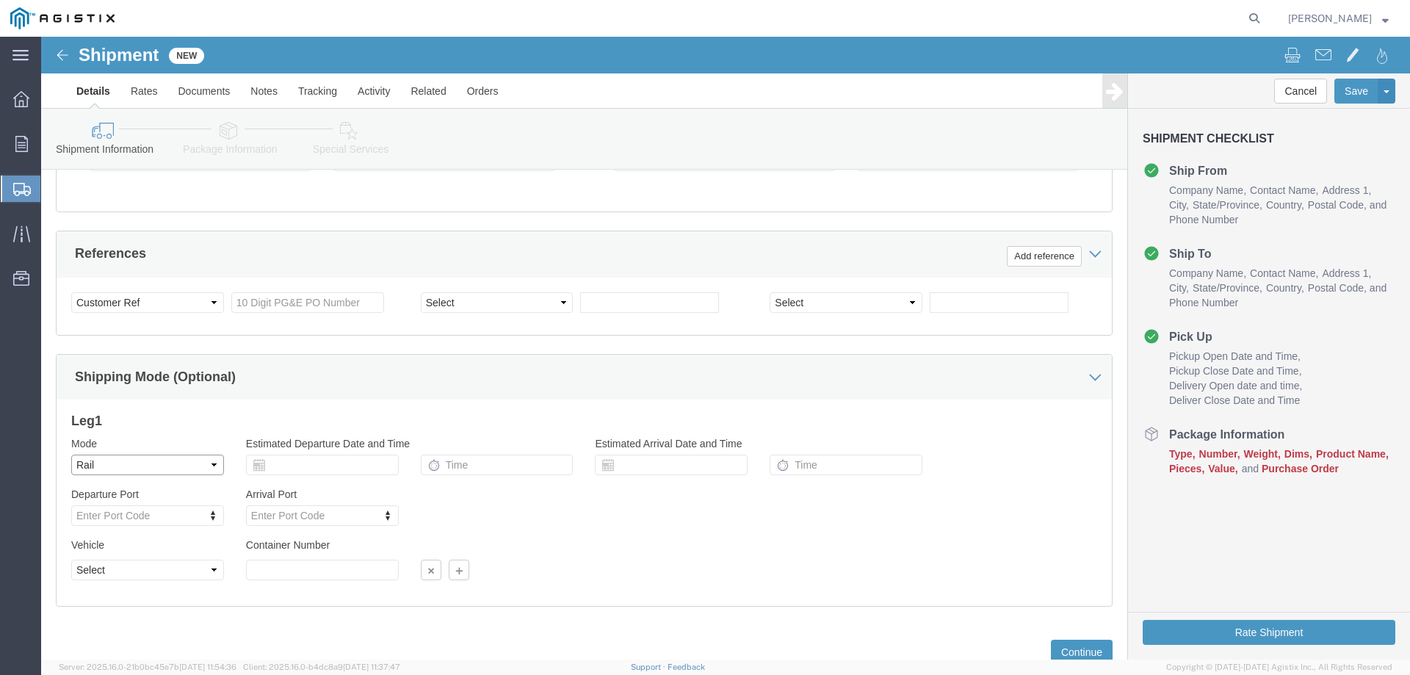
click select "Select Air Less than Truckload Multi-Leg Ocean Freight Rail Small Parcel Truckl…"
select select "SMAL"
click select "Select Air Less than Truckload Multi-Leg Ocean Freight Rail Small Parcel Truckl…"
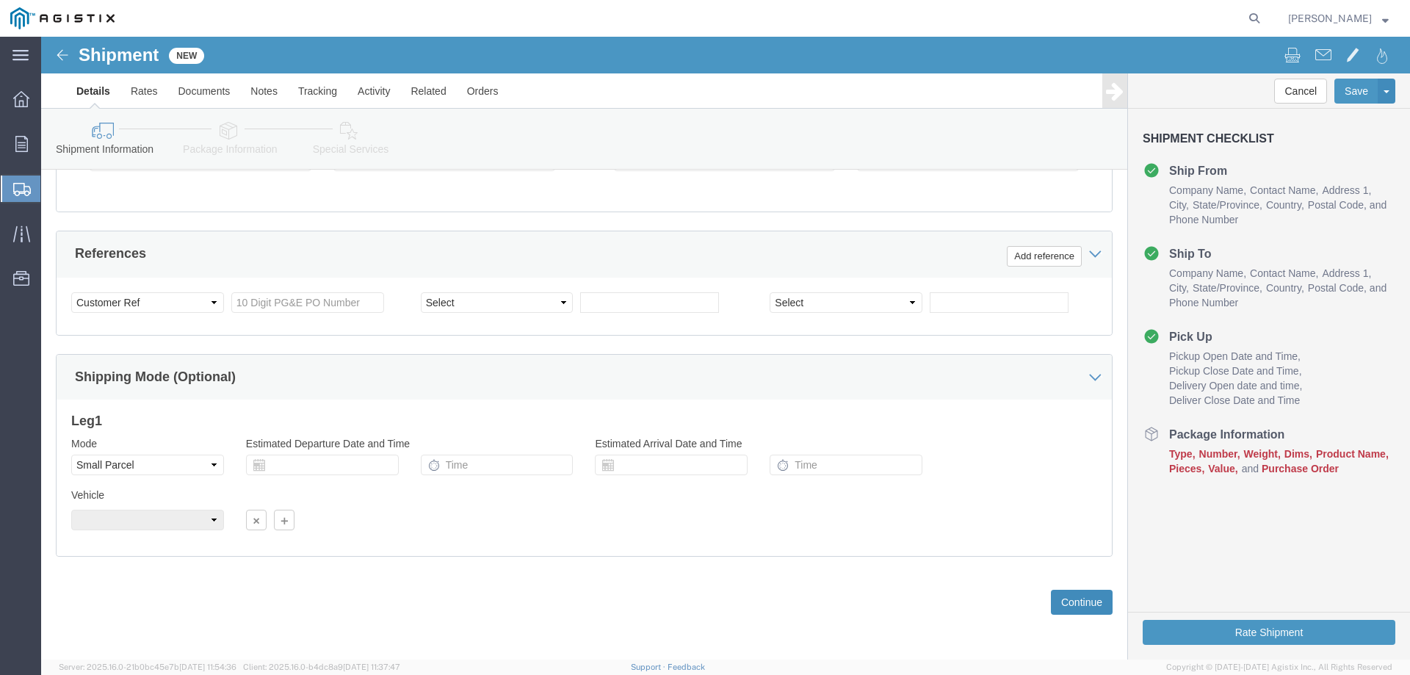
click button "Continue"
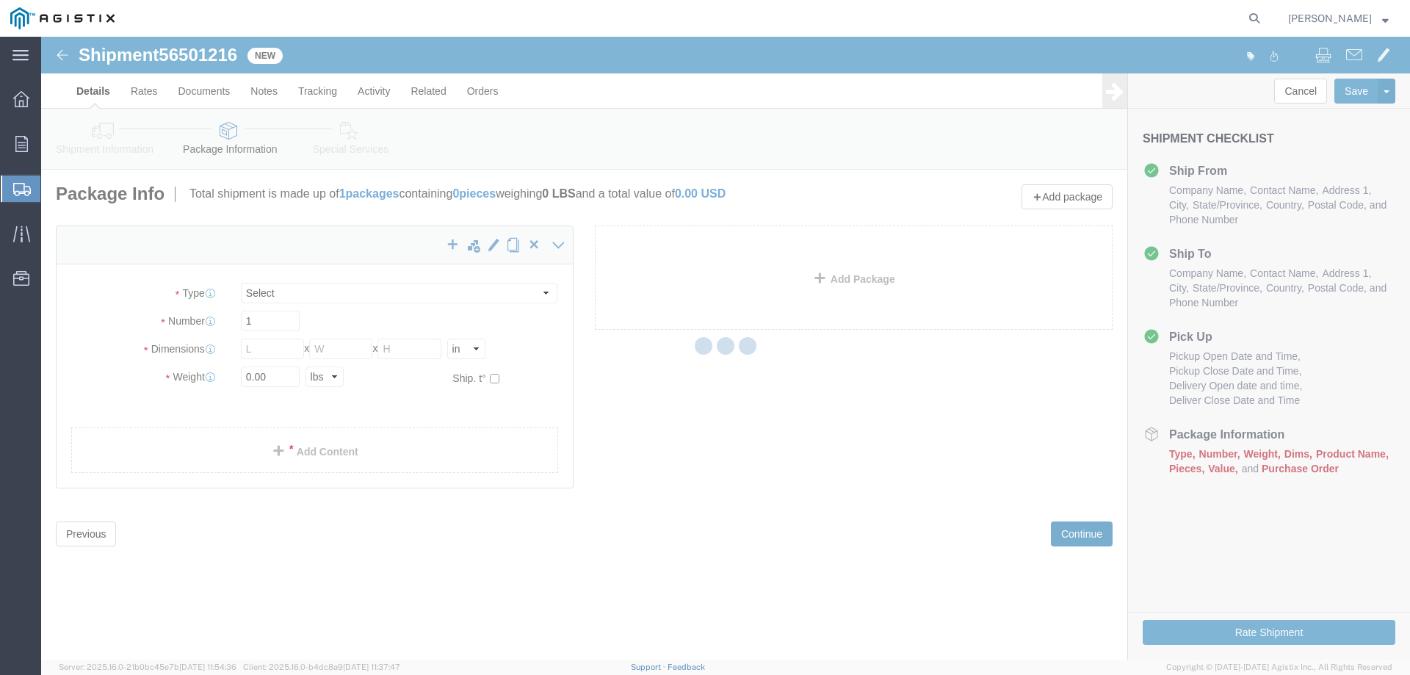
select select "YRPK"
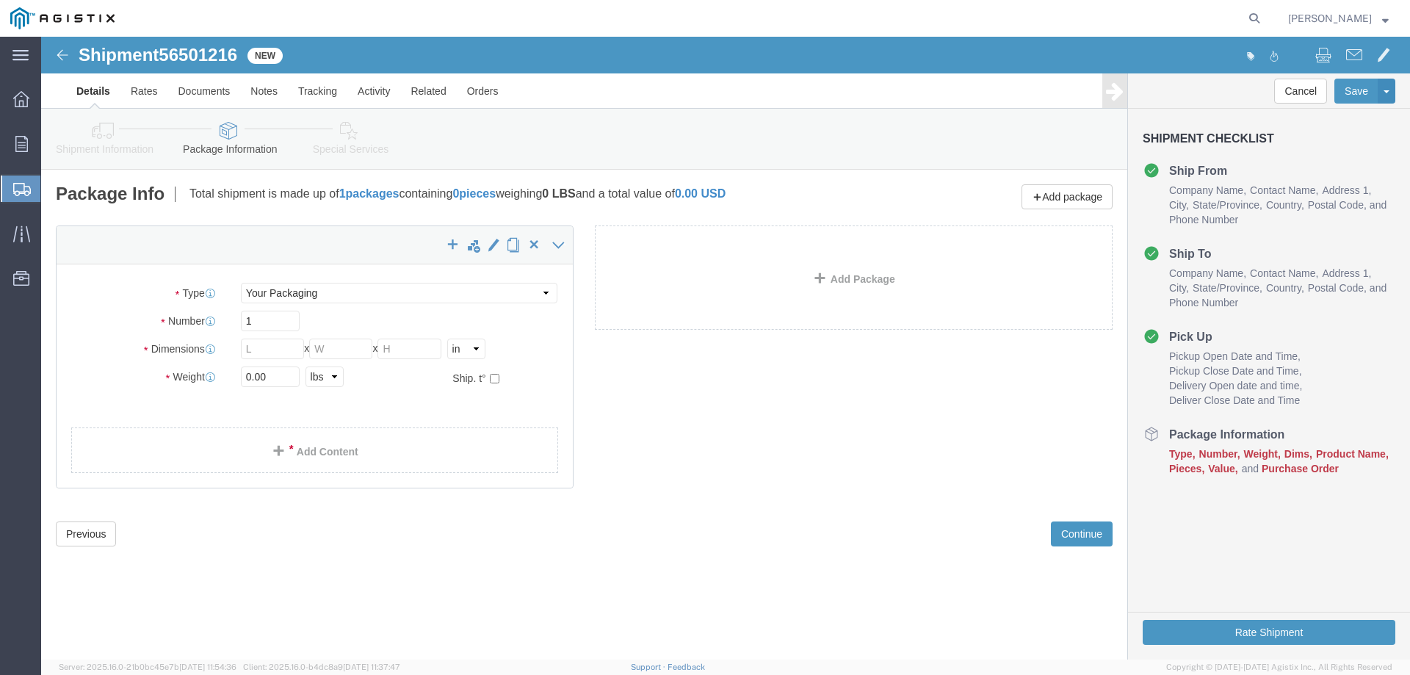
click icon
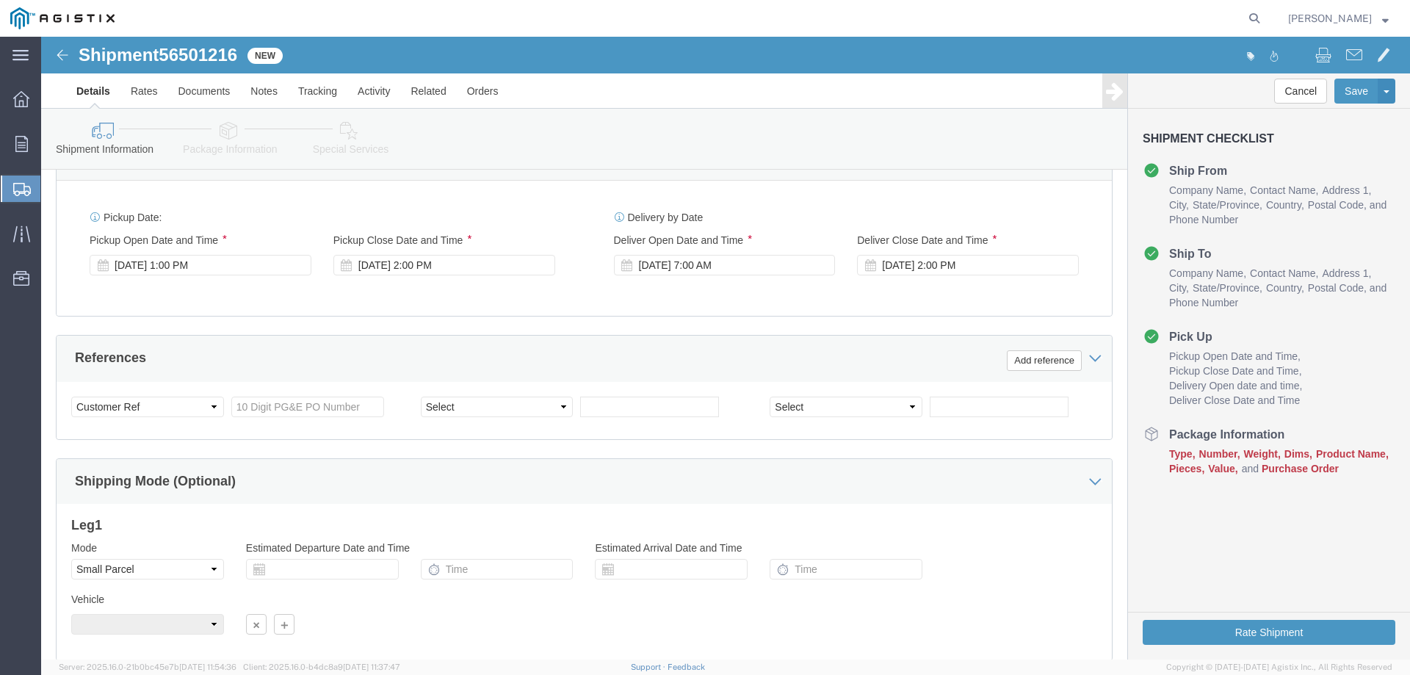
scroll to position [661, 0]
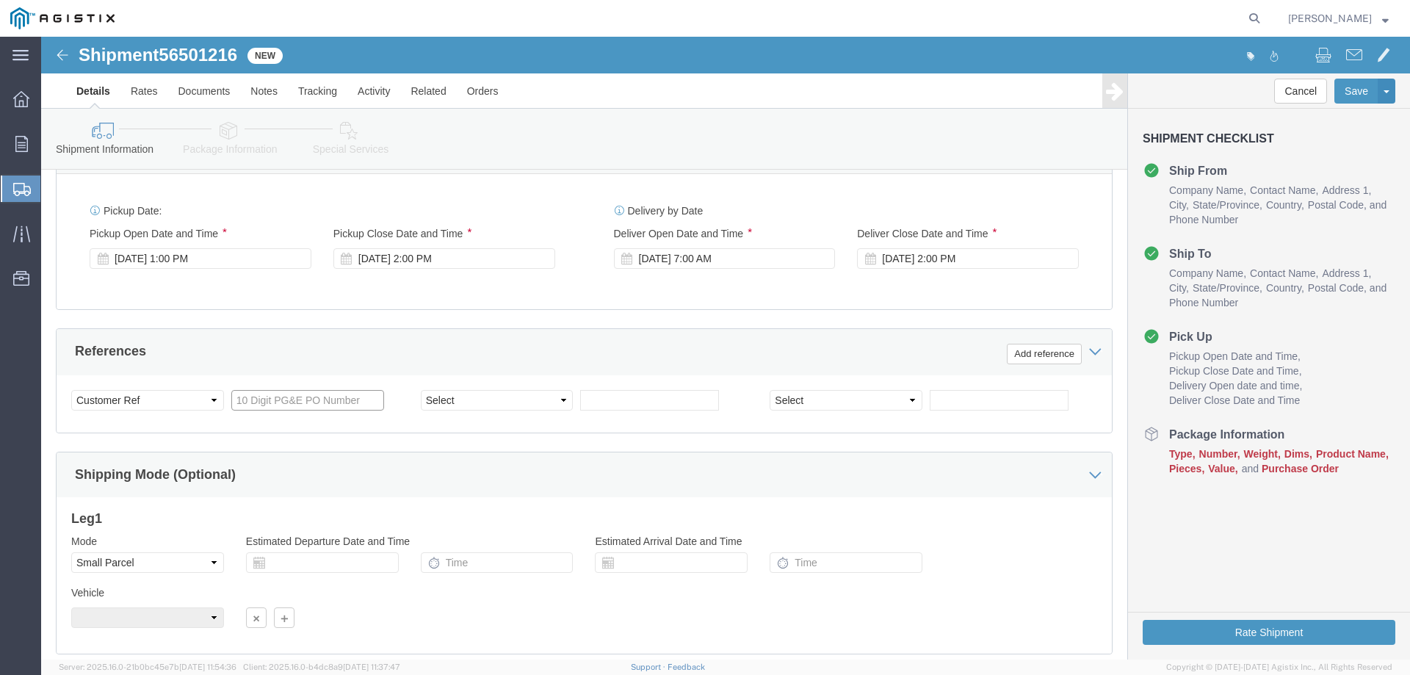
click input "text"
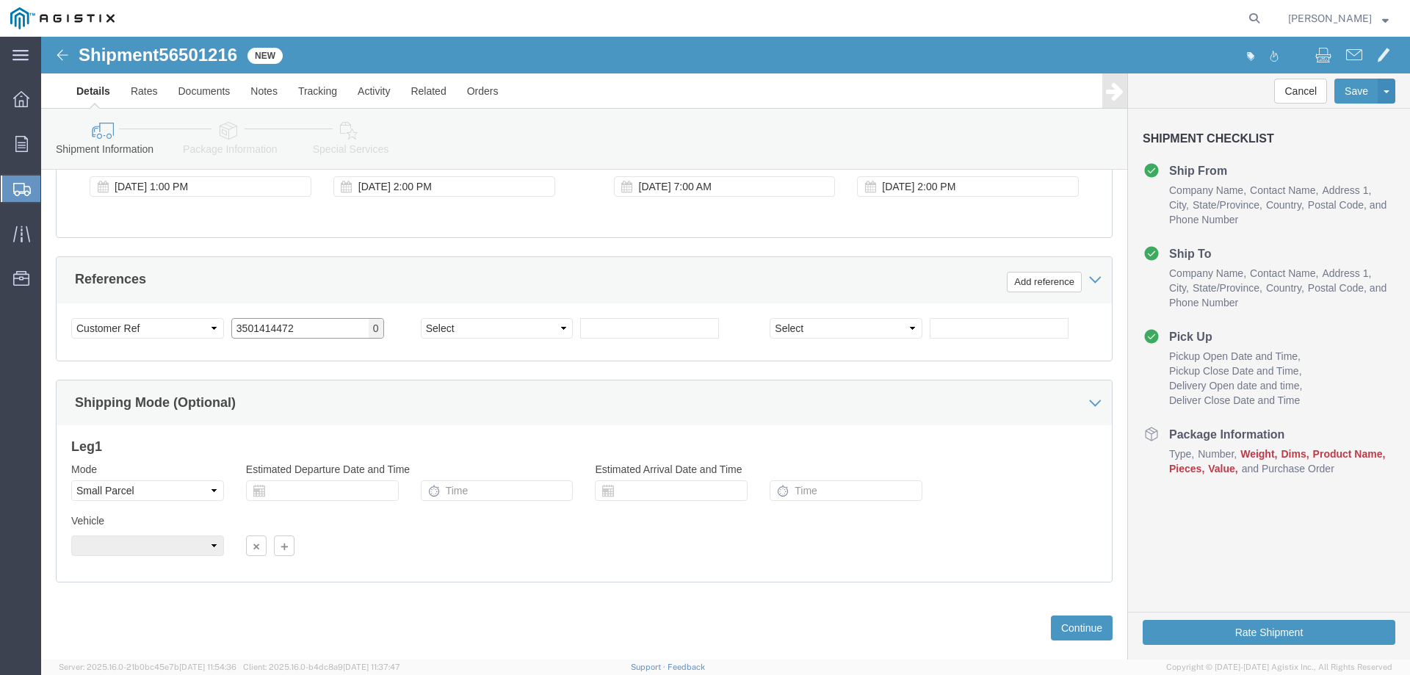
scroll to position [759, 0]
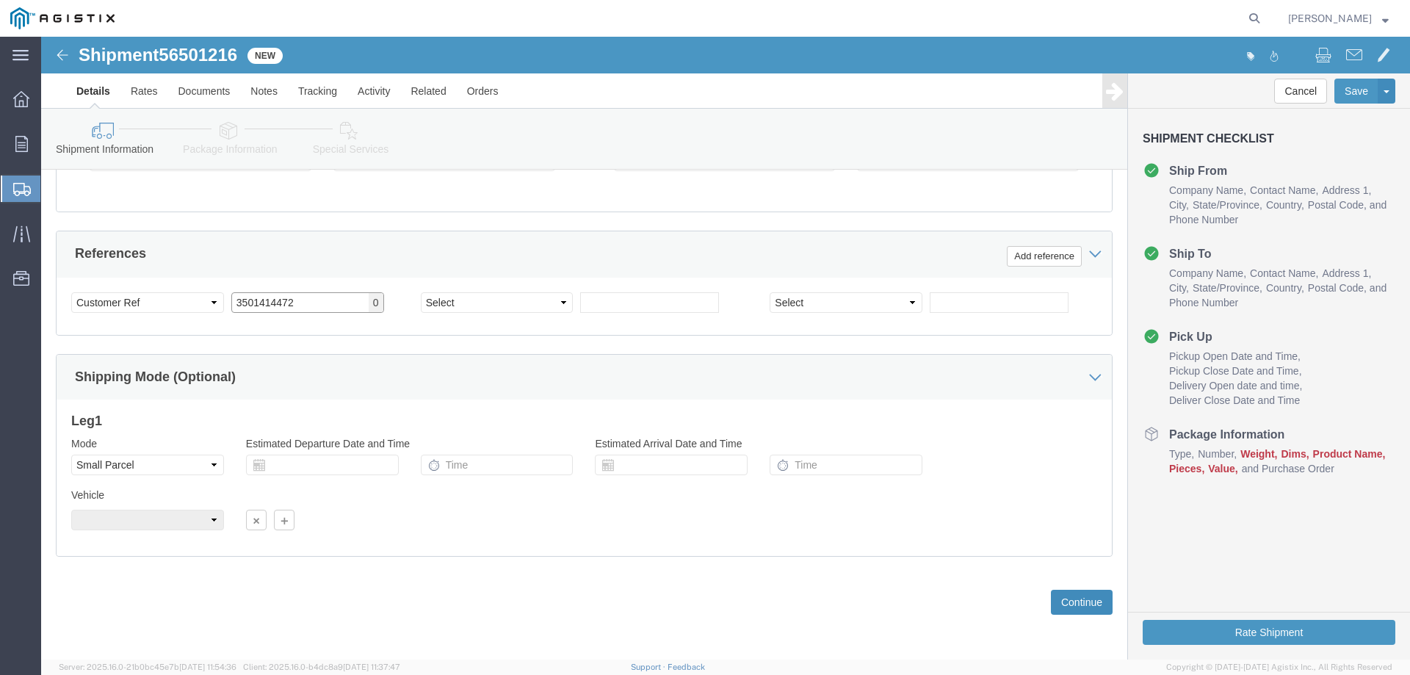
type input "3501414472"
click button "Continue"
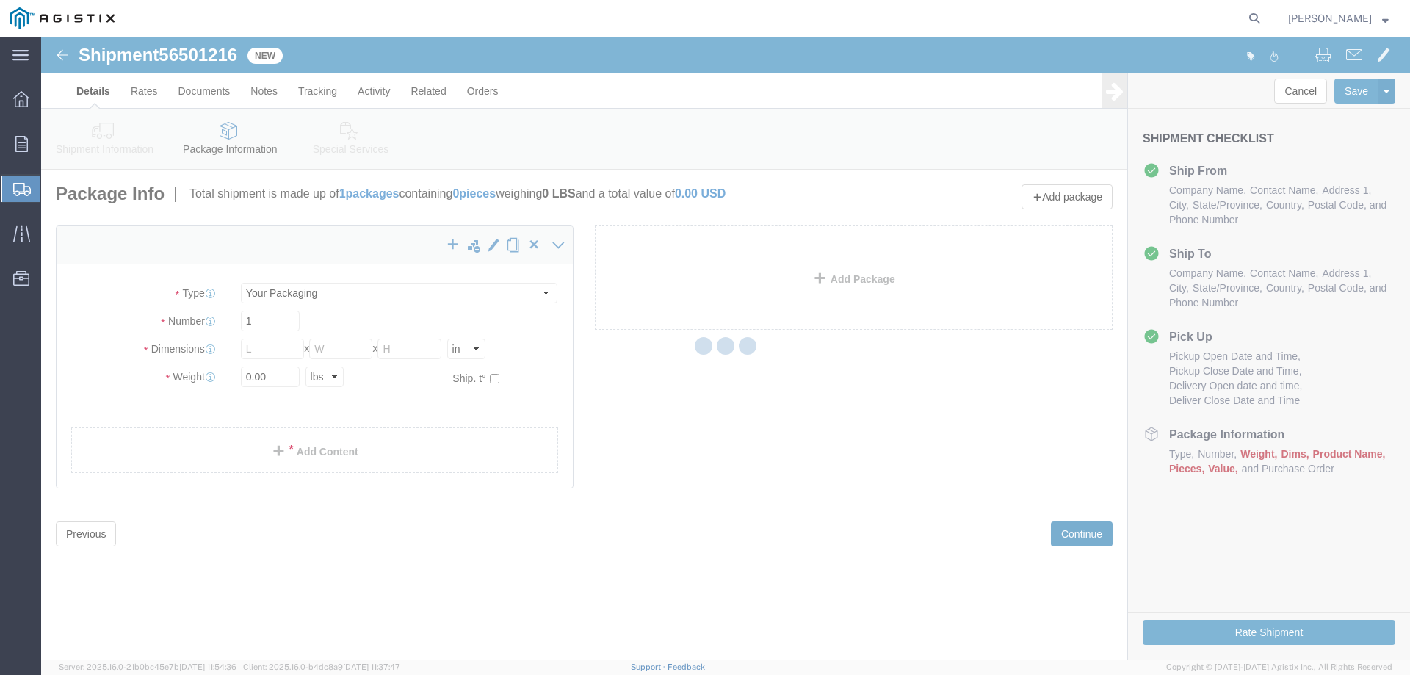
scroll to position [0, 0]
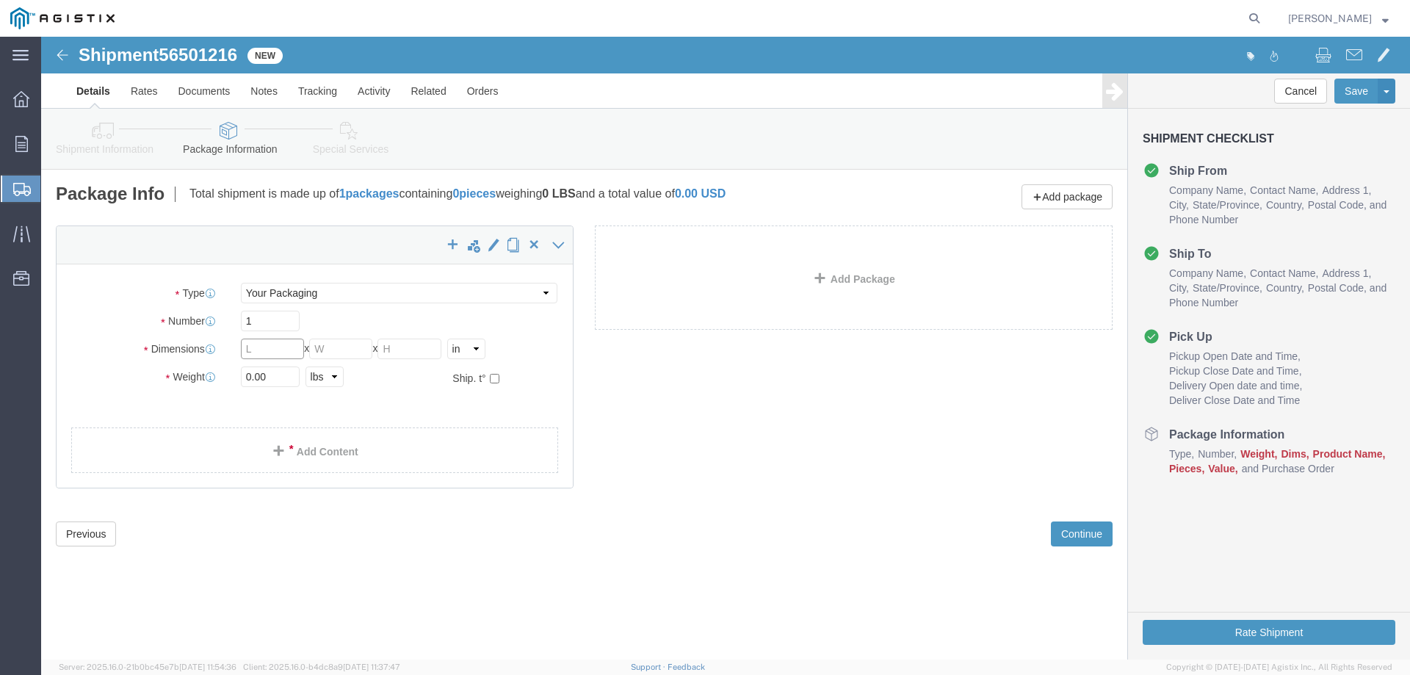
click input "text"
type input "13"
type input "12"
drag, startPoint x: 209, startPoint y: 336, endPoint x: 183, endPoint y: 330, distance: 26.9
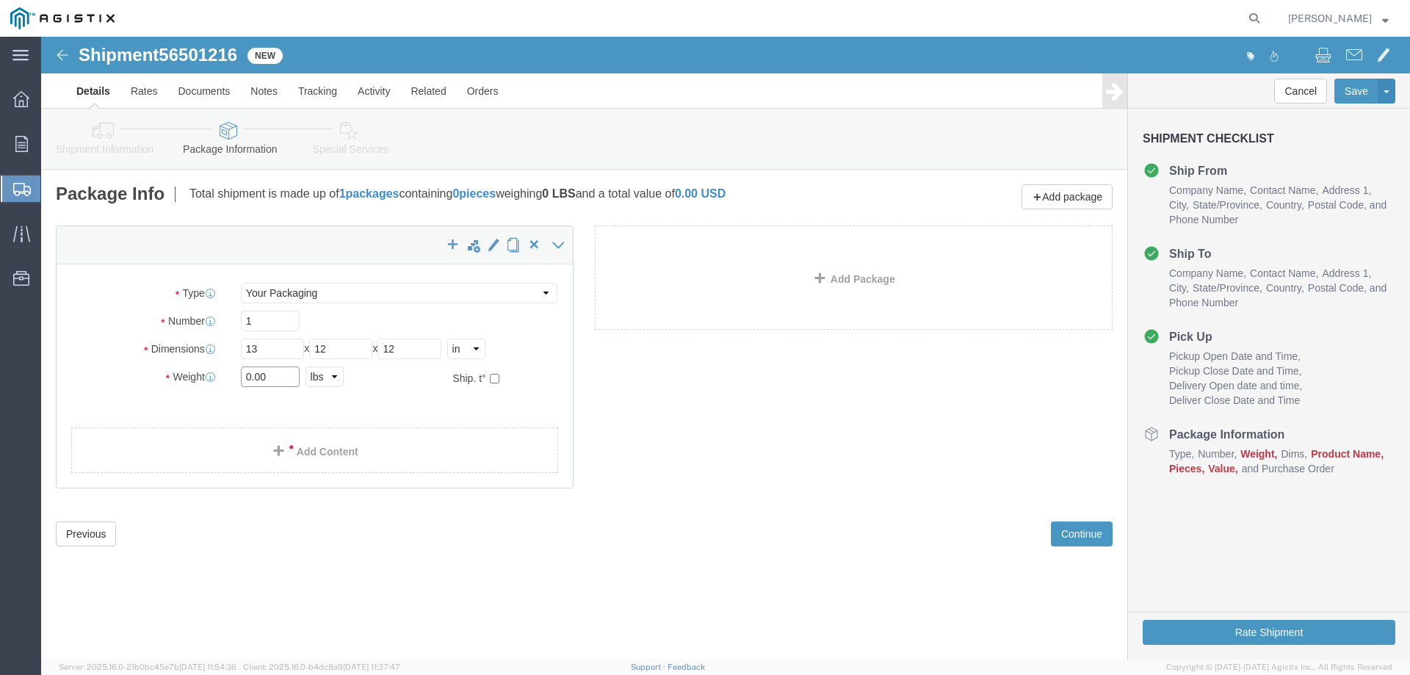
click div "Weight 0.00 Select kgs lbs Ship. t°"
type input "11.00"
click div "x Package Type Select Bulk Bundle(s) Cardboard Box(es) Carton(s) Crate(s) Drum(…"
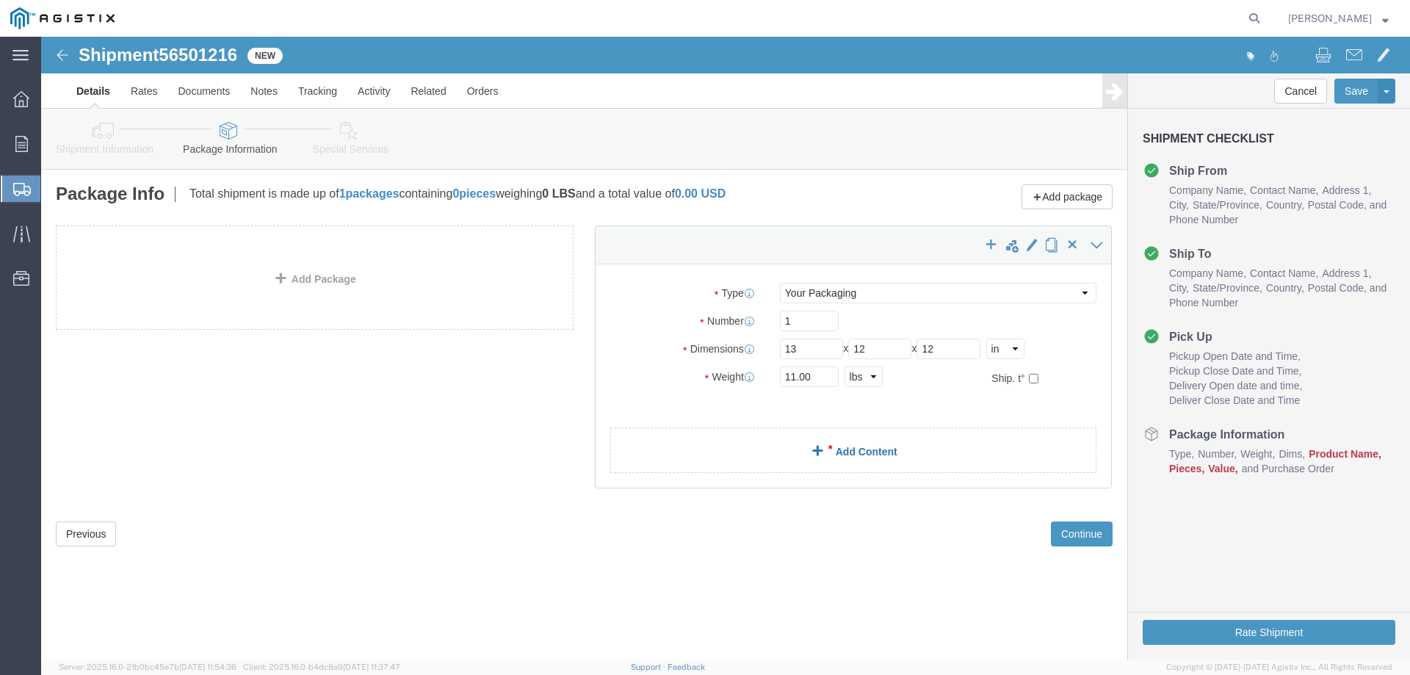
click link "Add Content"
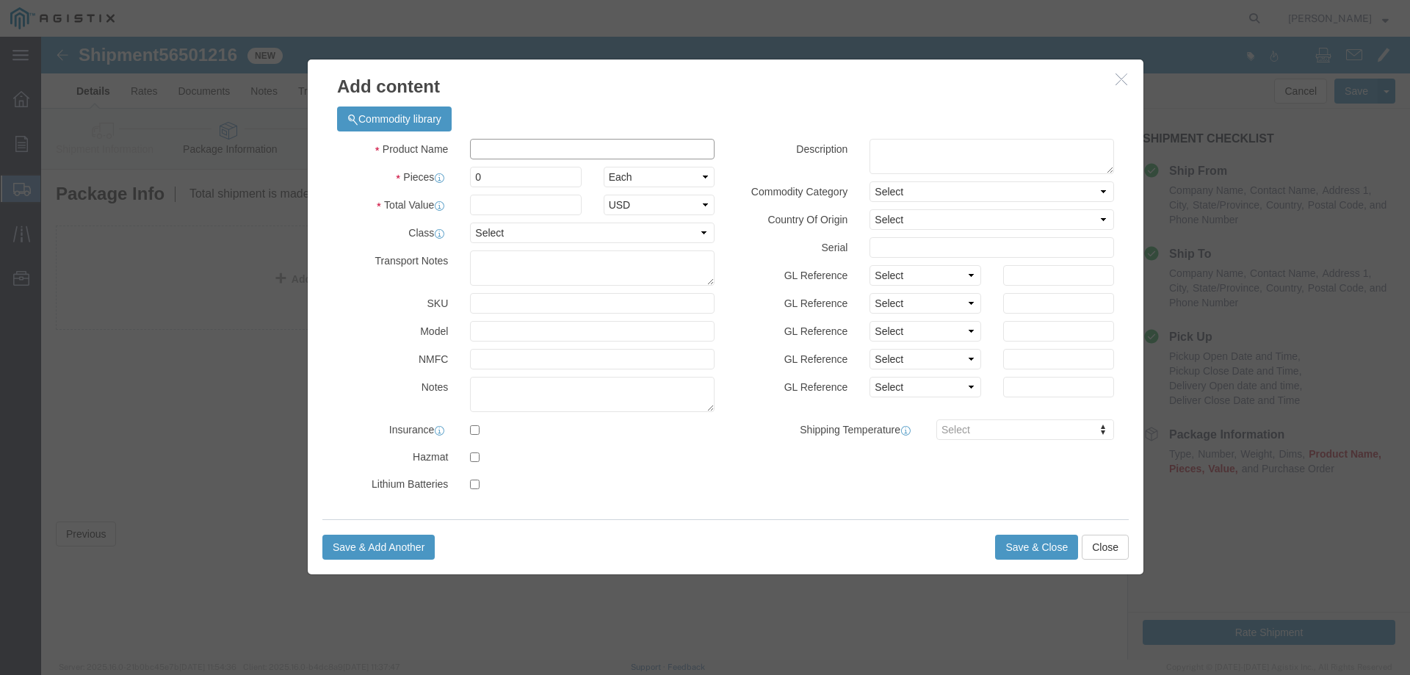
click input "text"
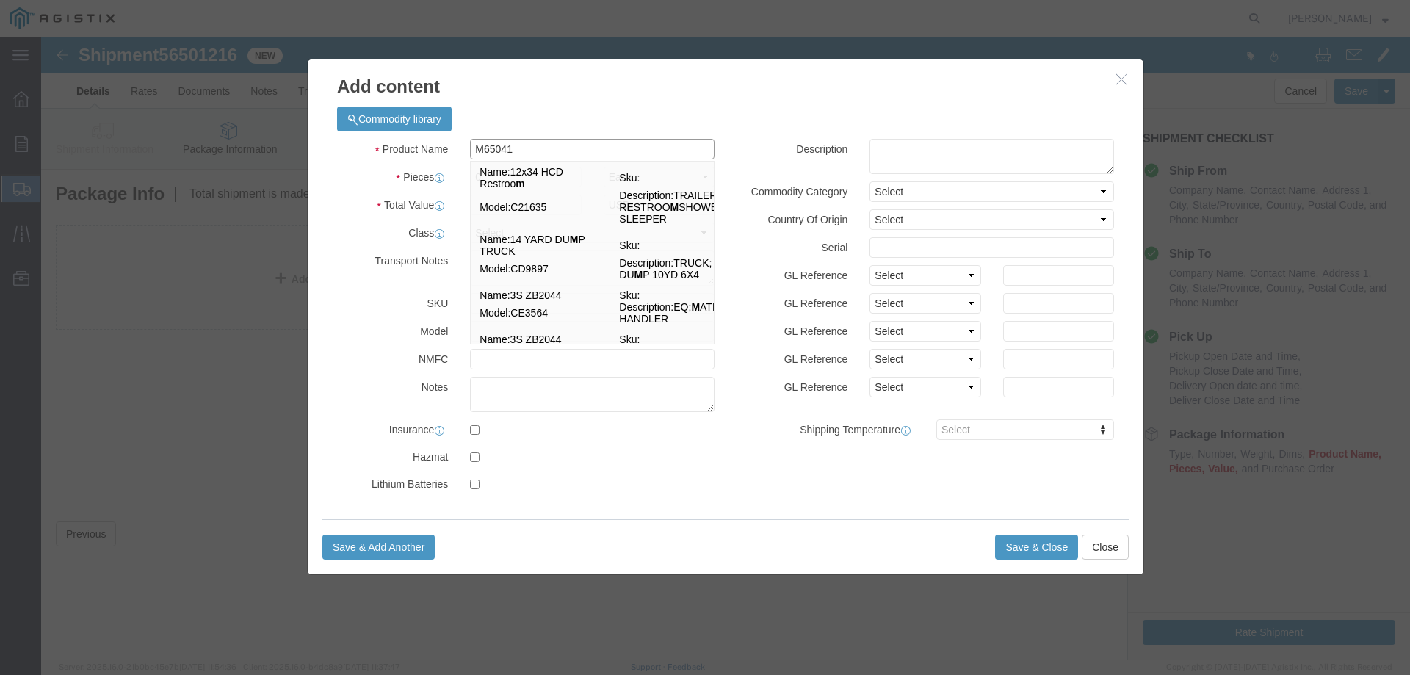
type input "M650414"
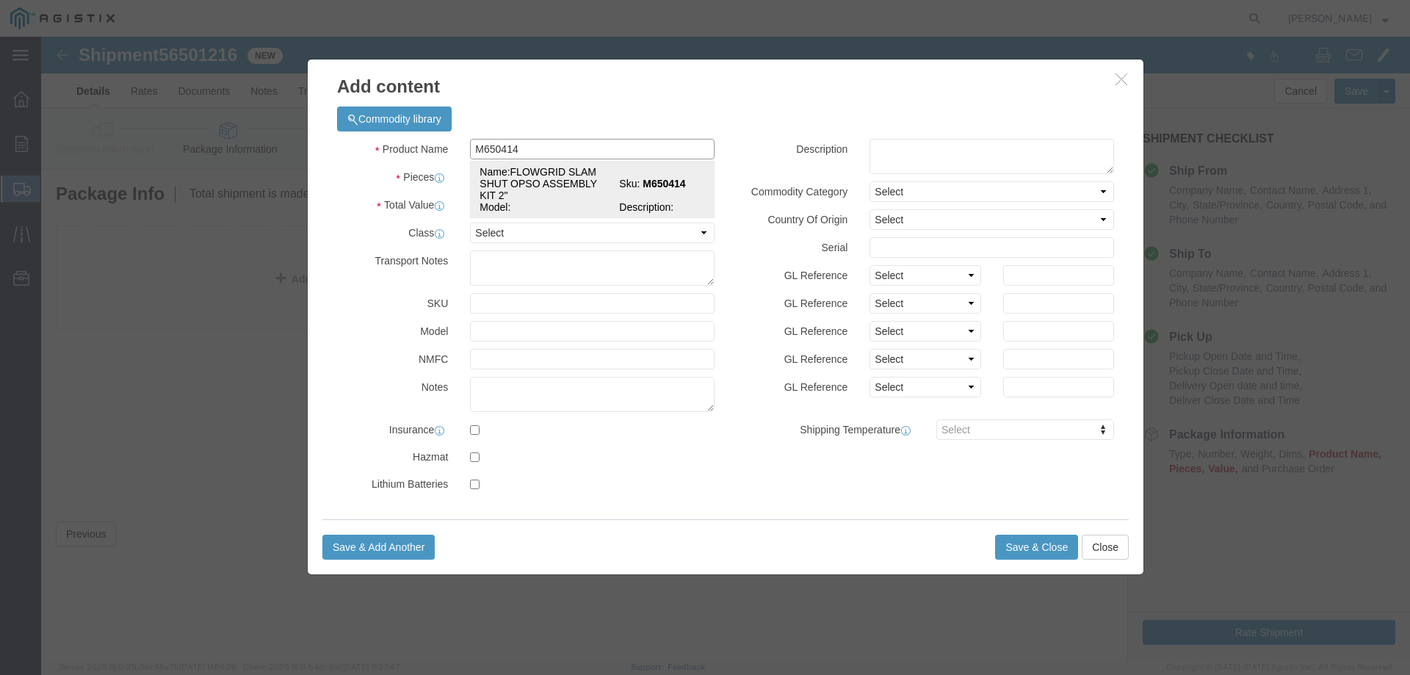
click td "Name: FLOWGRID SLAM SHUT OPSO ASSEMBLY KIT 2""
select select
select select "USD"
type input "FLOWGRID SLAM SHUT OPSO ASSEMBLY KIT 2""
type input "M650414"
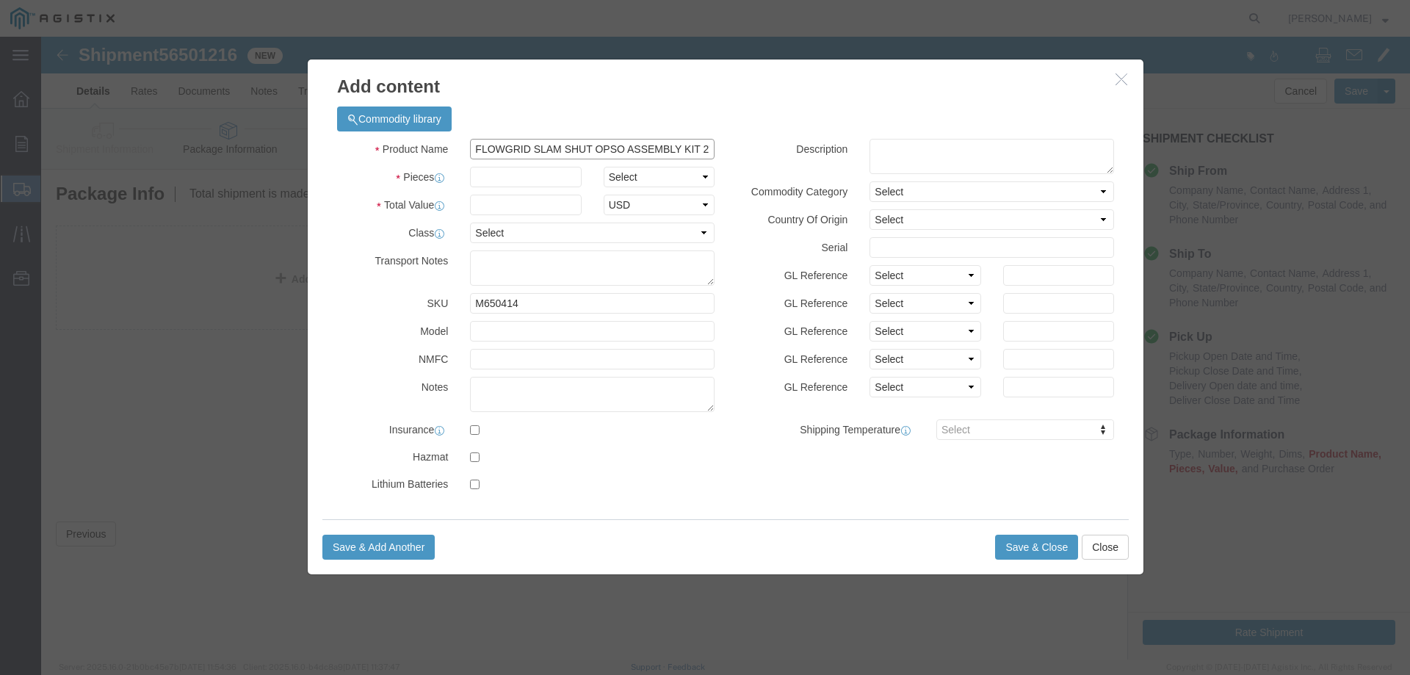
type input "FLOWGRID SLAM SHUT OPSO ASSEMBLY KIT 2""
click div
click input "text"
type input "15"
click input "text"
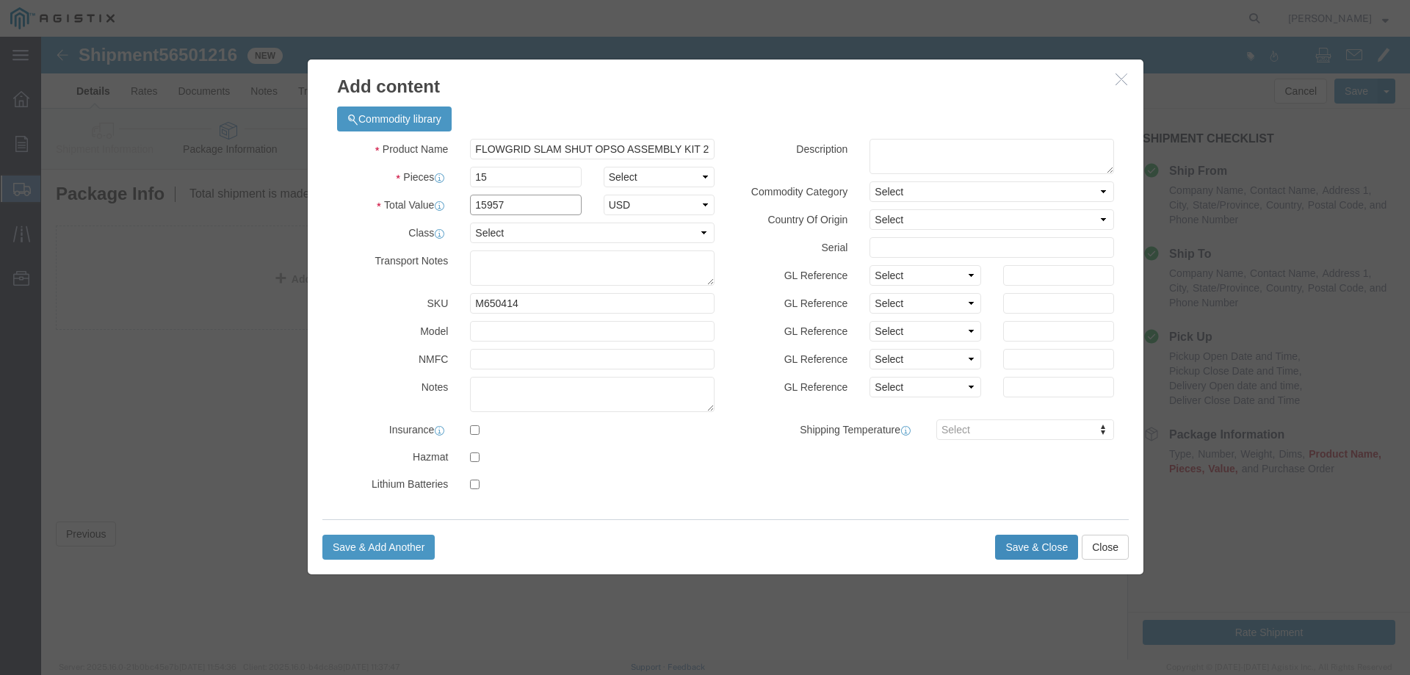
type input "15957"
click button "Save & Close"
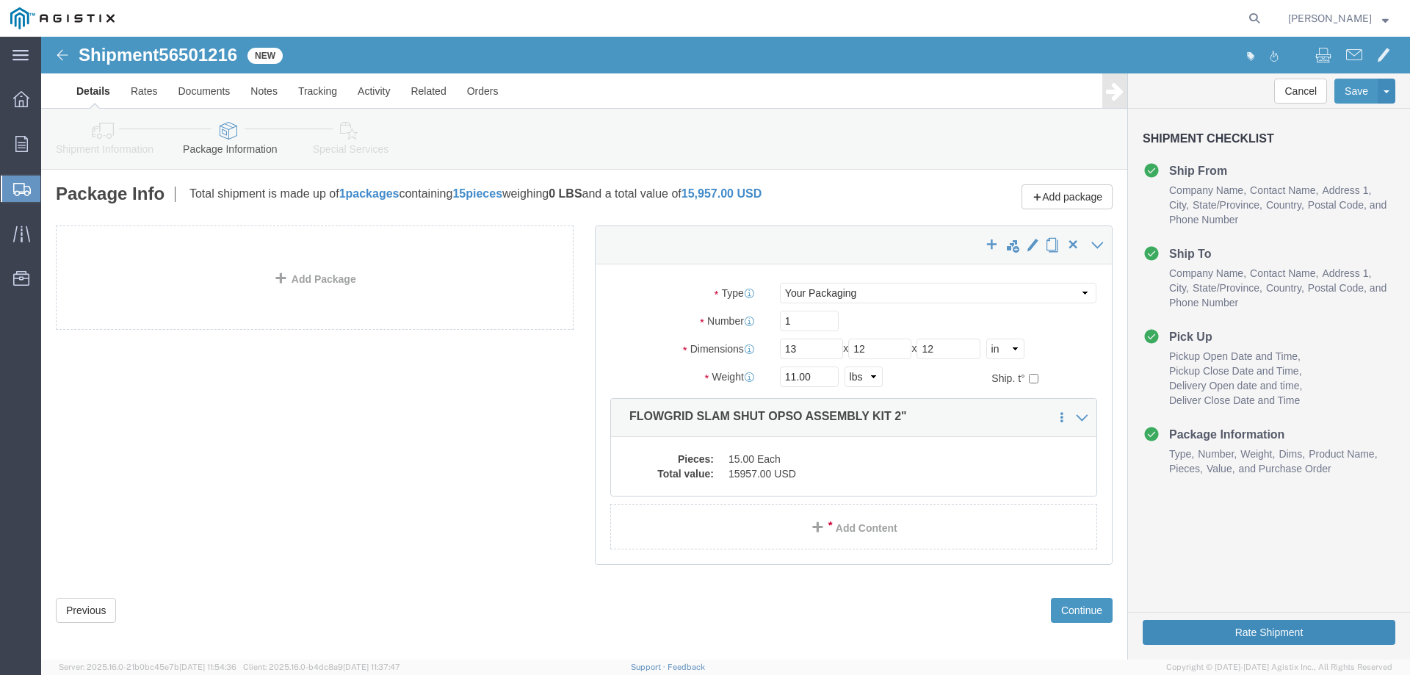
click button "Rate Shipment"
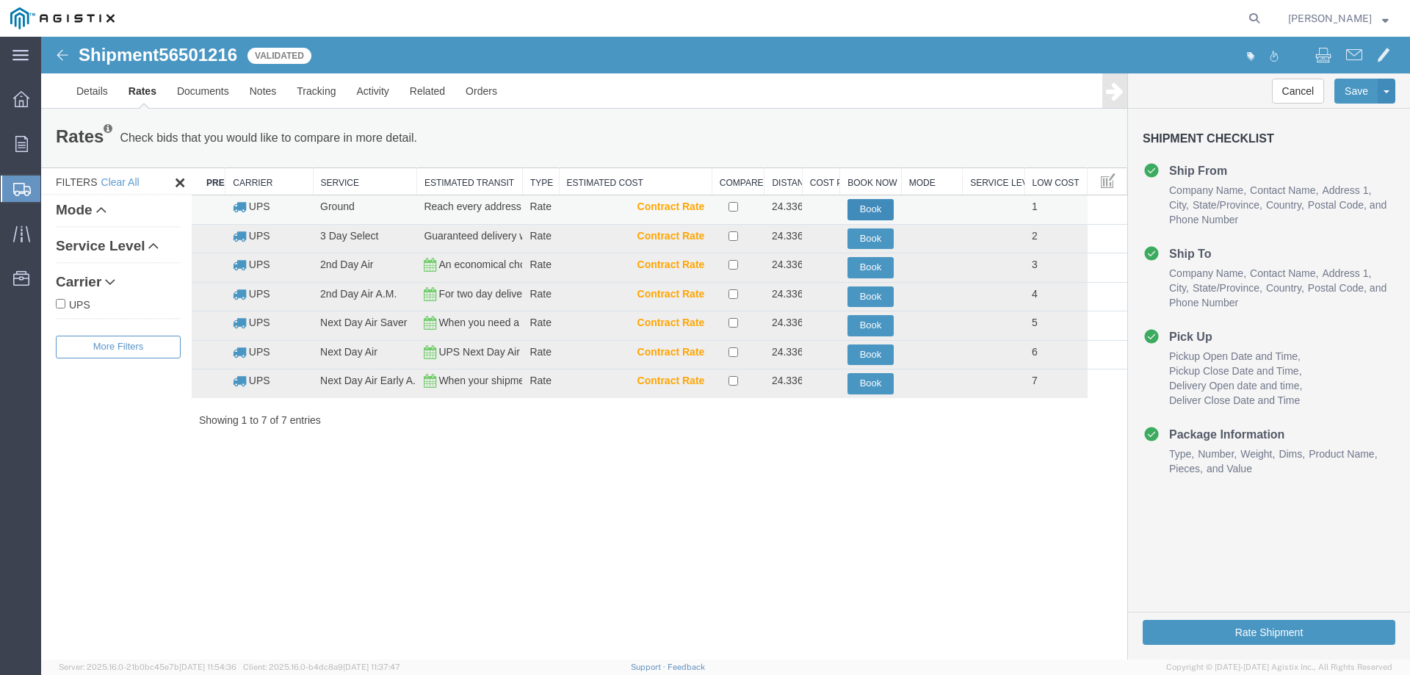
click at [872, 207] on button "Book" at bounding box center [870, 209] width 46 height 21
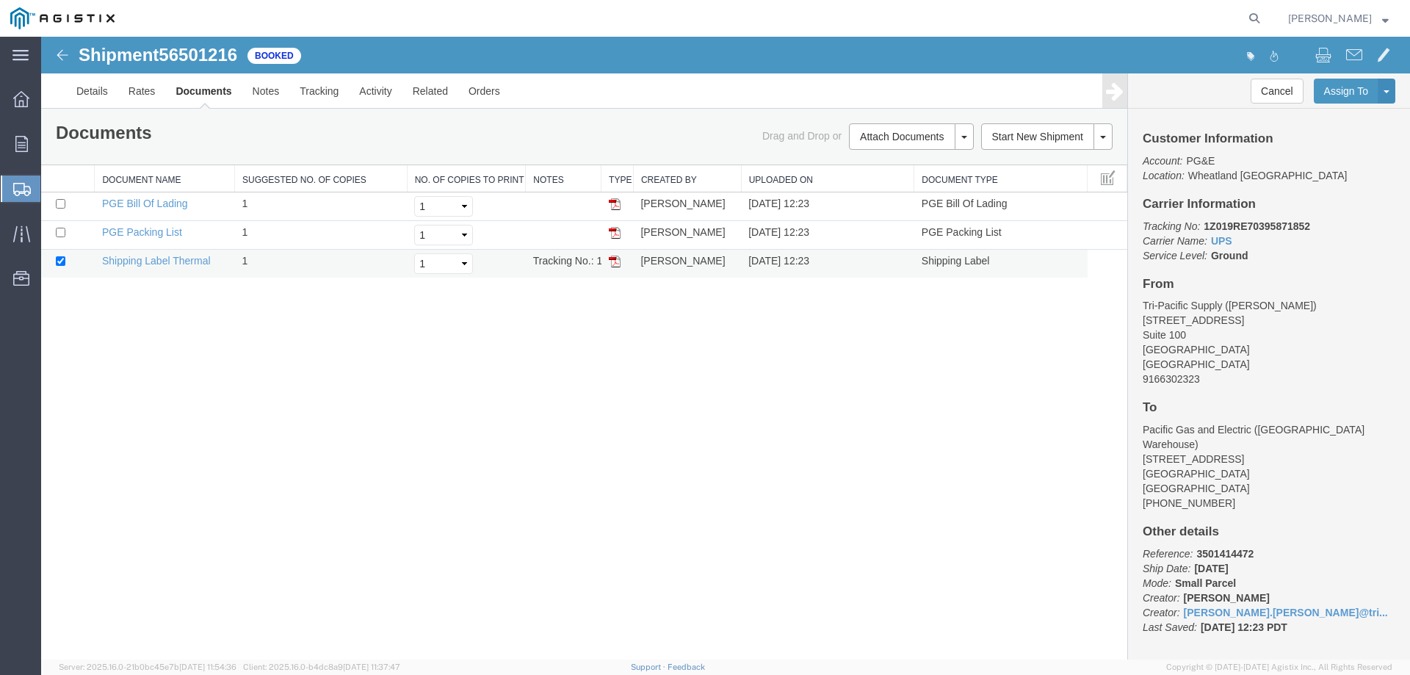
click at [612, 261] on img at bounding box center [615, 262] width 12 height 12
